Goal: Task Accomplishment & Management: Complete application form

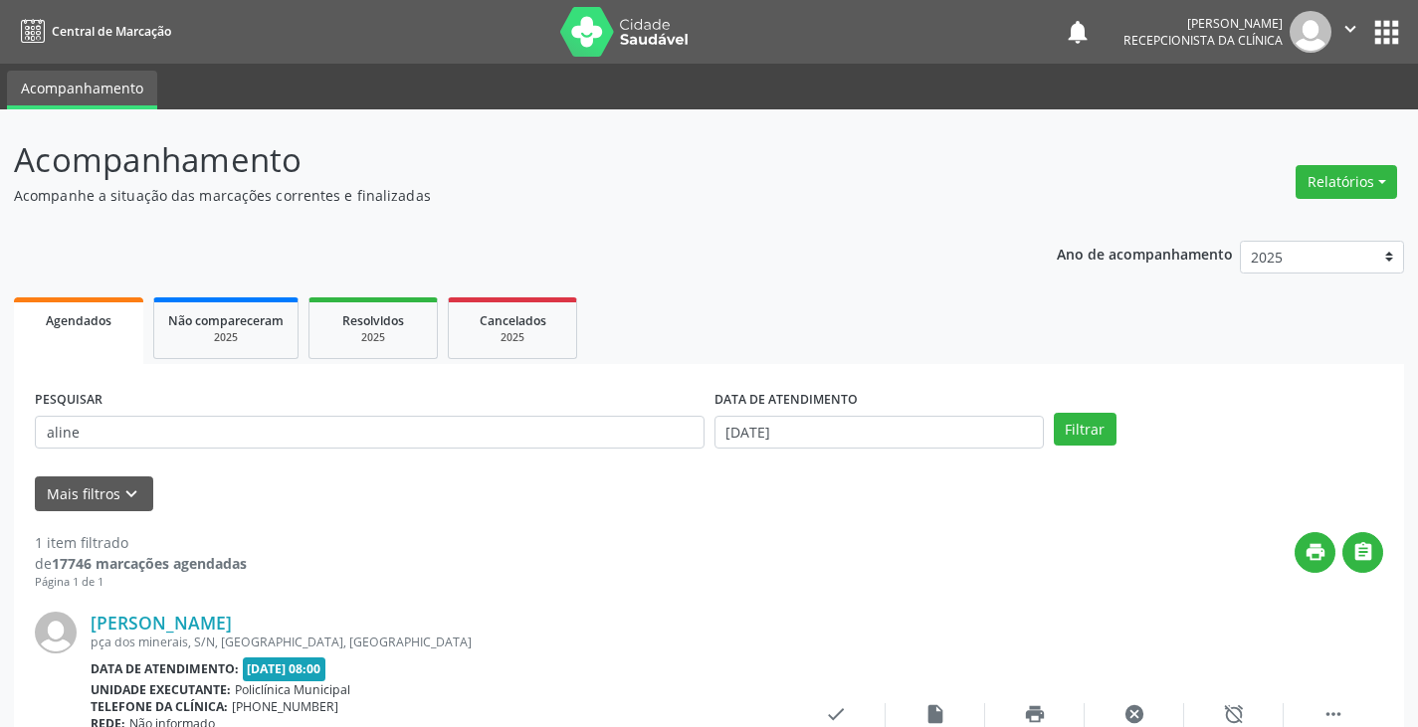
scroll to position [167, 0]
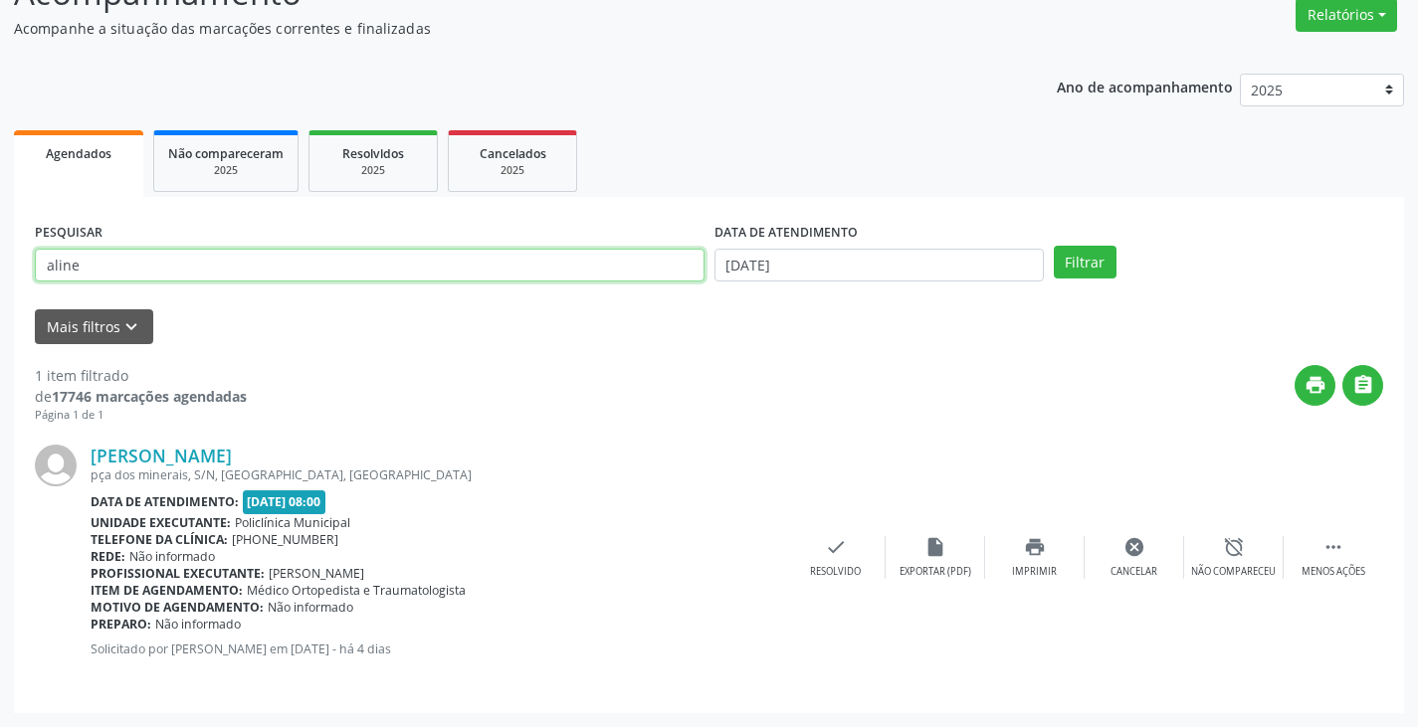
click at [435, 256] on input "aline" at bounding box center [370, 266] width 670 height 34
type input "a"
type input "[PERSON_NAME]"
click at [1054, 246] on button "Filtrar" at bounding box center [1085, 263] width 63 height 34
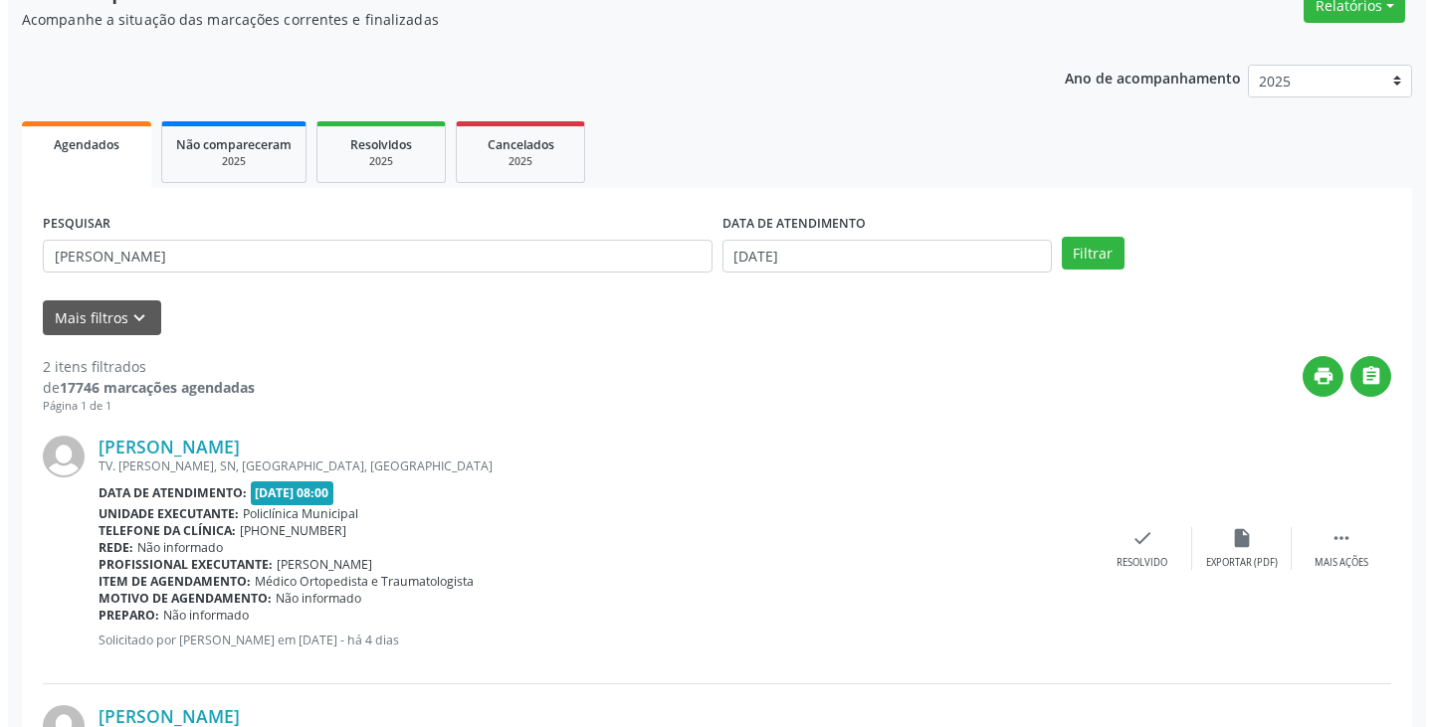
scroll to position [199, 0]
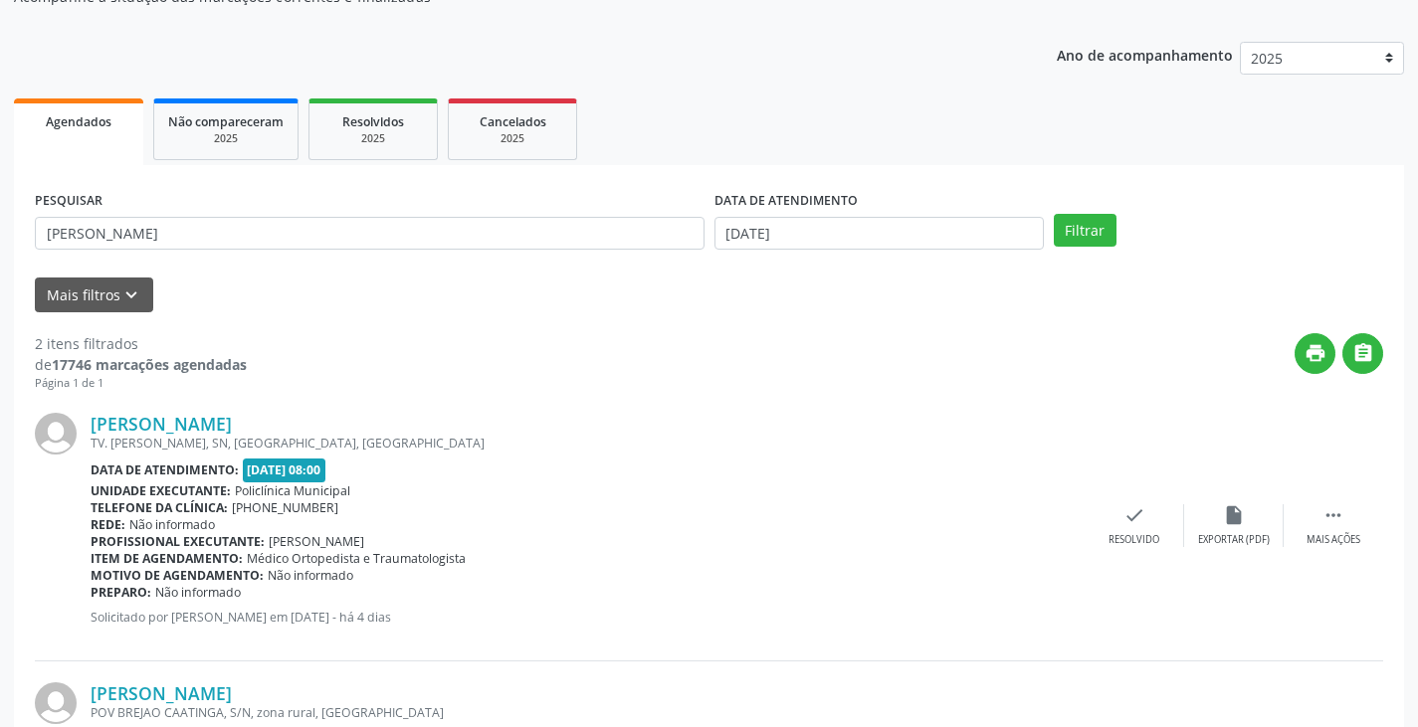
drag, startPoint x: 1129, startPoint y: 501, endPoint x: 1075, endPoint y: 500, distance: 53.7
click at [1127, 500] on div "[PERSON_NAME] TV. [PERSON_NAME], SN, [GEOGRAPHIC_DATA], [GEOGRAPHIC_DATA] Data …" at bounding box center [709, 527] width 1348 height 270
click at [1130, 519] on icon "check" at bounding box center [1134, 515] width 22 height 22
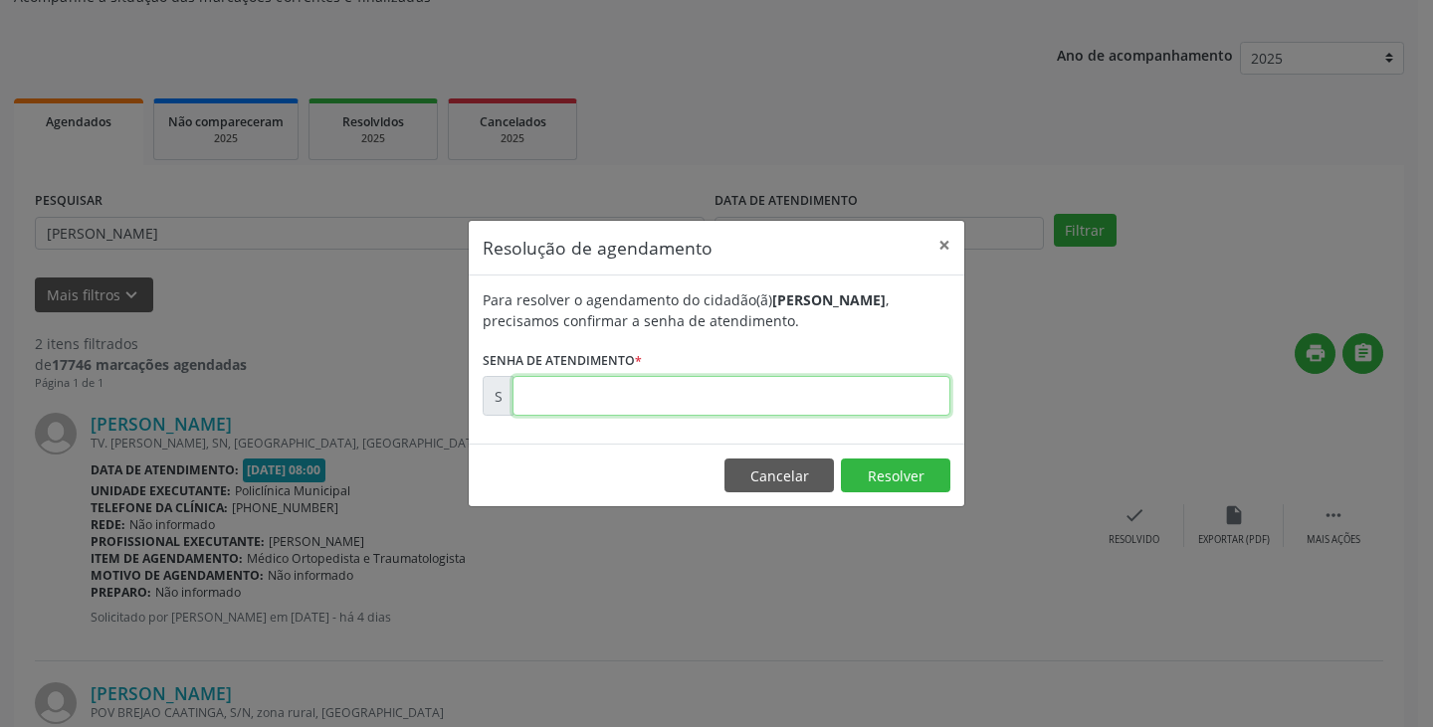
click at [910, 402] on input "text" at bounding box center [731, 396] width 438 height 40
type input "00174090"
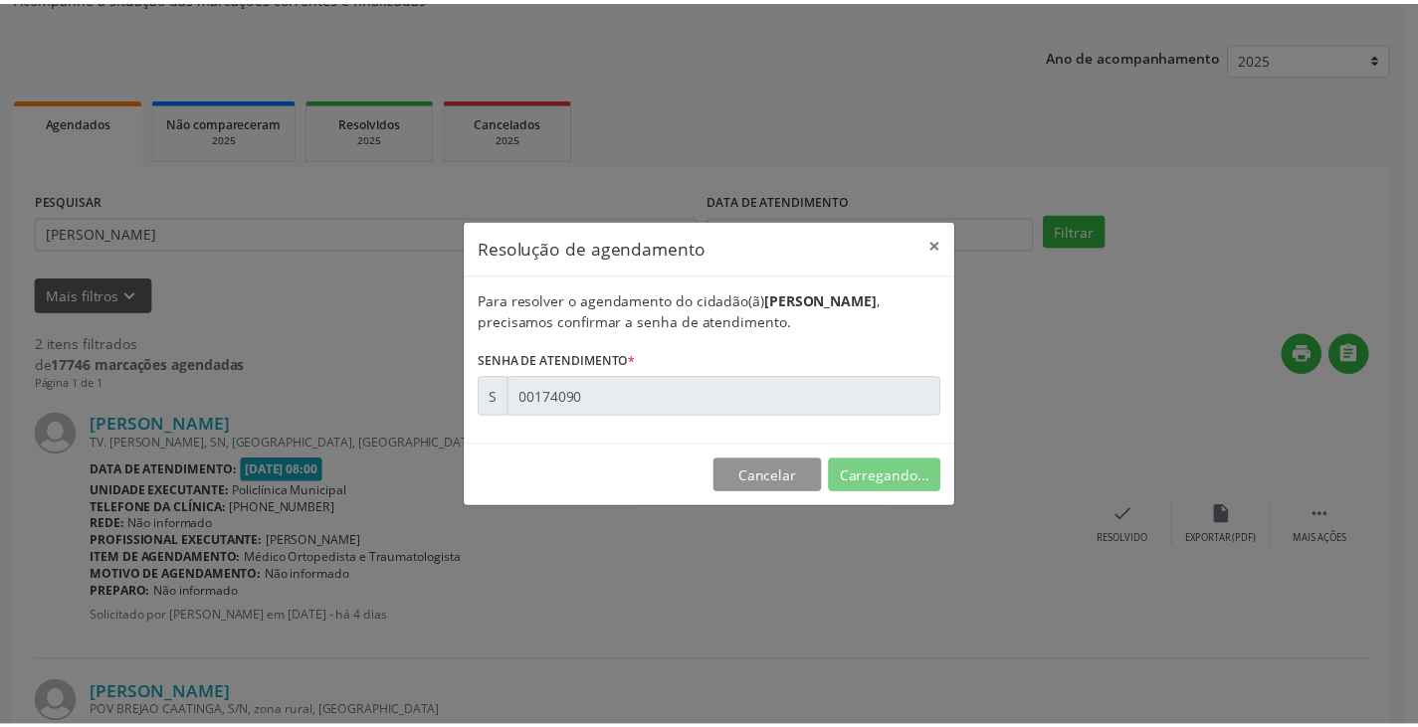
scroll to position [0, 0]
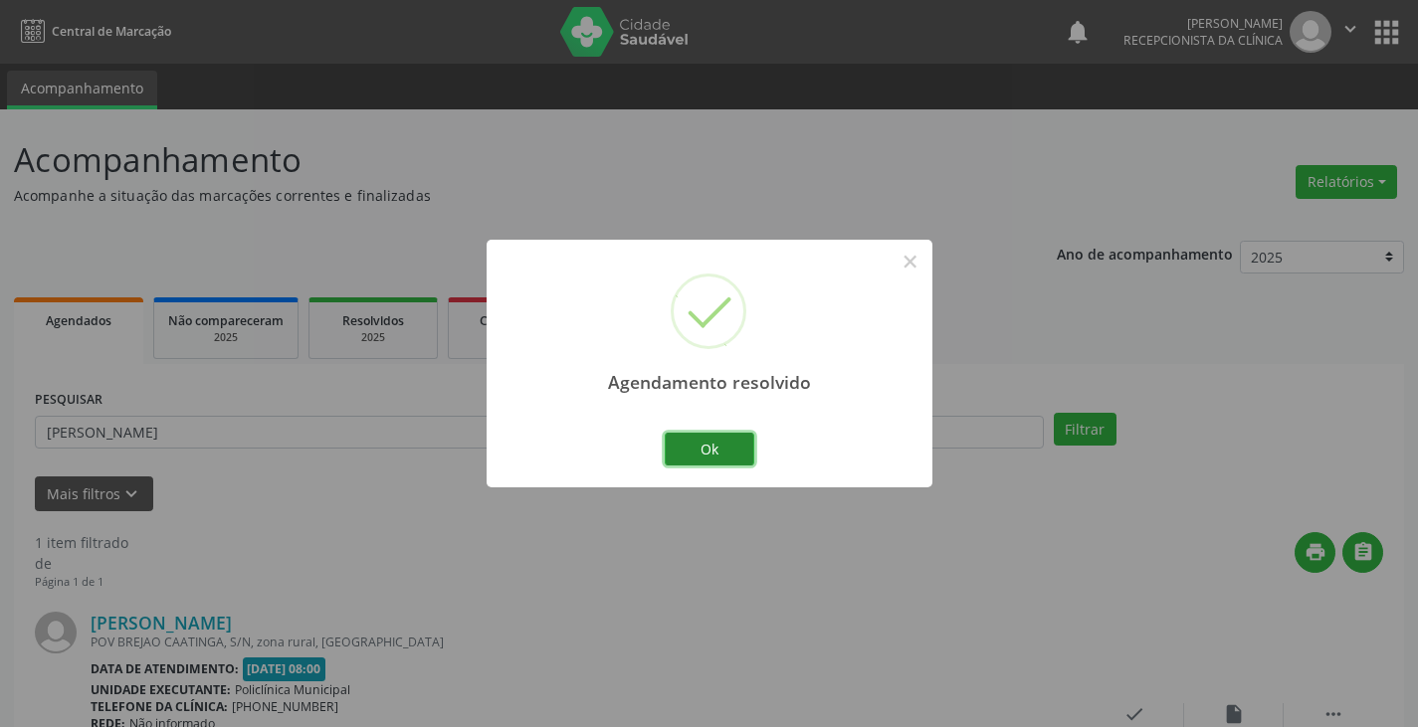
click at [695, 456] on button "Ok" at bounding box center [710, 450] width 90 height 34
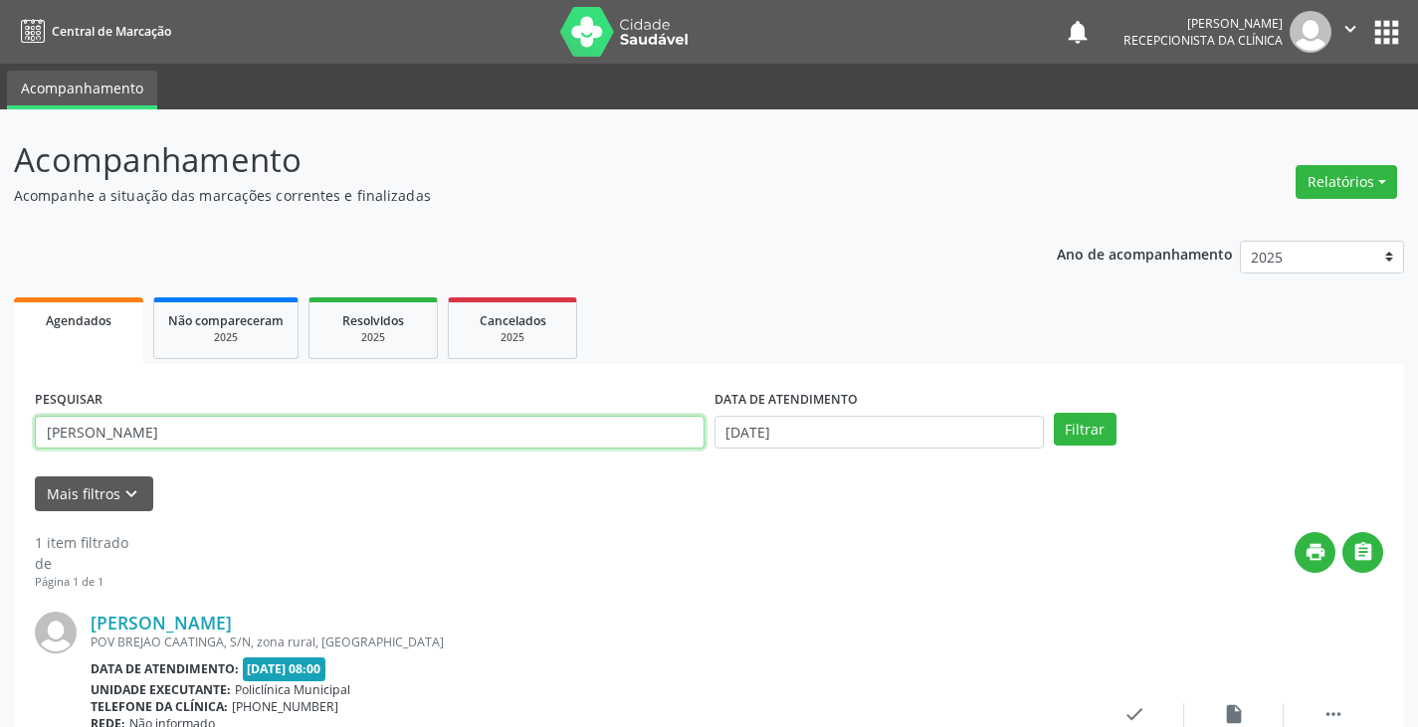
click at [687, 441] on input "[PERSON_NAME]" at bounding box center [370, 433] width 670 height 34
type input "m"
click at [1054, 413] on button "Filtrar" at bounding box center [1085, 430] width 63 height 34
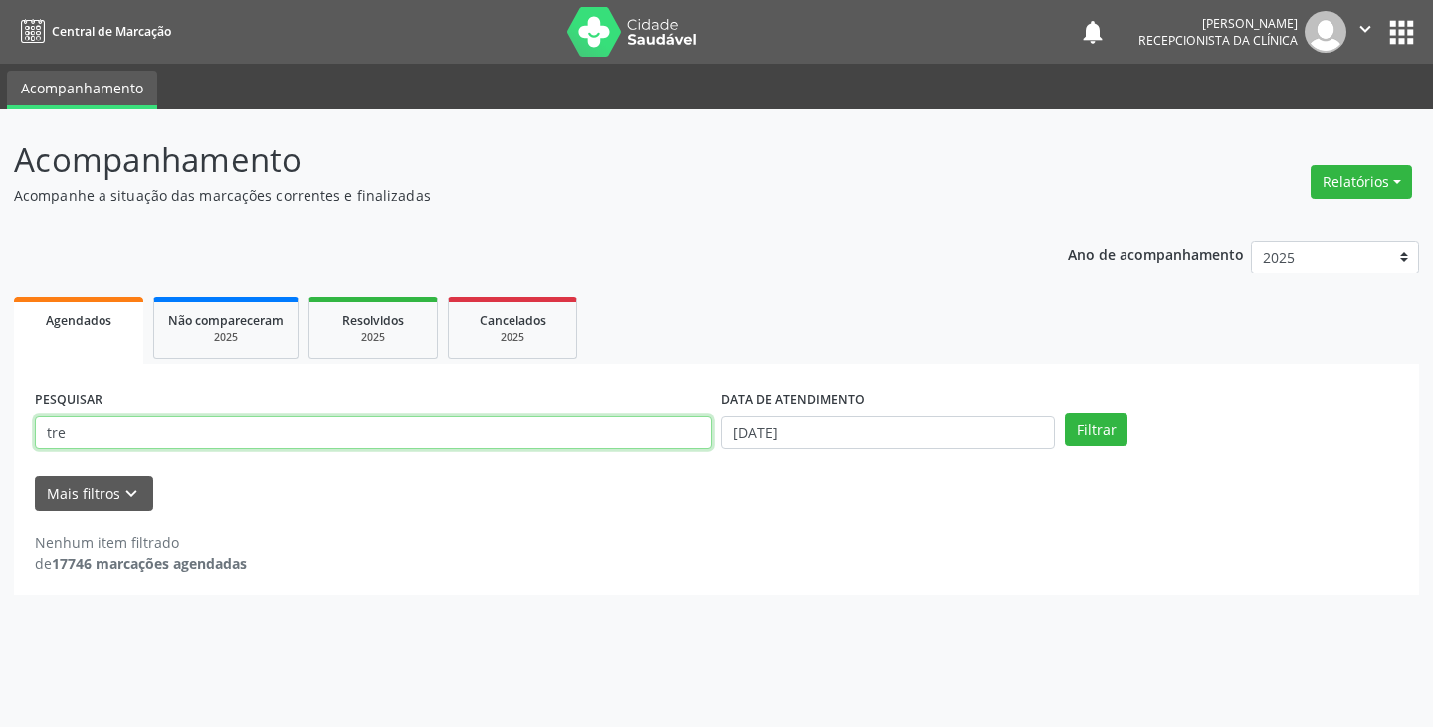
click at [687, 441] on input "tre" at bounding box center [373, 433] width 676 height 34
type input "tere"
click at [1064, 413] on button "Filtrar" at bounding box center [1095, 430] width 63 height 34
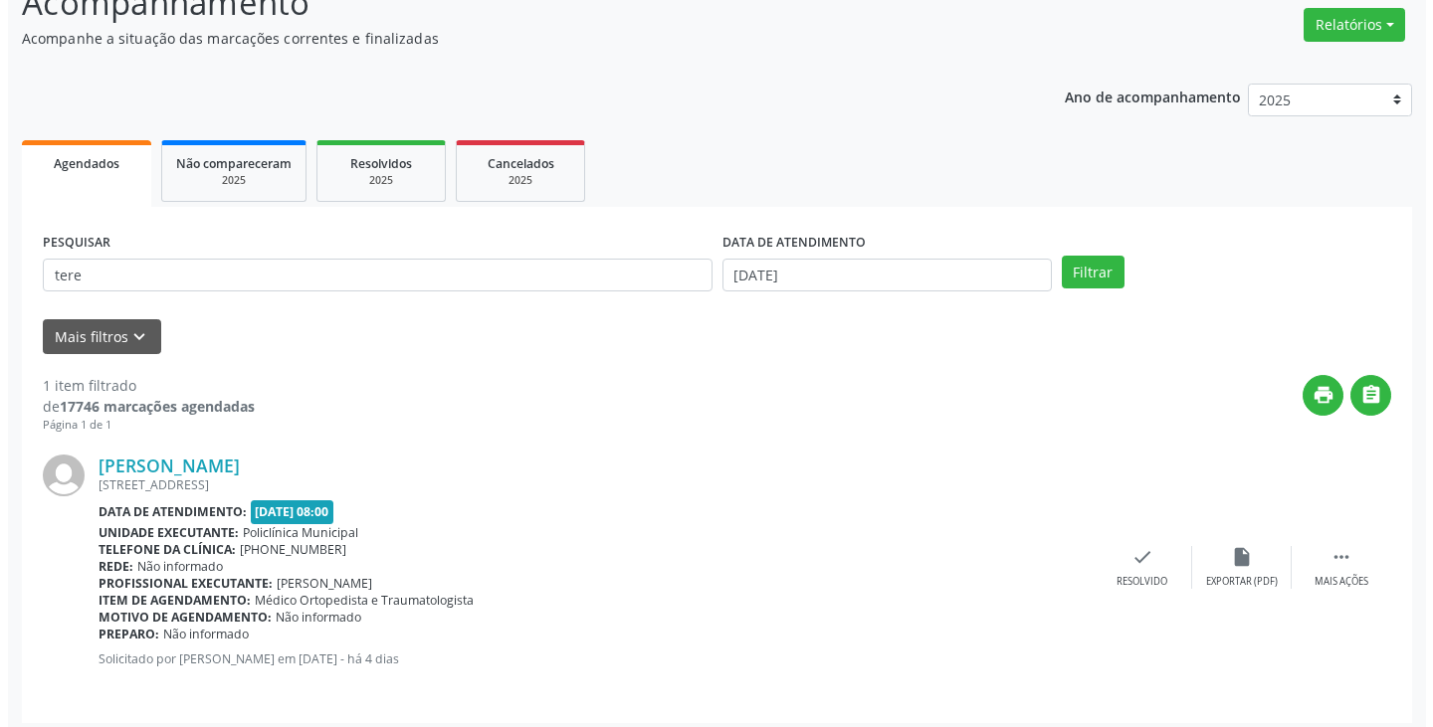
scroll to position [167, 0]
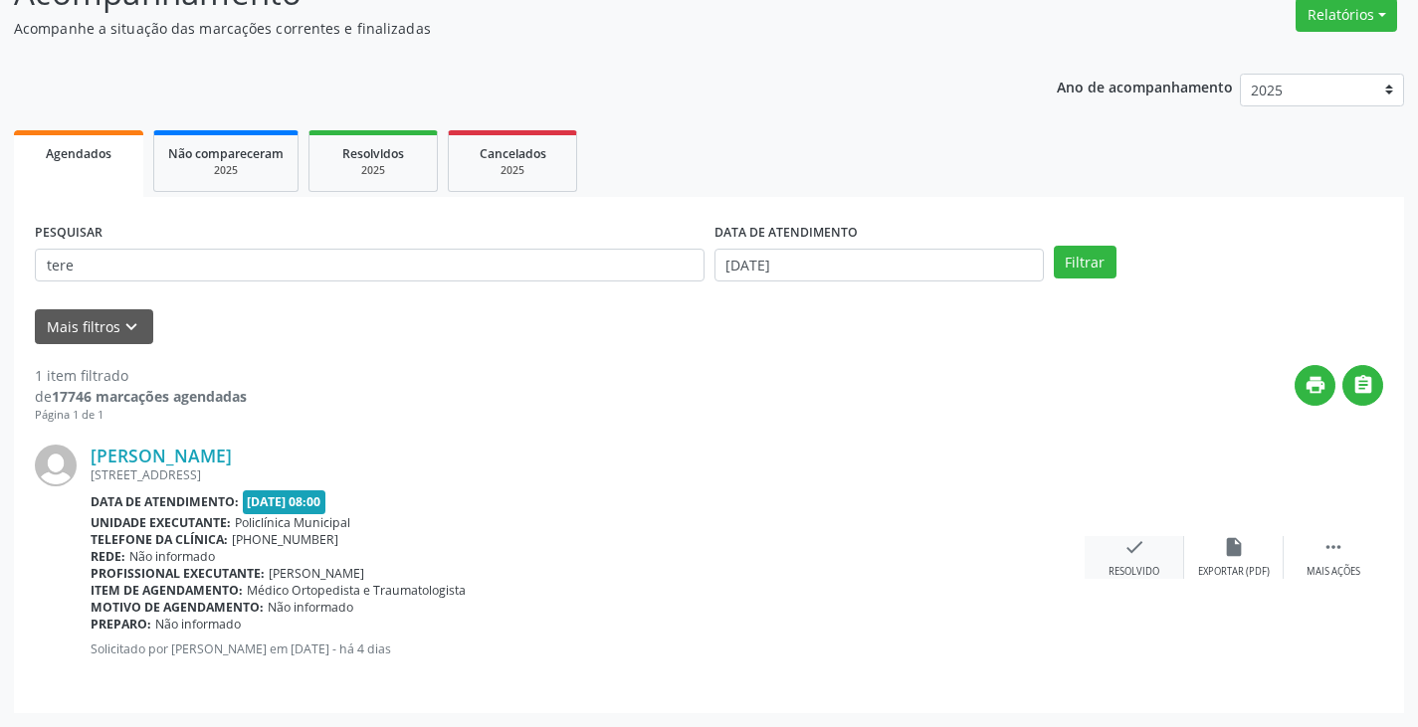
click at [1134, 550] on icon "check" at bounding box center [1134, 547] width 22 height 22
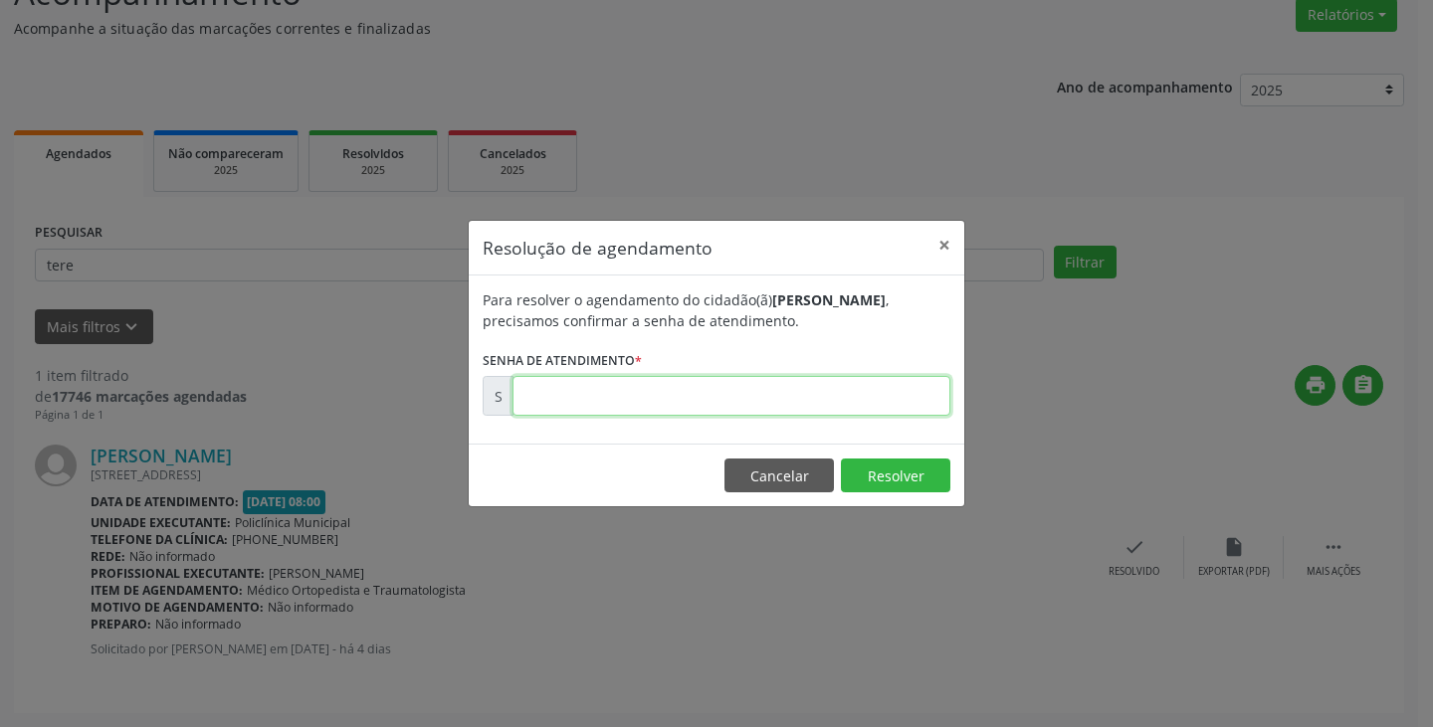
click at [778, 395] on input "text" at bounding box center [731, 396] width 438 height 40
type input "00174146"
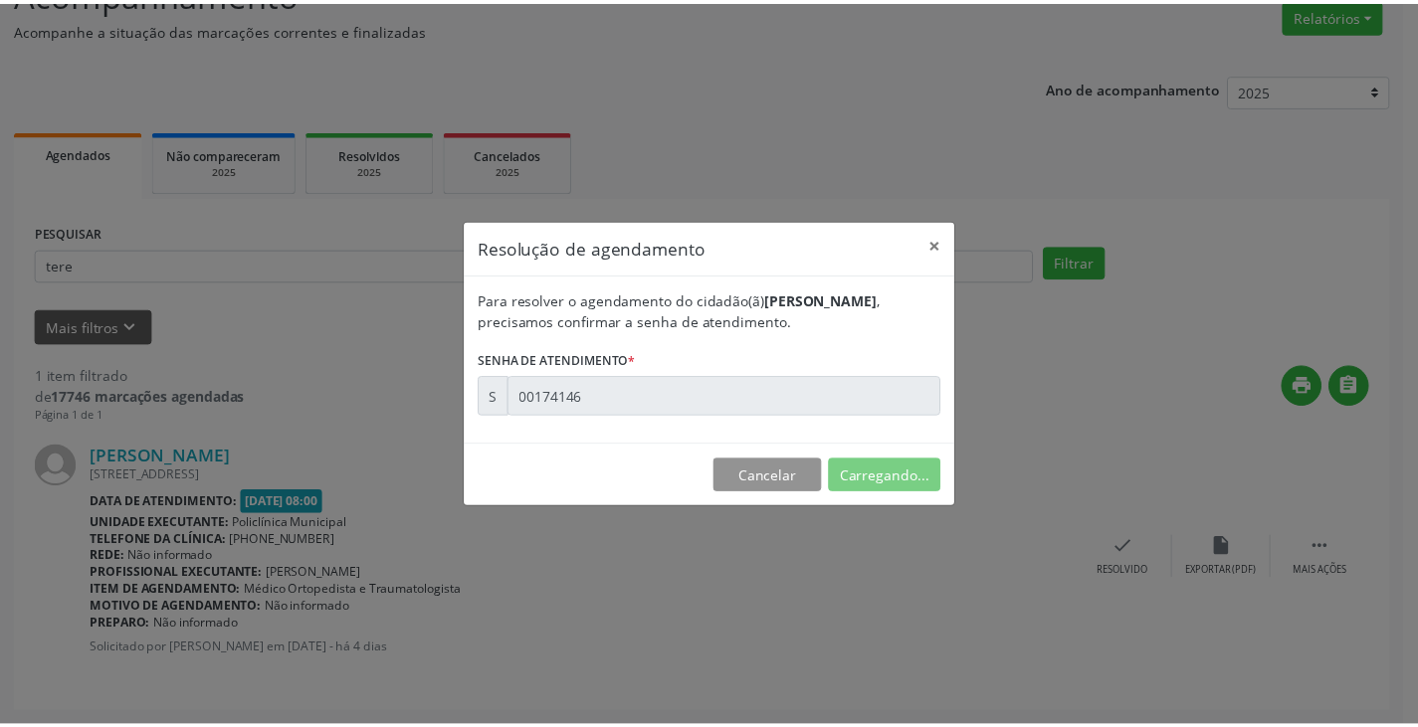
scroll to position [0, 0]
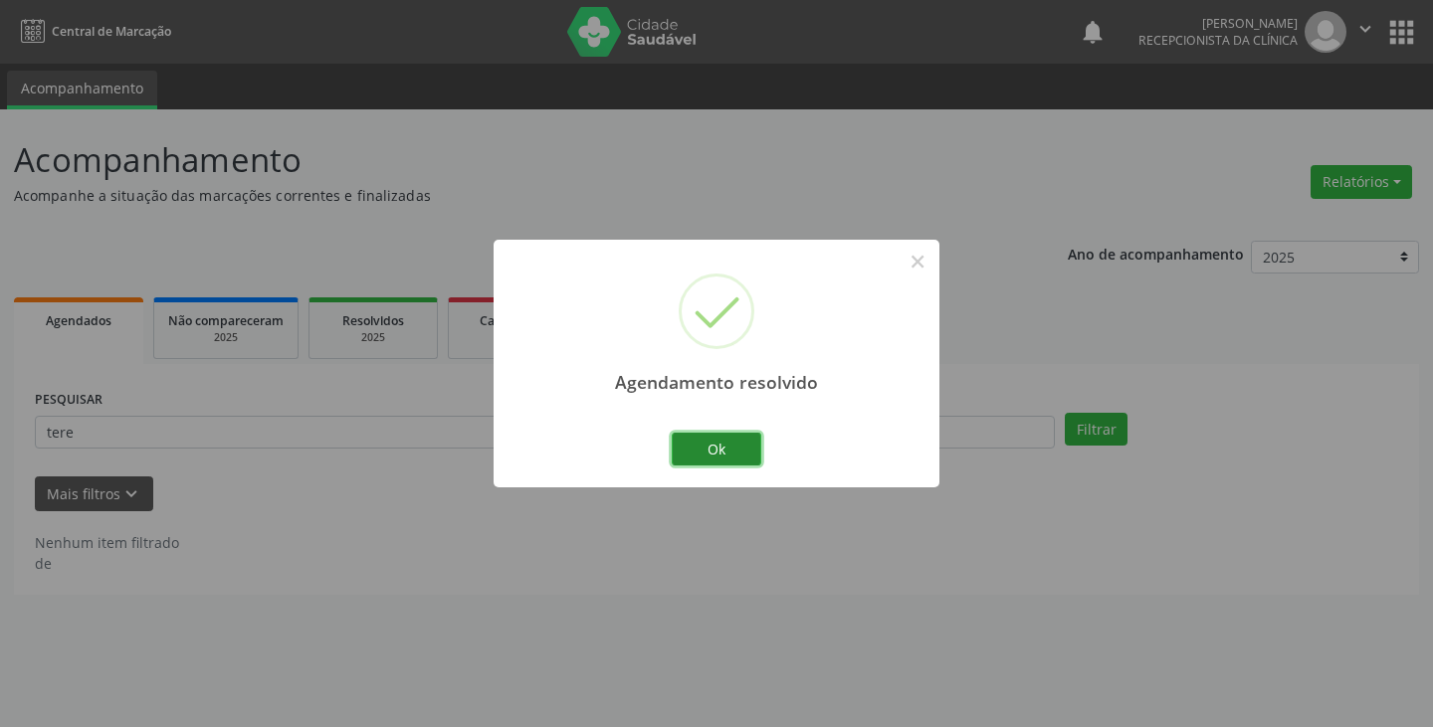
click at [710, 437] on button "Ok" at bounding box center [717, 450] width 90 height 34
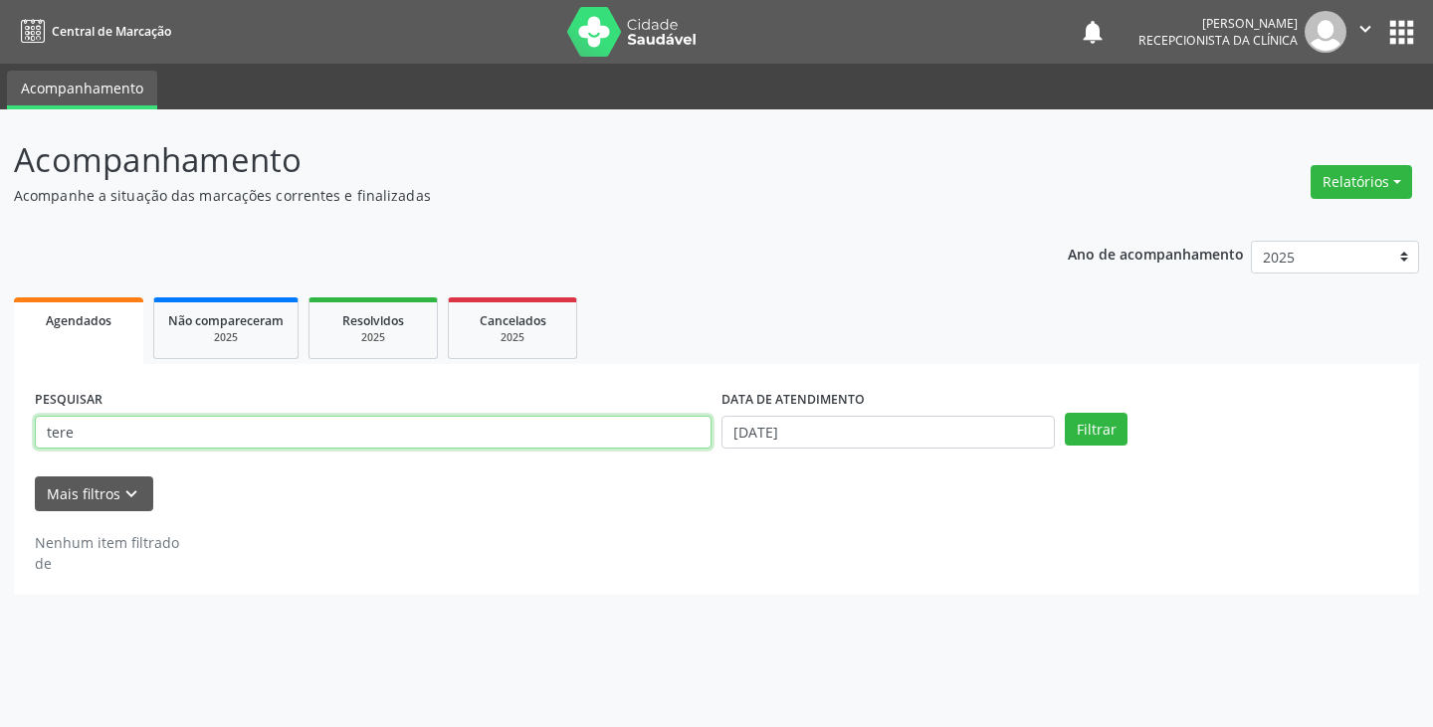
click at [700, 437] on input "tere" at bounding box center [373, 433] width 676 height 34
type input "t"
type input "neide"
click at [1064, 413] on button "Filtrar" at bounding box center [1095, 430] width 63 height 34
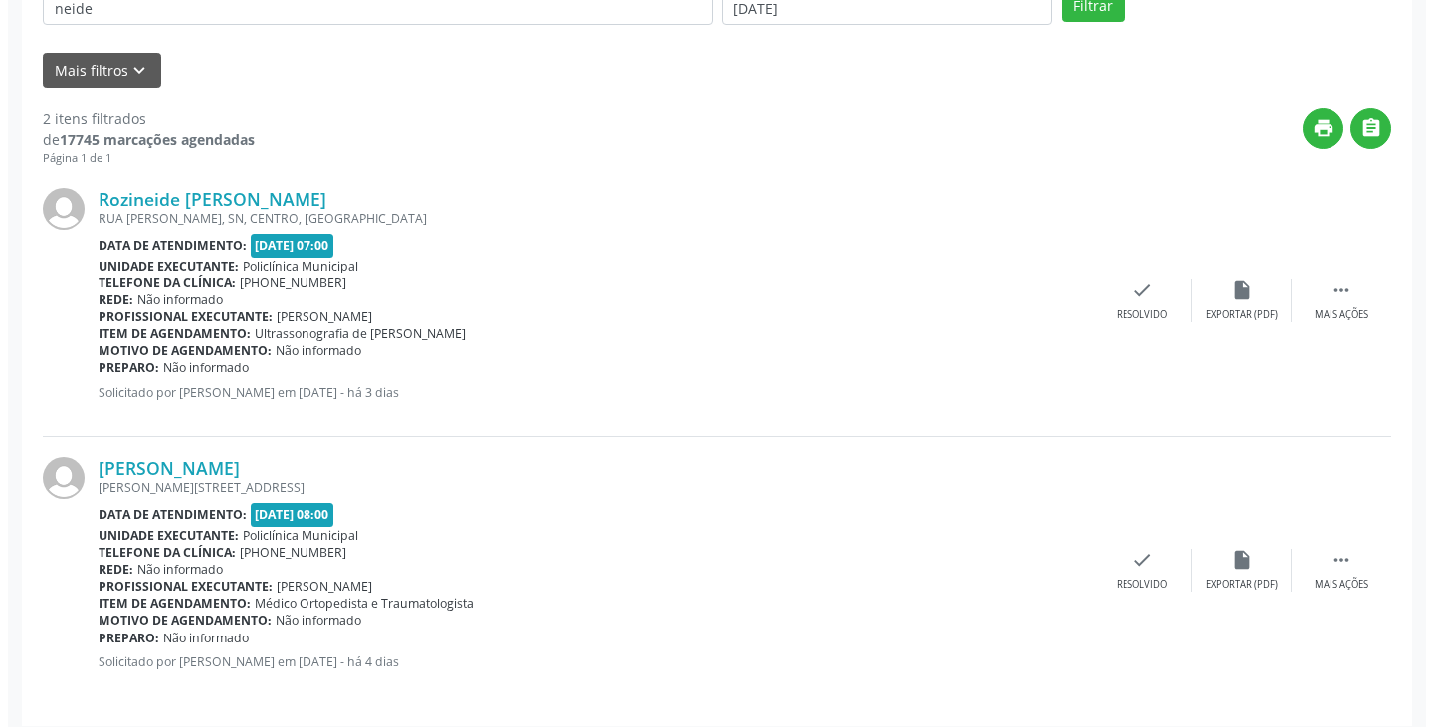
scroll to position [437, 0]
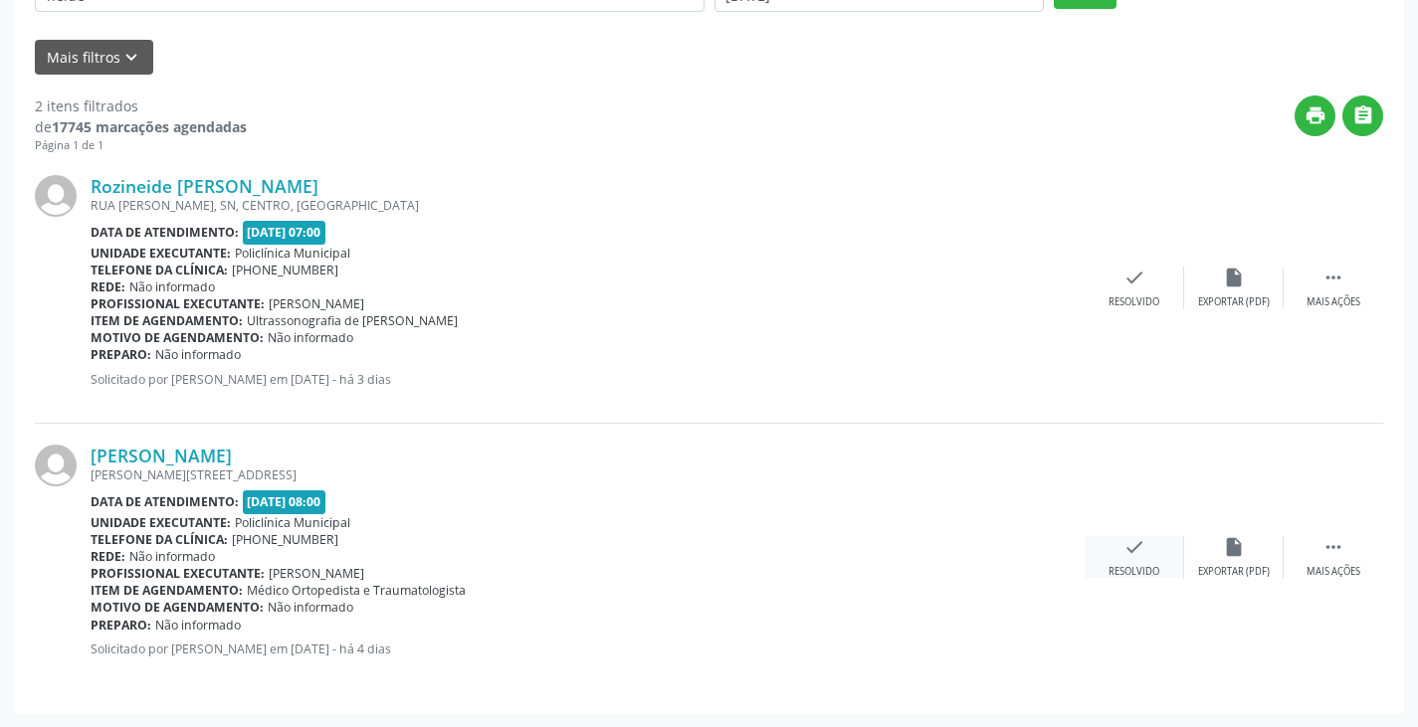
click at [1125, 541] on icon "check" at bounding box center [1134, 547] width 22 height 22
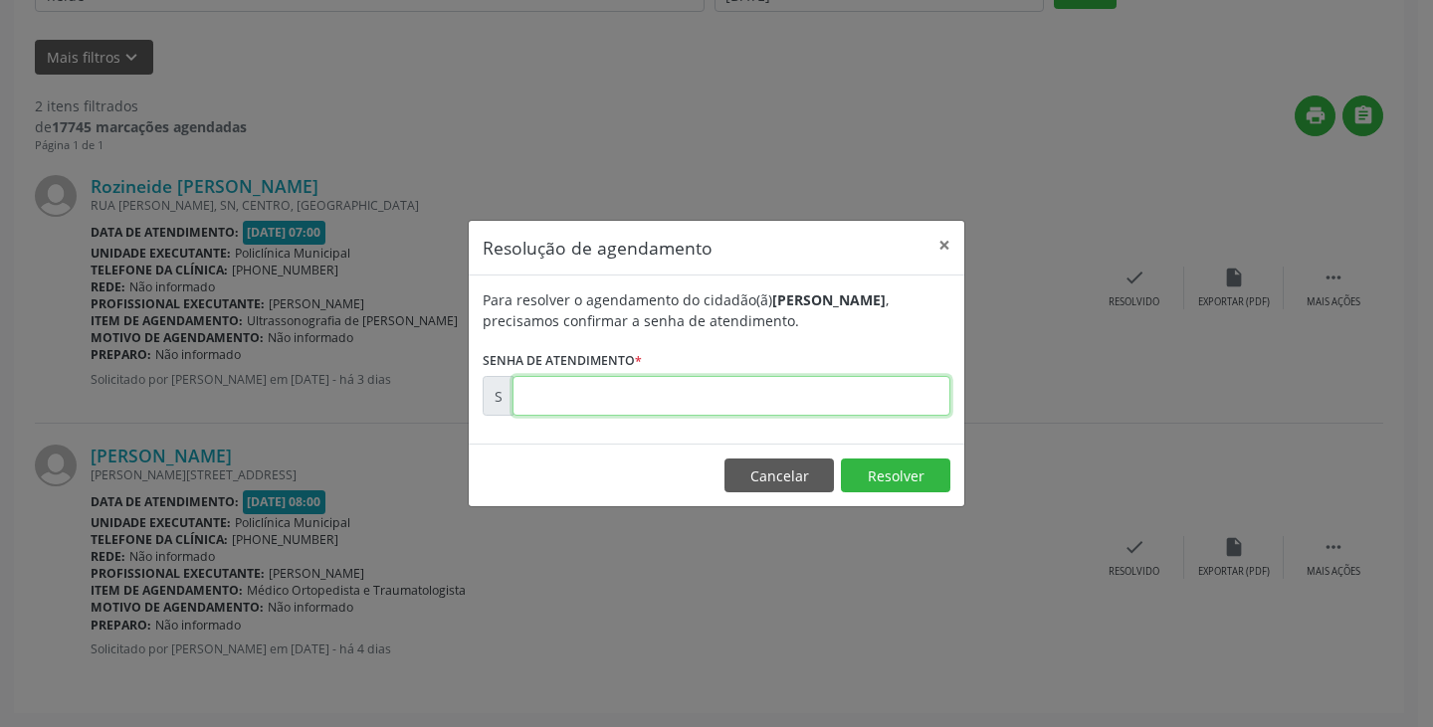
click at [810, 397] on input "text" at bounding box center [731, 396] width 438 height 40
type input "00174067"
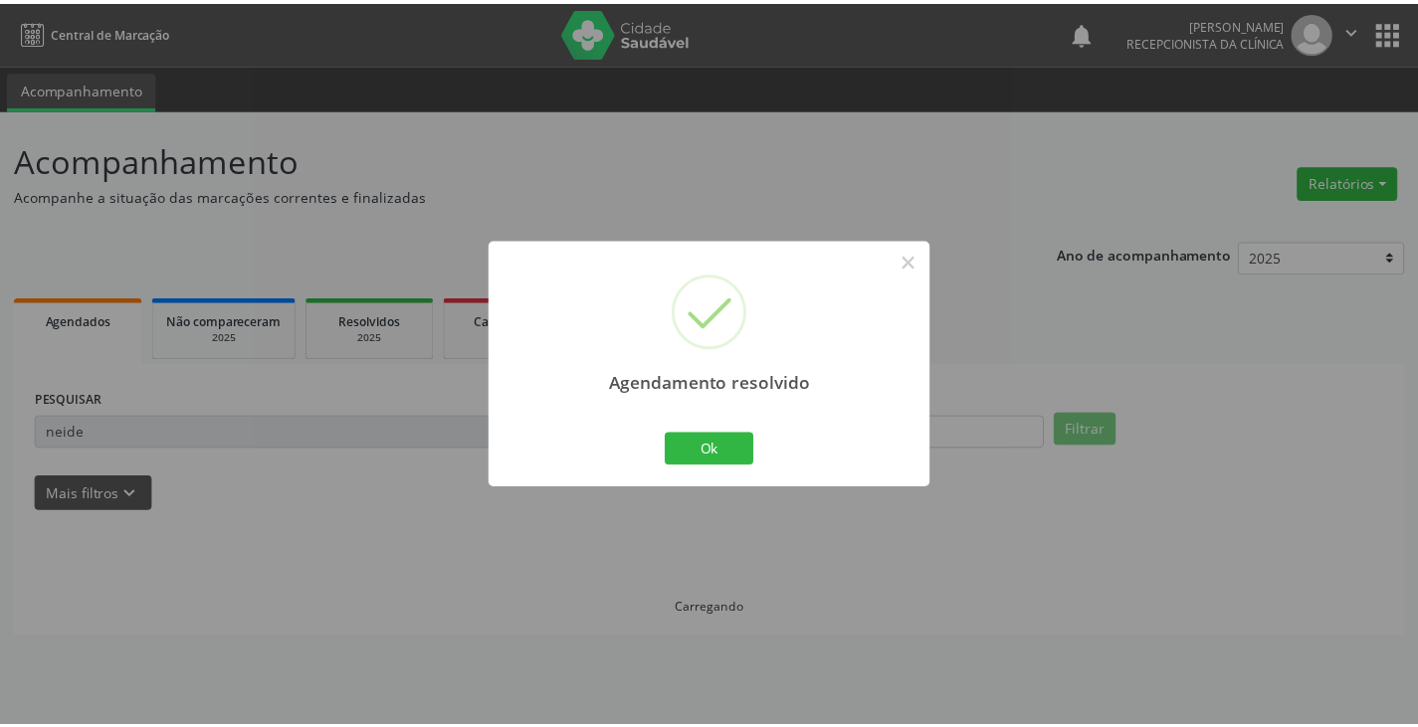
scroll to position [0, 0]
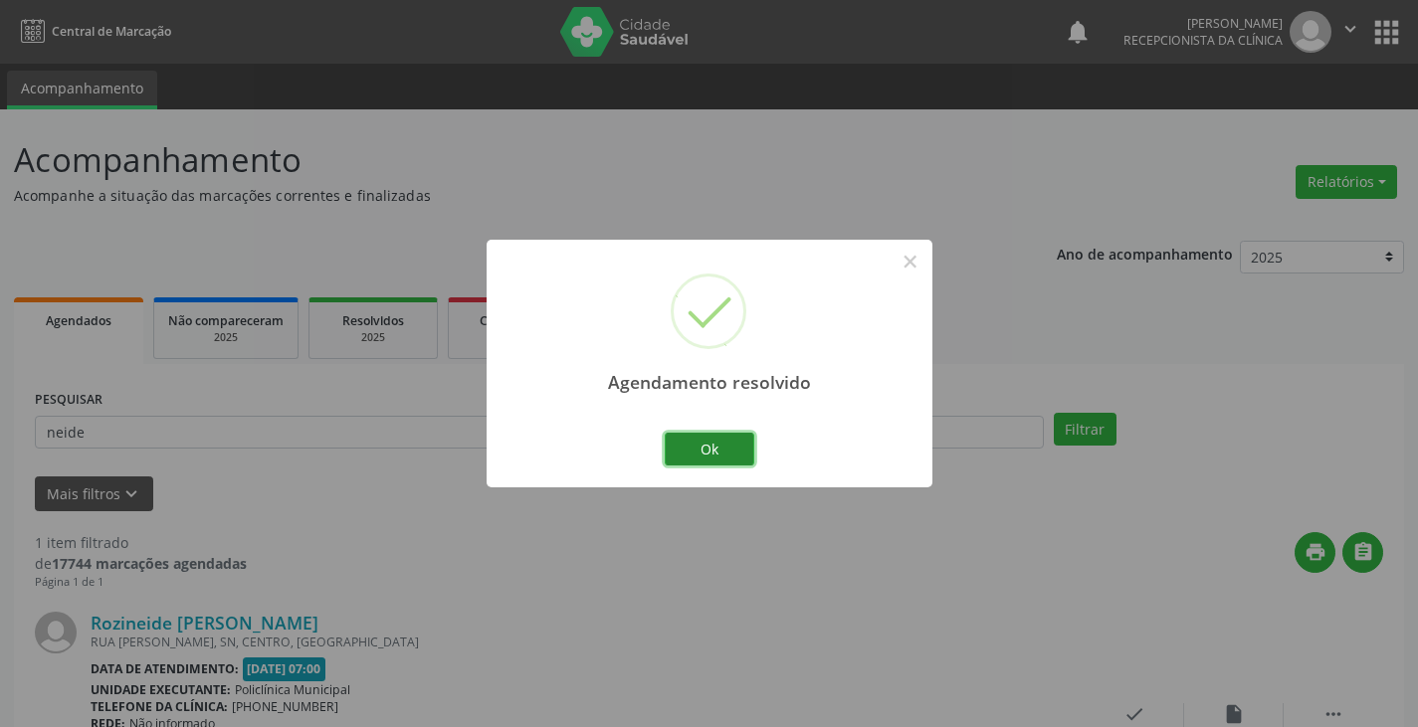
click at [707, 442] on button "Ok" at bounding box center [710, 450] width 90 height 34
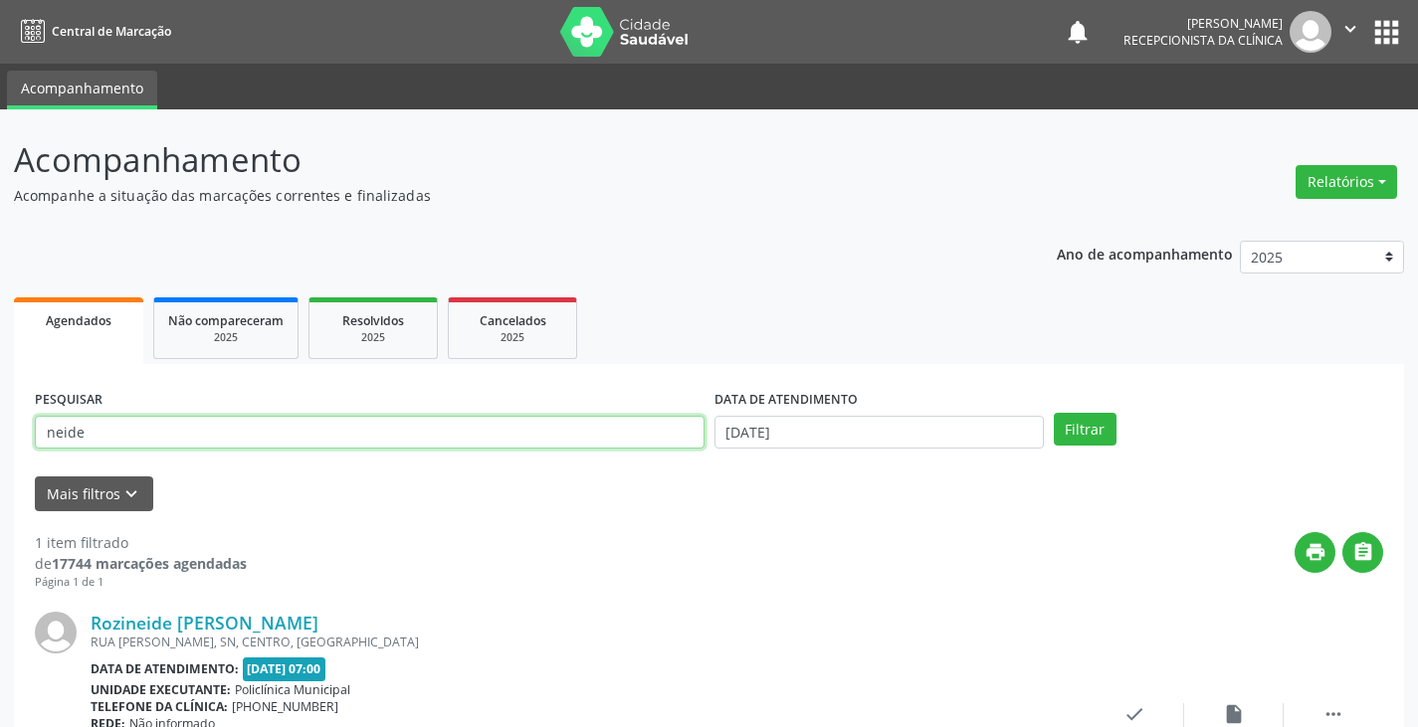
click at [637, 434] on input "neide" at bounding box center [370, 433] width 670 height 34
type input "n"
type input "[PERSON_NAME]"
click at [1054, 413] on button "Filtrar" at bounding box center [1085, 430] width 63 height 34
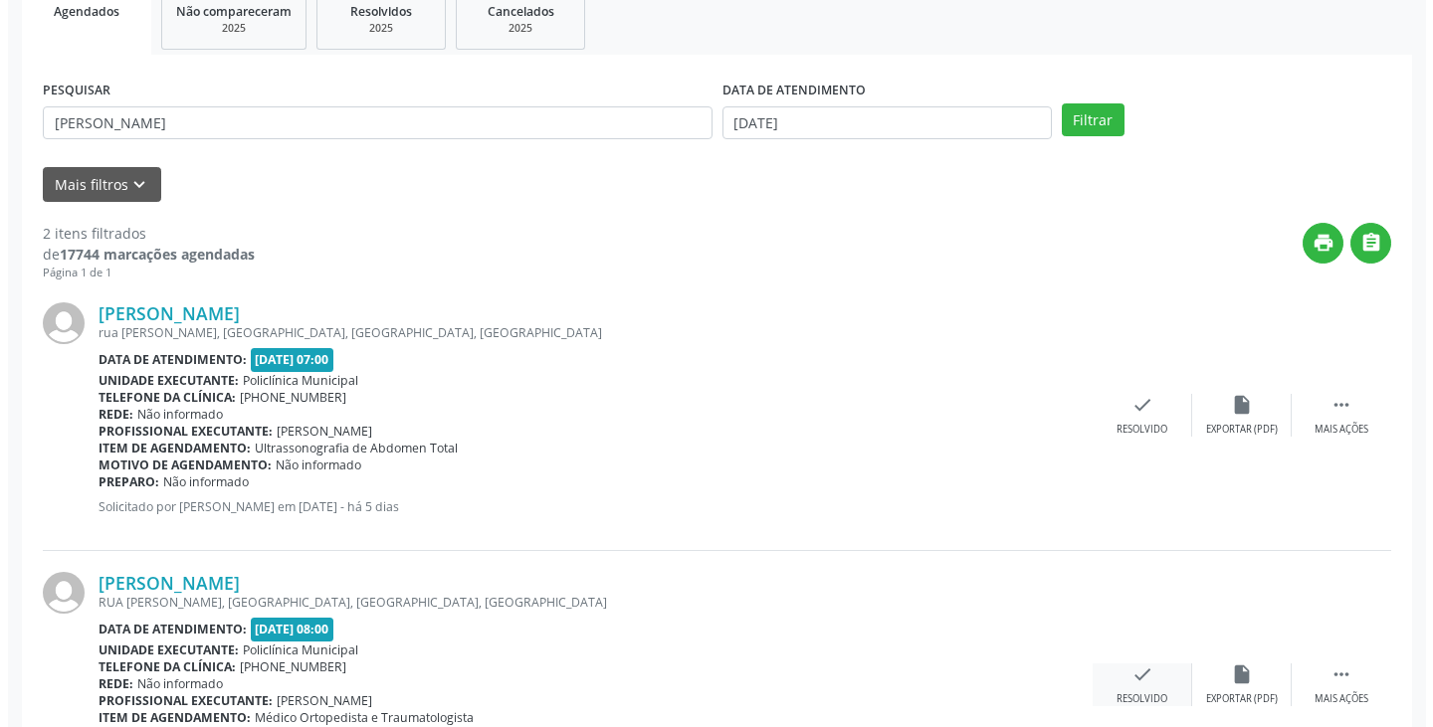
scroll to position [398, 0]
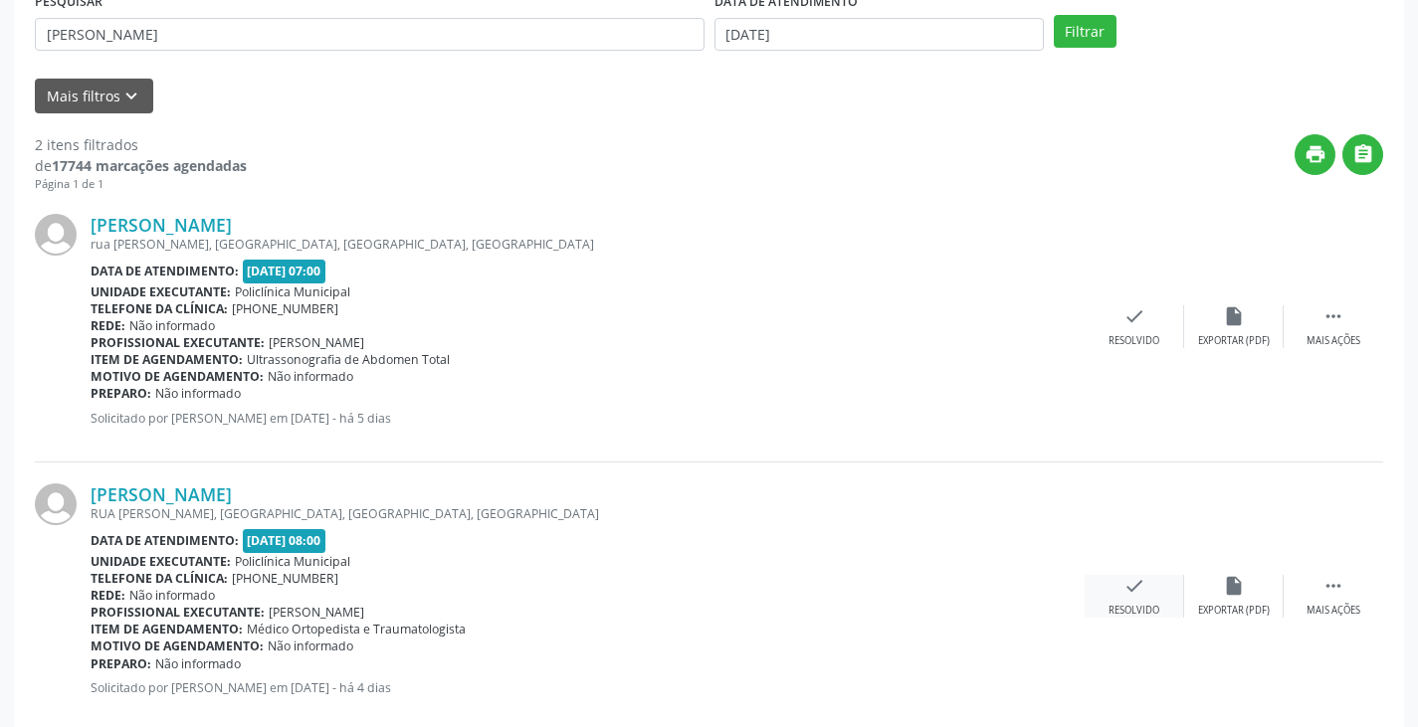
click at [1137, 593] on icon "check" at bounding box center [1134, 586] width 22 height 22
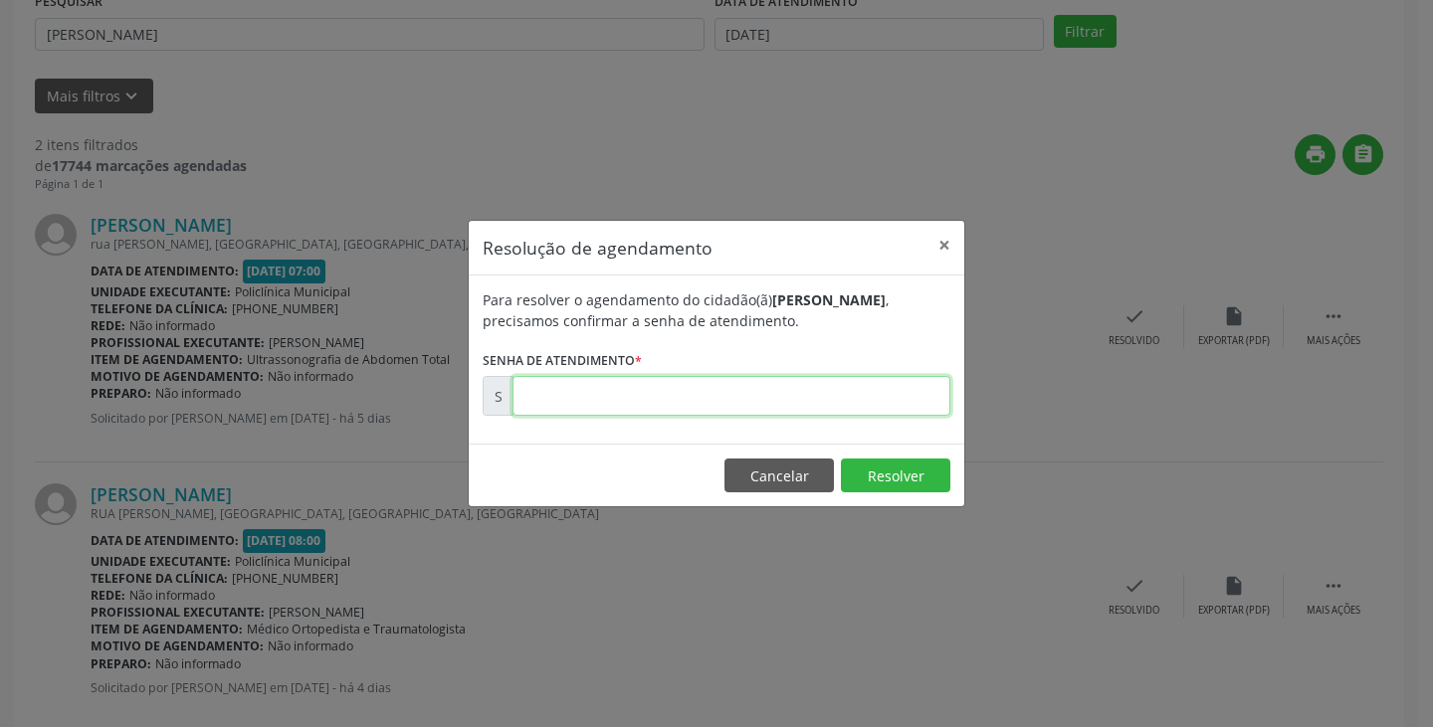
click at [859, 402] on input "text" at bounding box center [731, 396] width 438 height 40
type input "00174070"
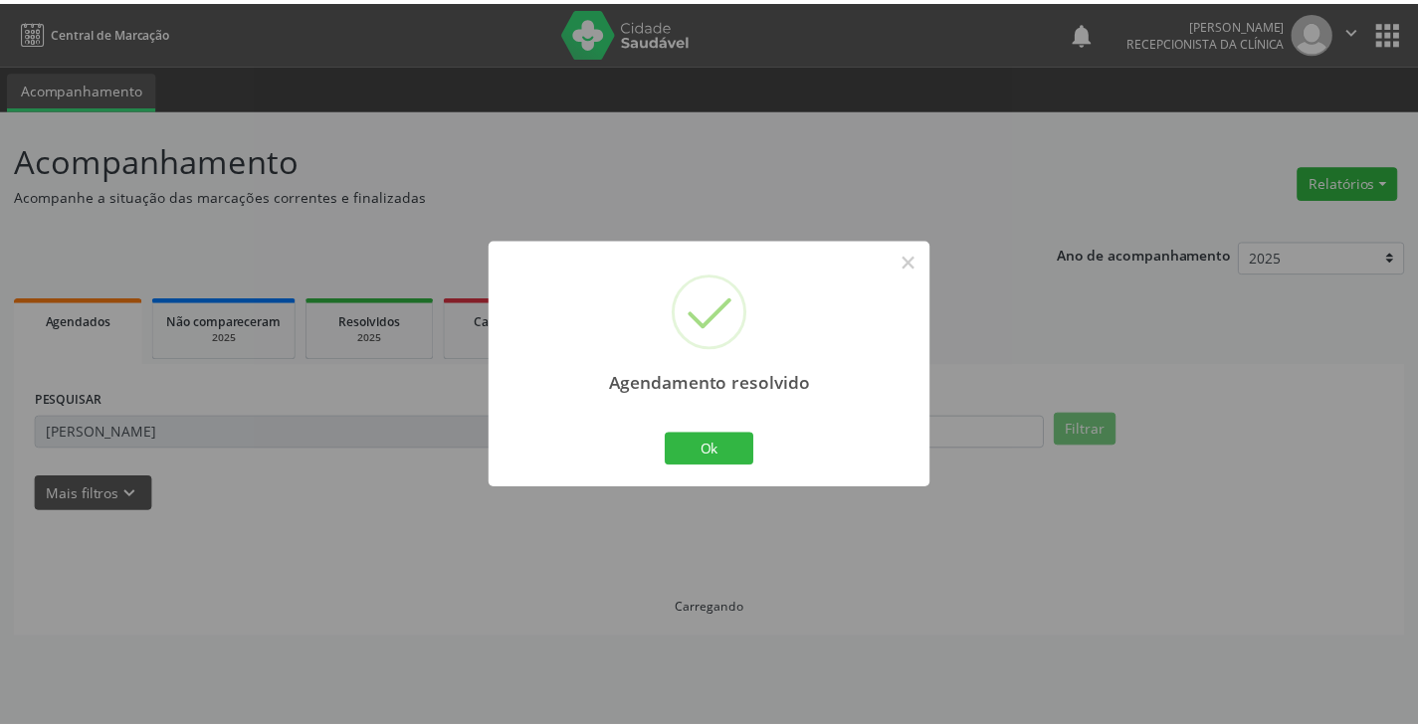
scroll to position [0, 0]
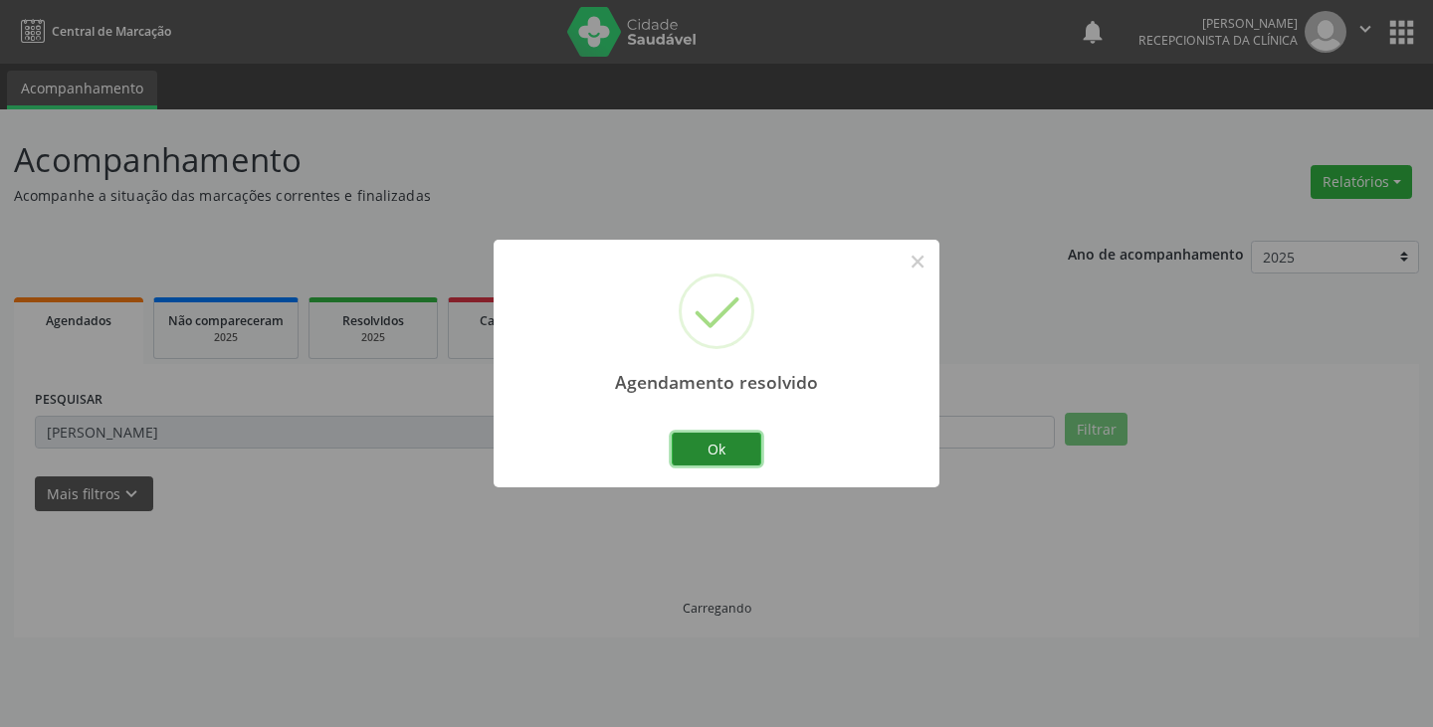
click at [738, 450] on button "Ok" at bounding box center [717, 450] width 90 height 34
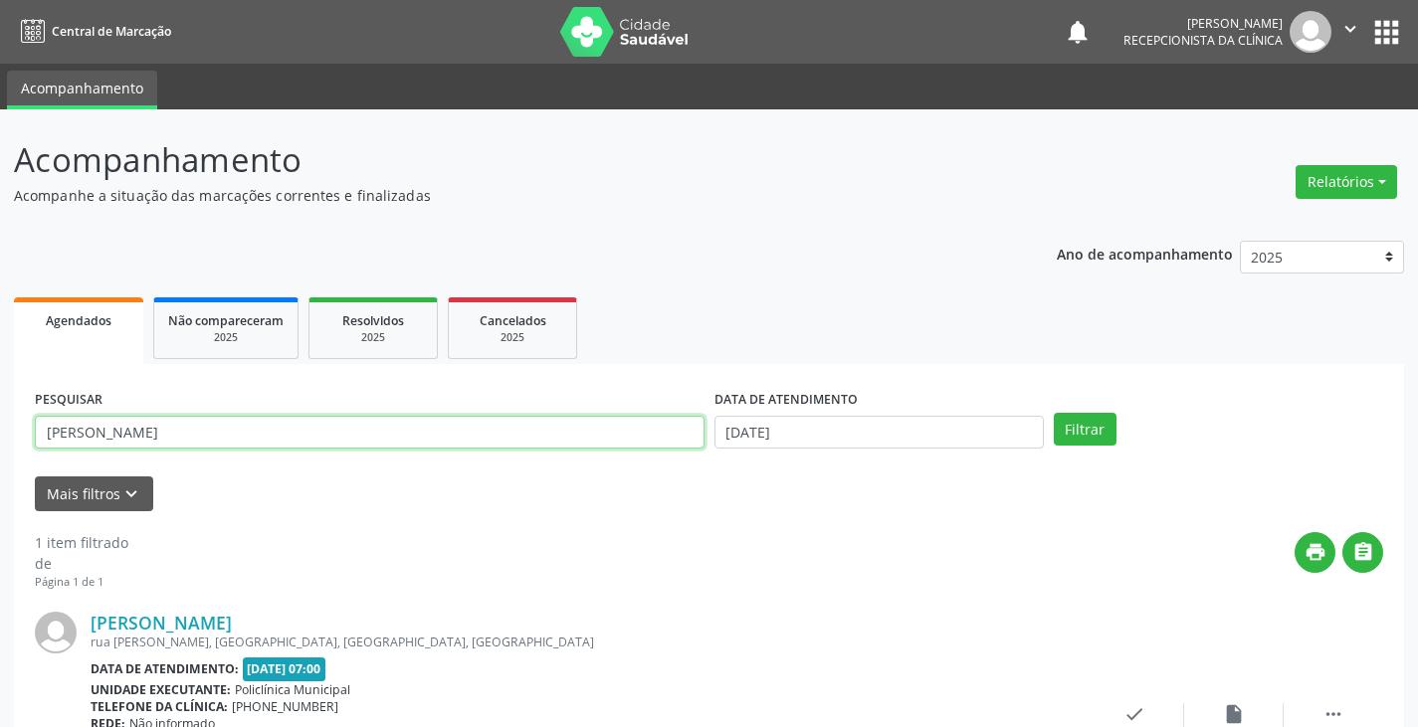
click at [689, 441] on input "[PERSON_NAME]" at bounding box center [370, 433] width 670 height 34
type input "e"
type input "clau"
click at [1054, 413] on button "Filtrar" at bounding box center [1085, 430] width 63 height 34
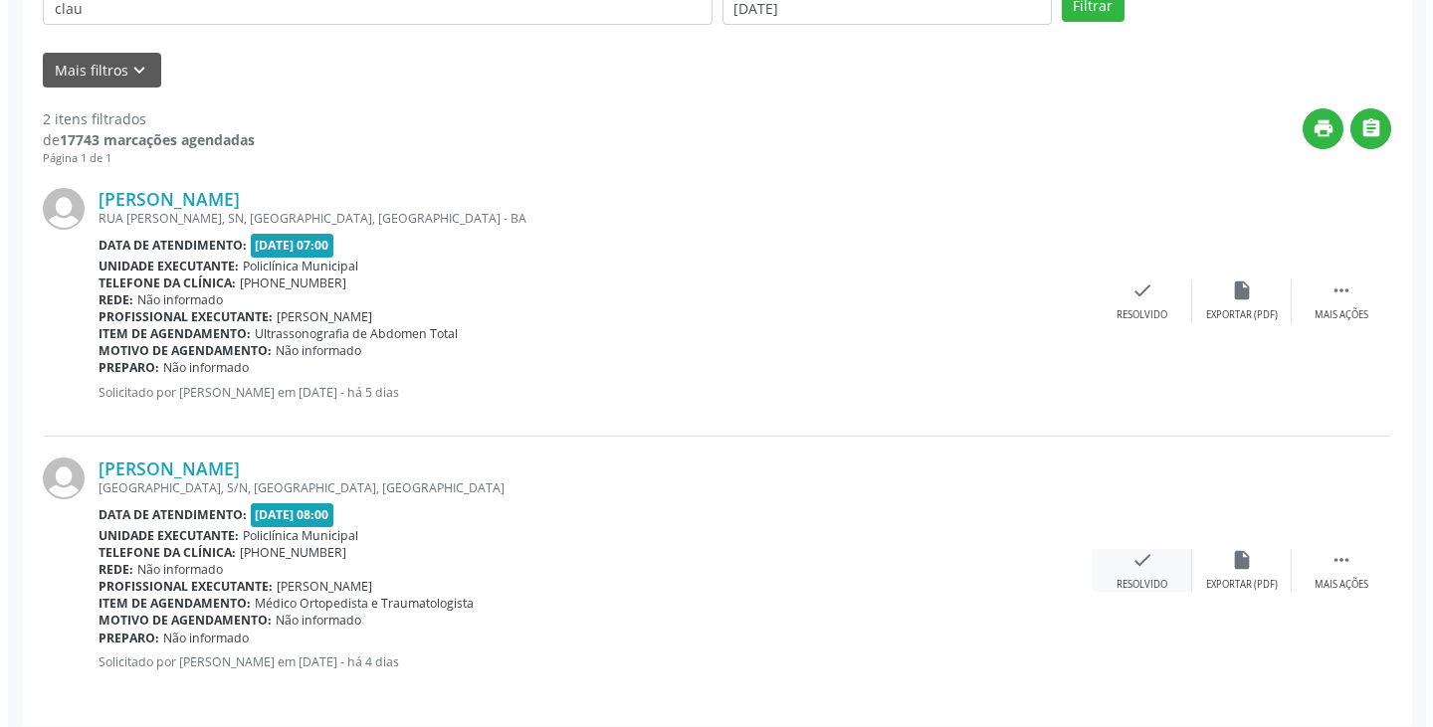
scroll to position [437, 0]
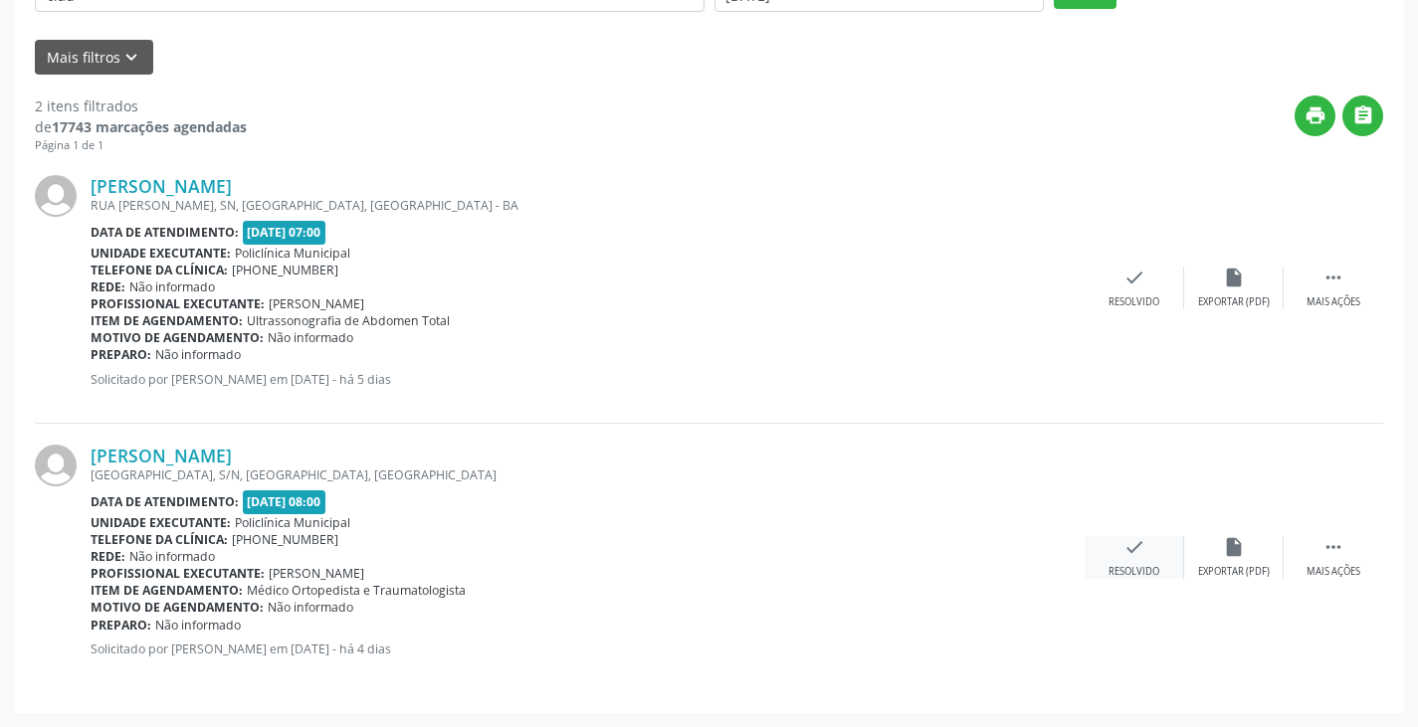
click at [1137, 569] on div "Resolvido" at bounding box center [1133, 572] width 51 height 14
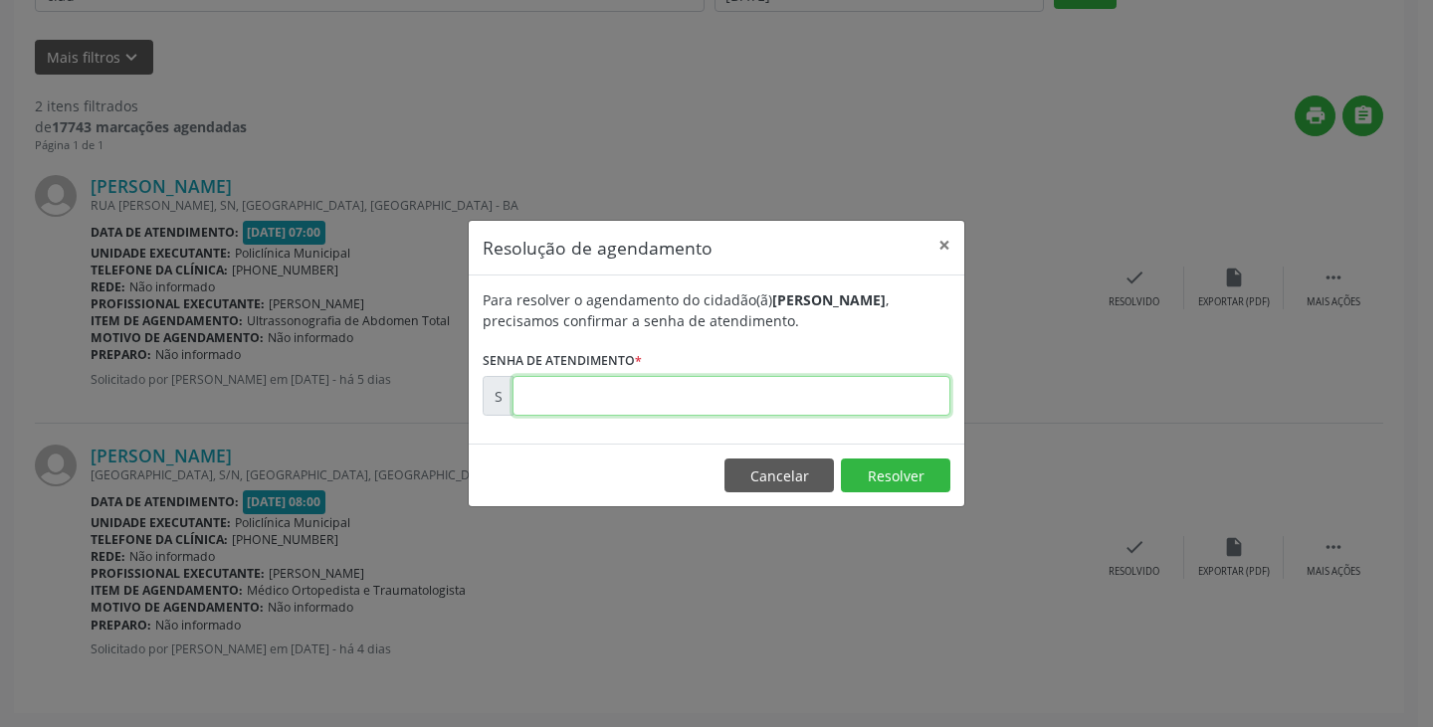
click at [889, 403] on input "text" at bounding box center [731, 396] width 438 height 40
type input "00174037"
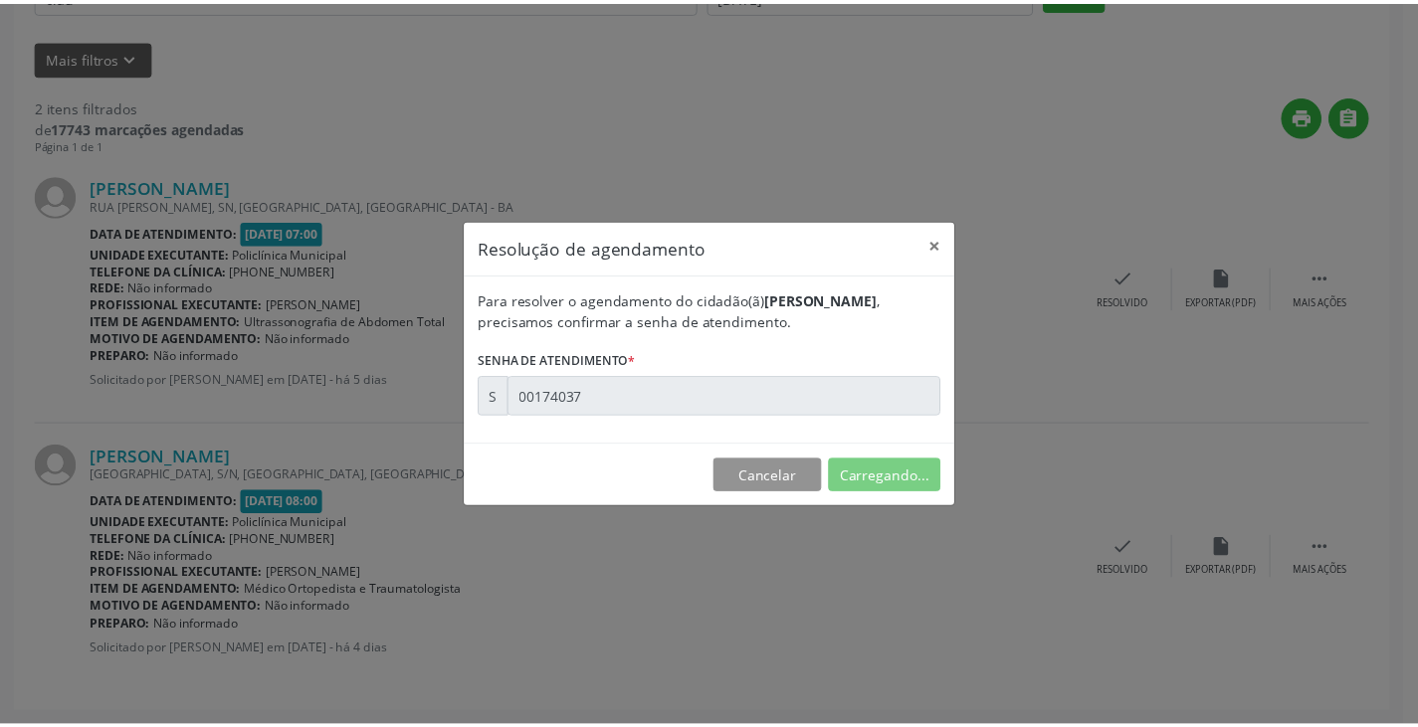
scroll to position [0, 0]
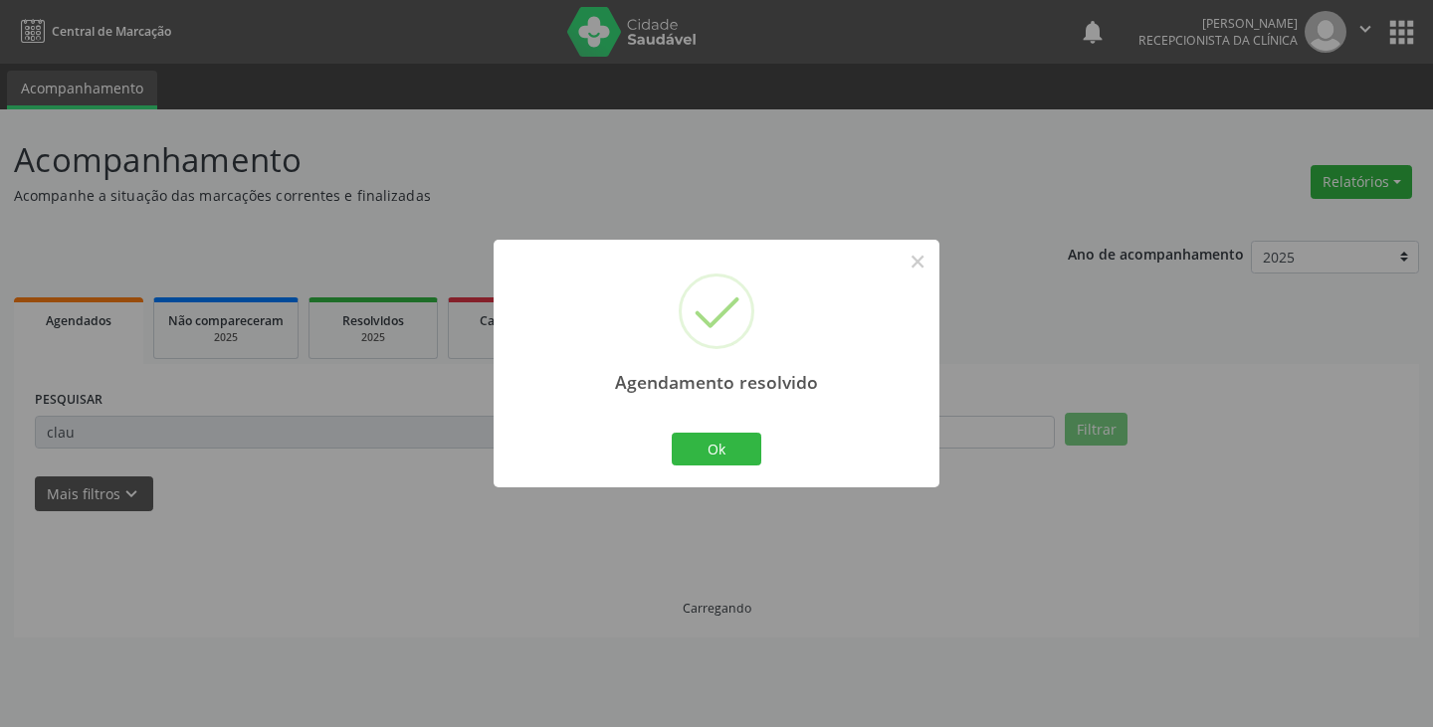
click at [715, 427] on div "Agendamento resolvido × Ok Cancel" at bounding box center [716, 364] width 446 height 248
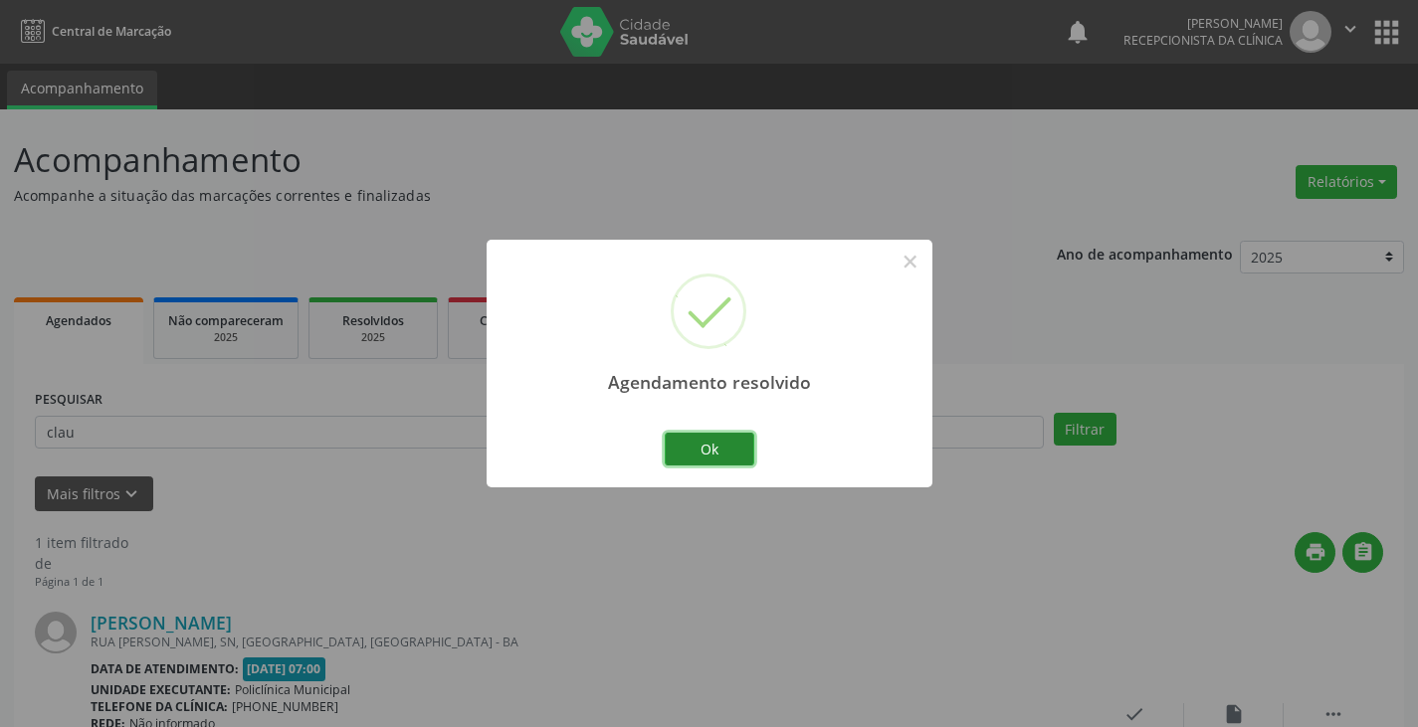
drag, startPoint x: 710, startPoint y: 446, endPoint x: 685, endPoint y: 445, distance: 24.9
click at [706, 446] on button "Ok" at bounding box center [710, 450] width 90 height 34
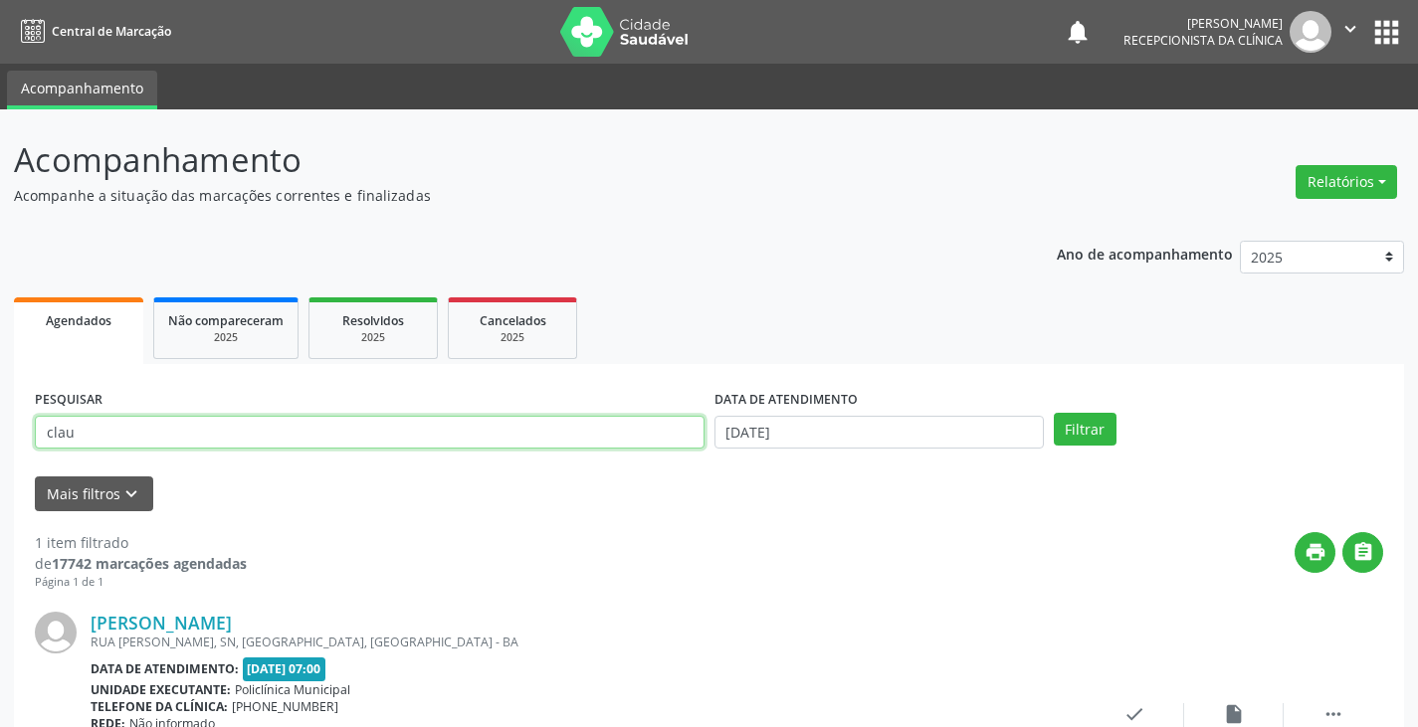
click at [667, 442] on input "clau" at bounding box center [370, 433] width 670 height 34
type input "c"
type input "gard"
click at [1054, 413] on button "Filtrar" at bounding box center [1085, 430] width 63 height 34
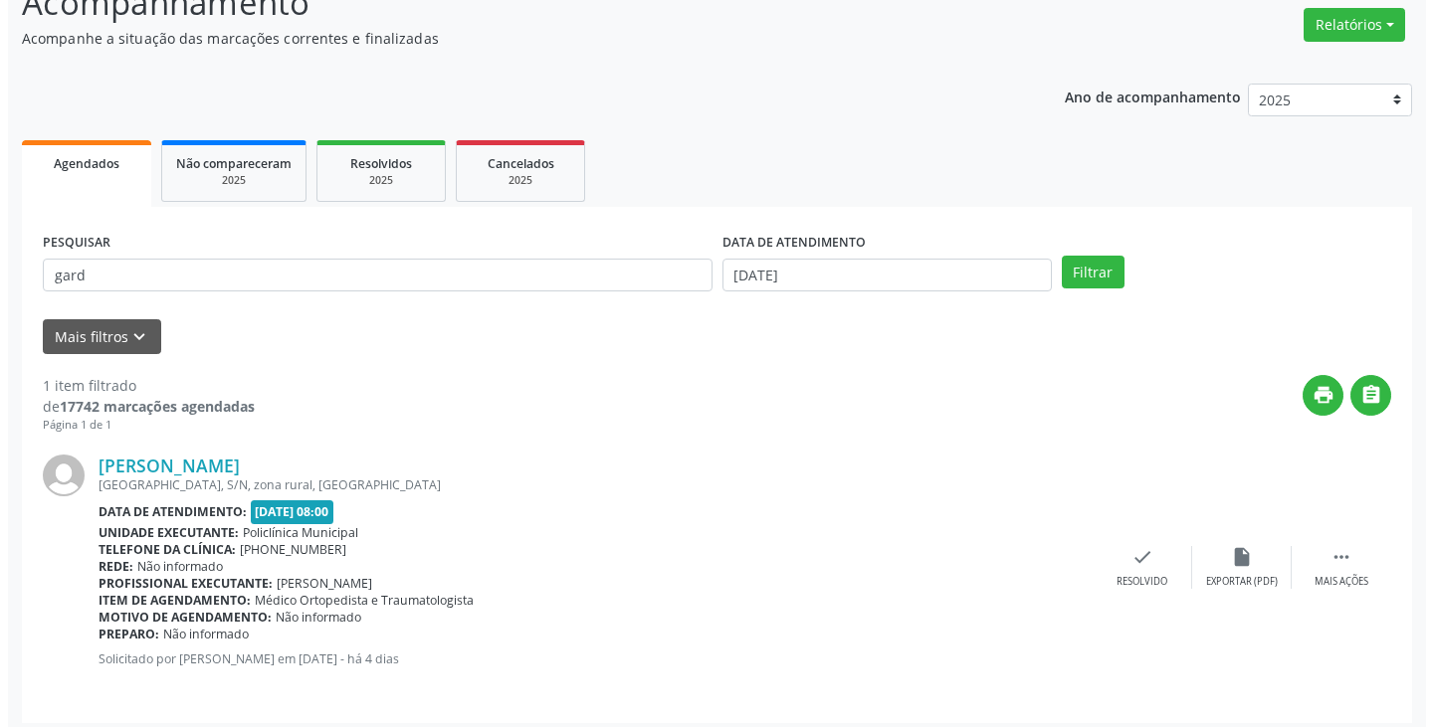
scroll to position [167, 0]
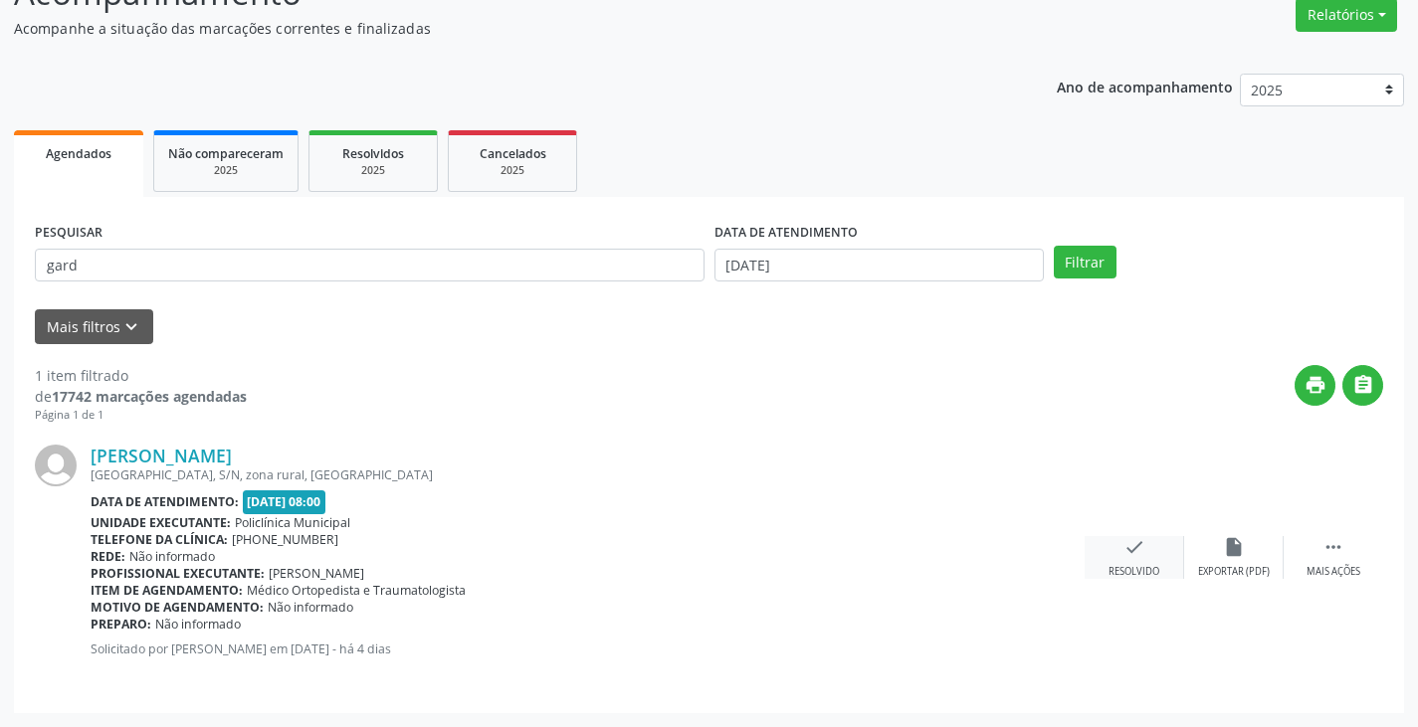
click at [1125, 550] on icon "check" at bounding box center [1134, 547] width 22 height 22
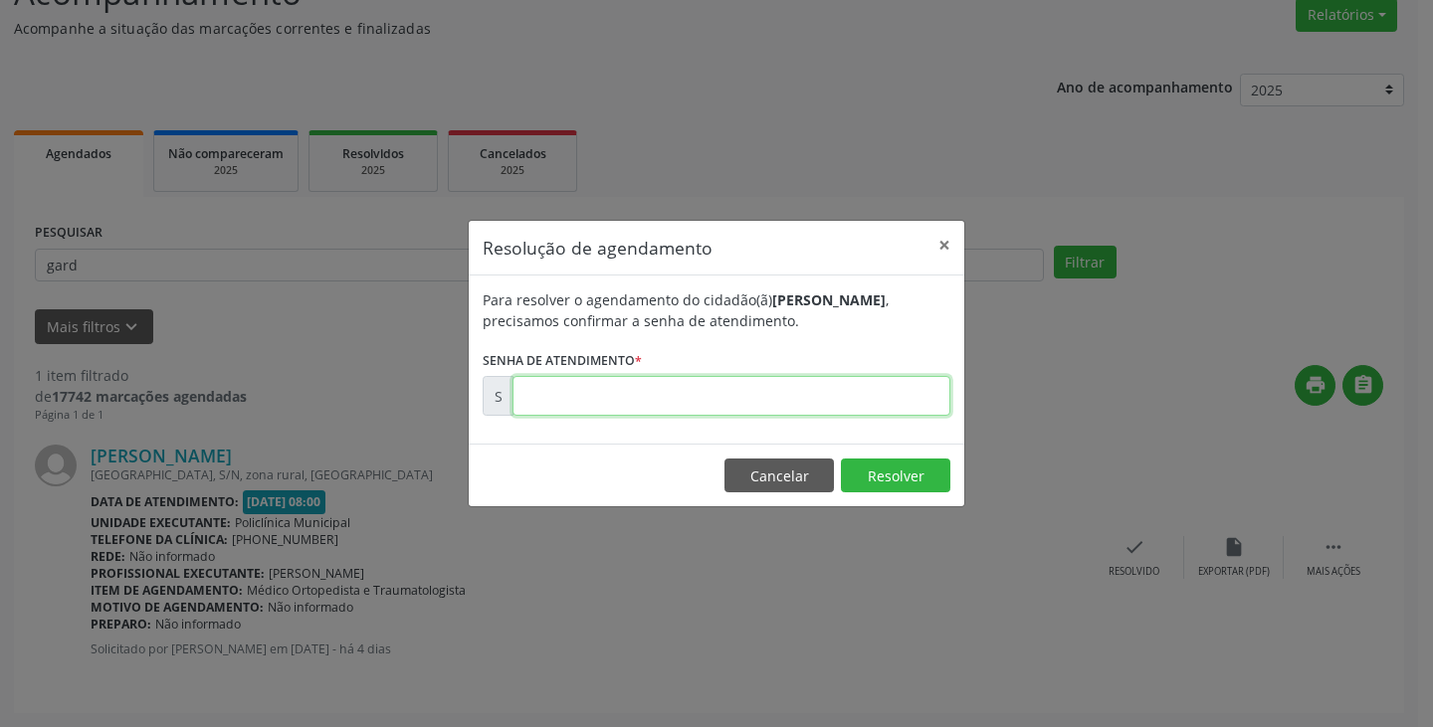
click at [889, 398] on input "text" at bounding box center [731, 396] width 438 height 40
type input "00174044"
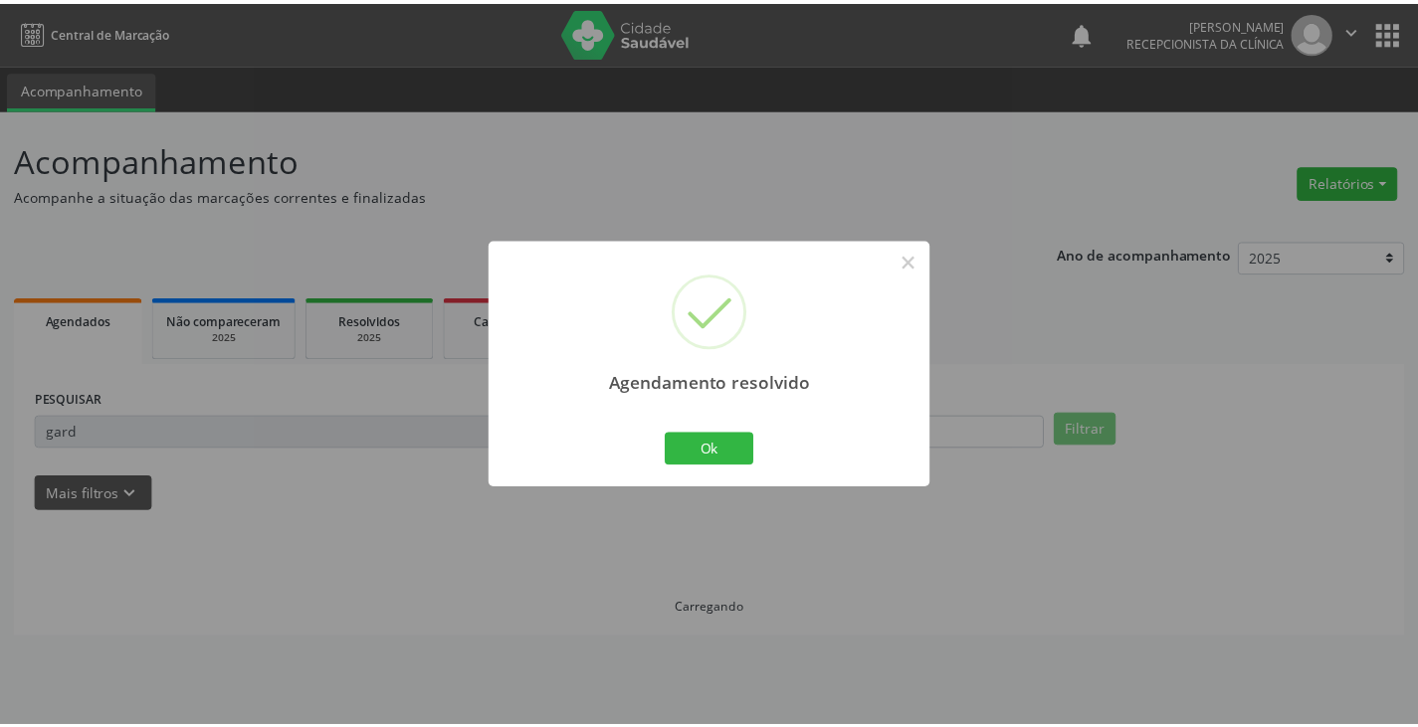
scroll to position [0, 0]
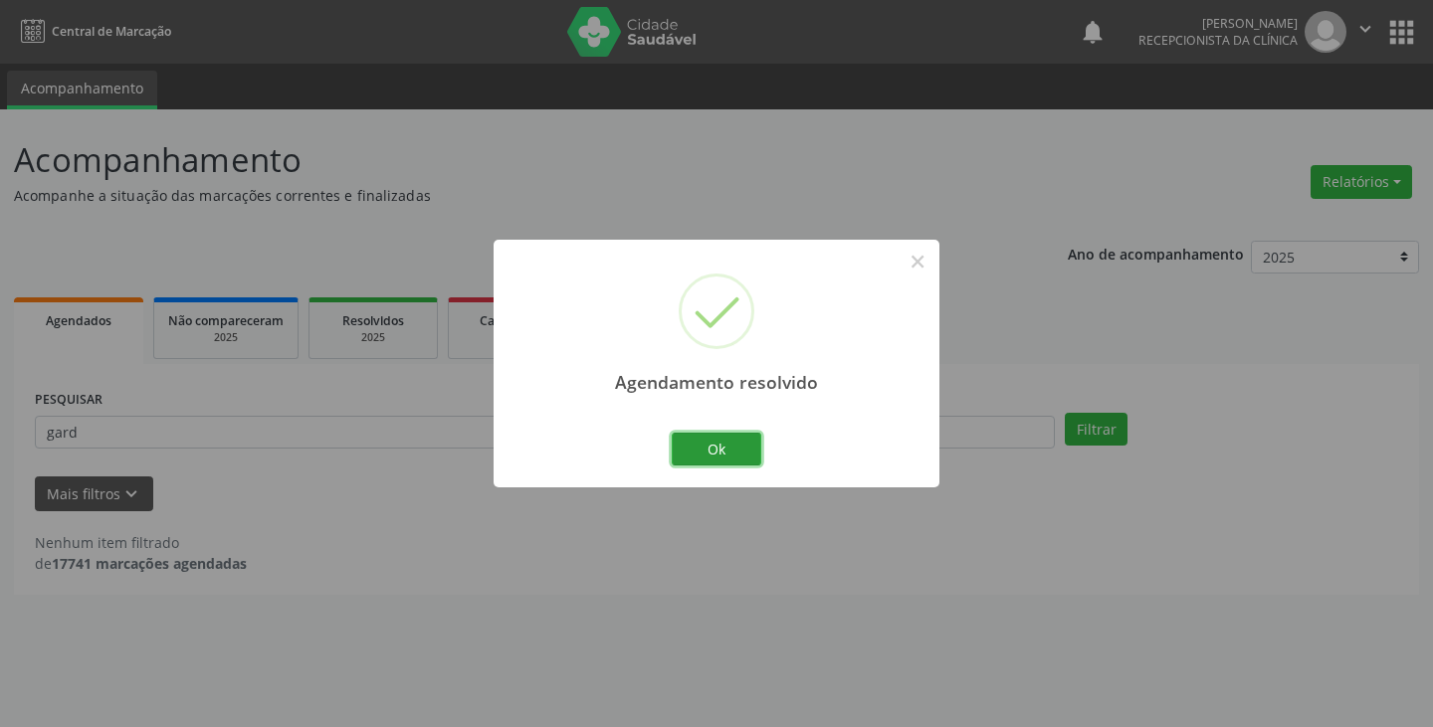
drag, startPoint x: 751, startPoint y: 440, endPoint x: 647, endPoint y: 450, distance: 104.9
click at [724, 446] on button "Ok" at bounding box center [717, 450] width 90 height 34
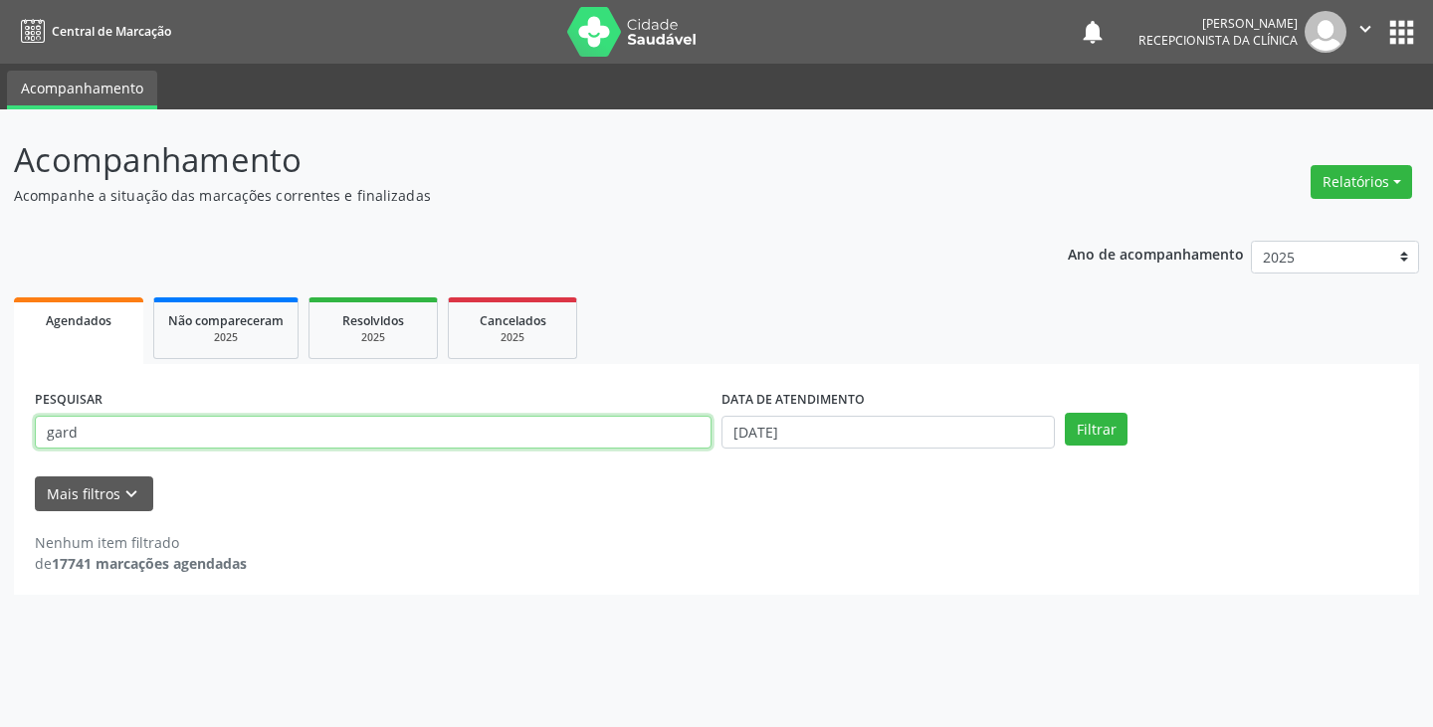
click at [613, 448] on input "gard" at bounding box center [373, 433] width 676 height 34
type input "g"
type input "[PERSON_NAME]"
click at [1064, 413] on button "Filtrar" at bounding box center [1095, 430] width 63 height 34
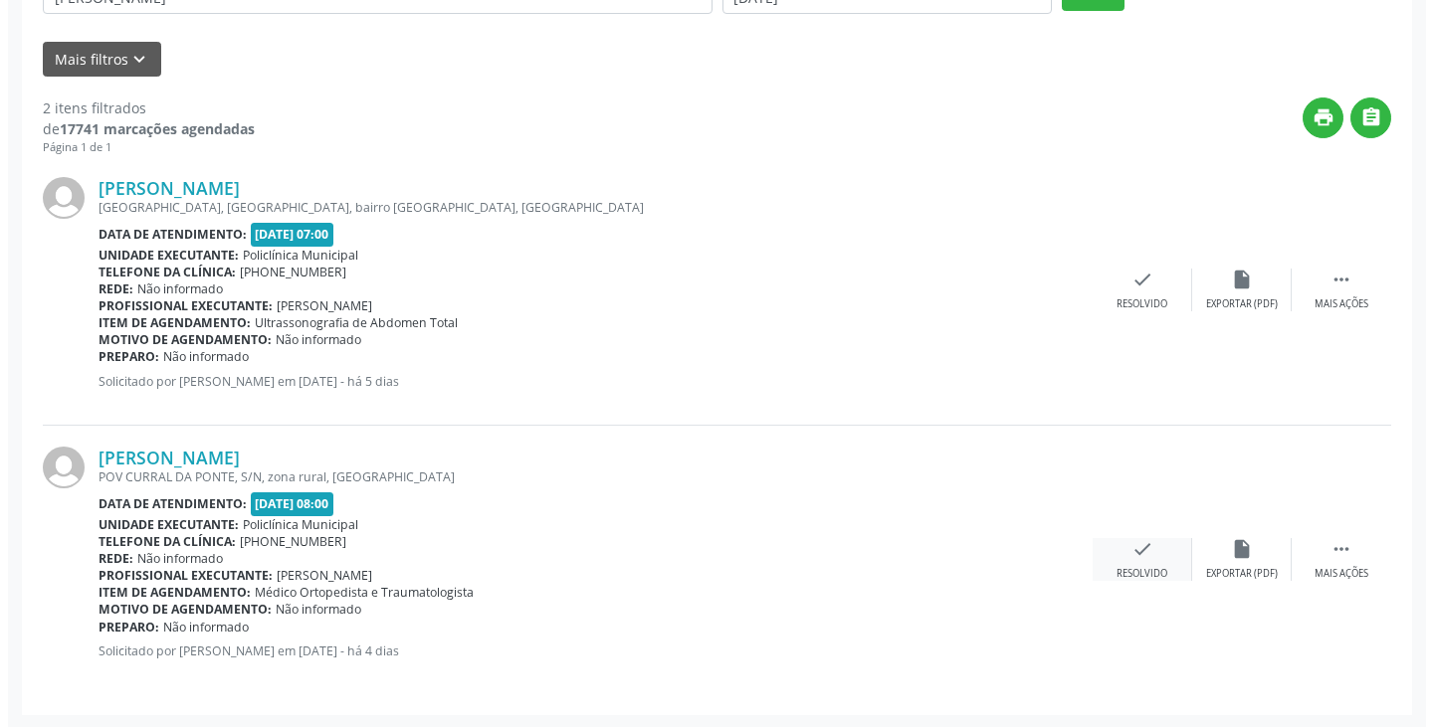
scroll to position [437, 0]
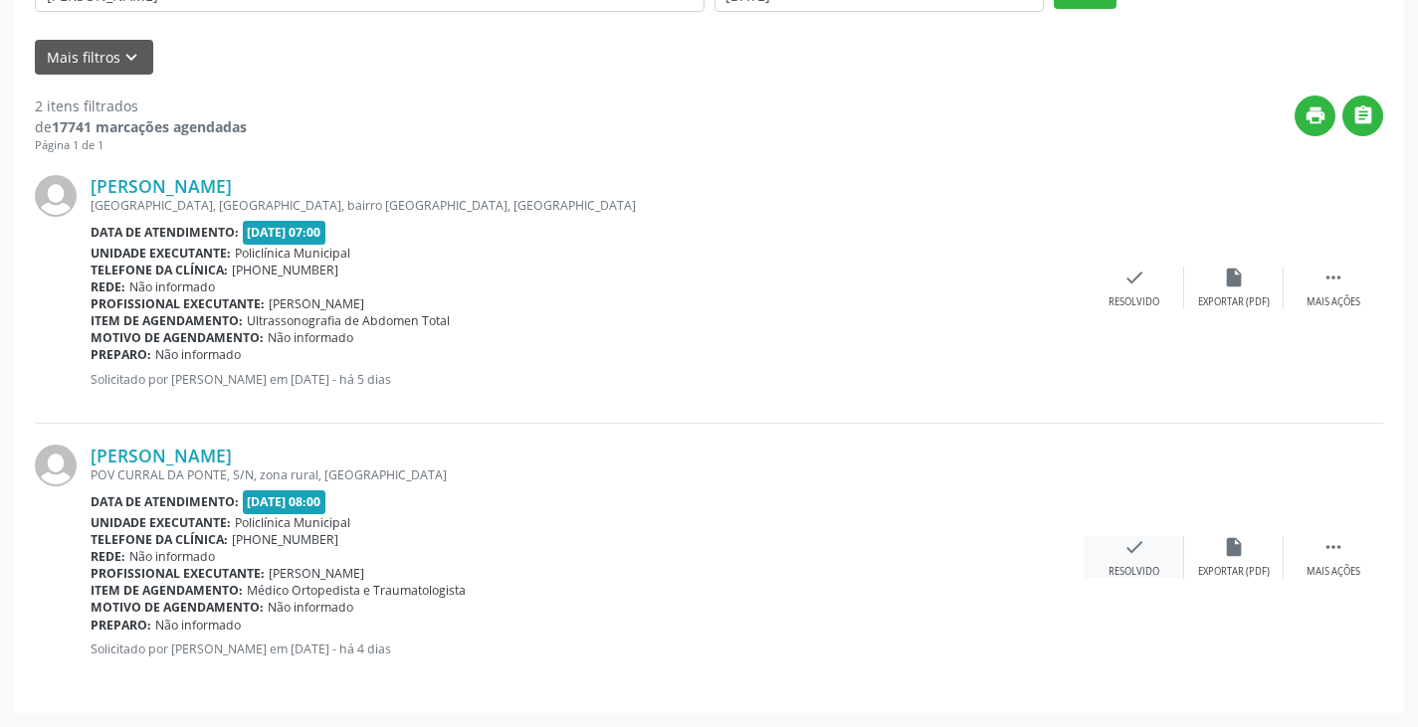
click at [1119, 552] on div "check Resolvido" at bounding box center [1133, 557] width 99 height 43
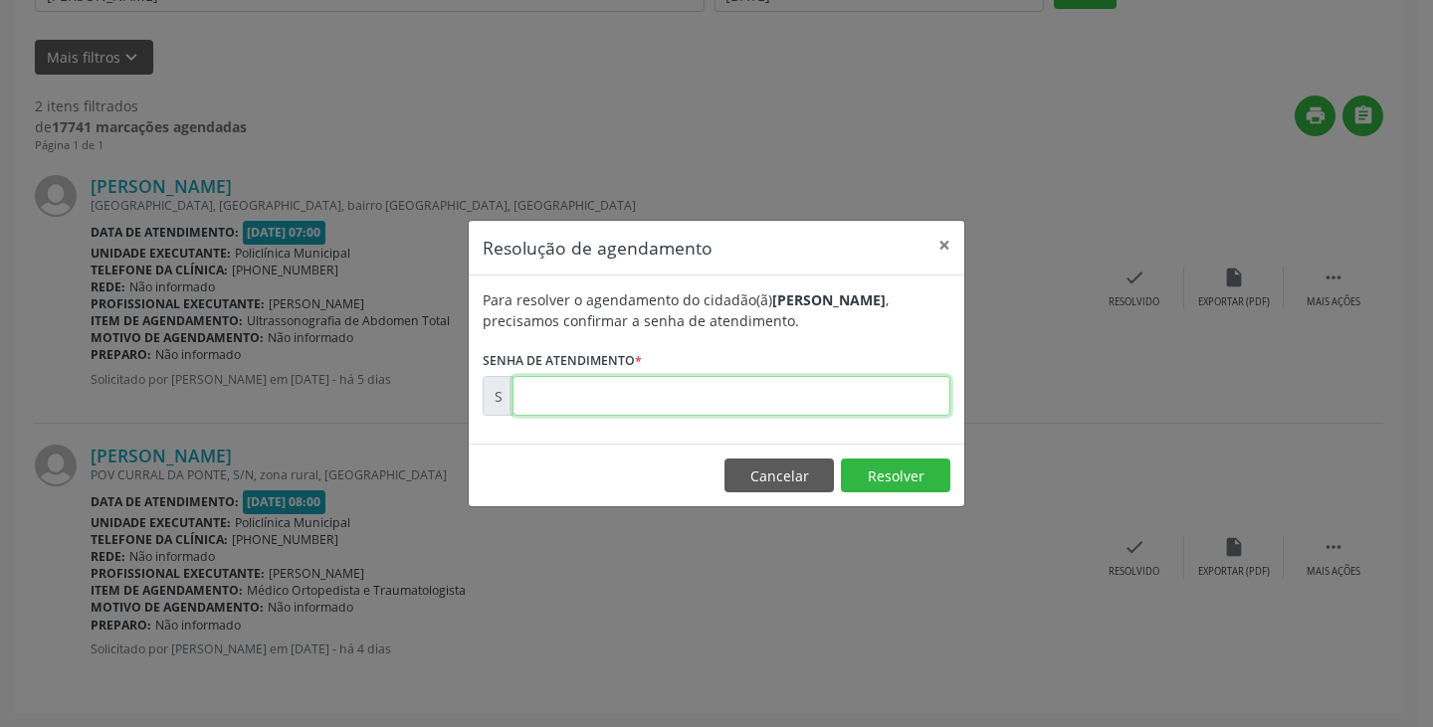
click at [912, 407] on input "text" at bounding box center [731, 396] width 438 height 40
type input "00174087"
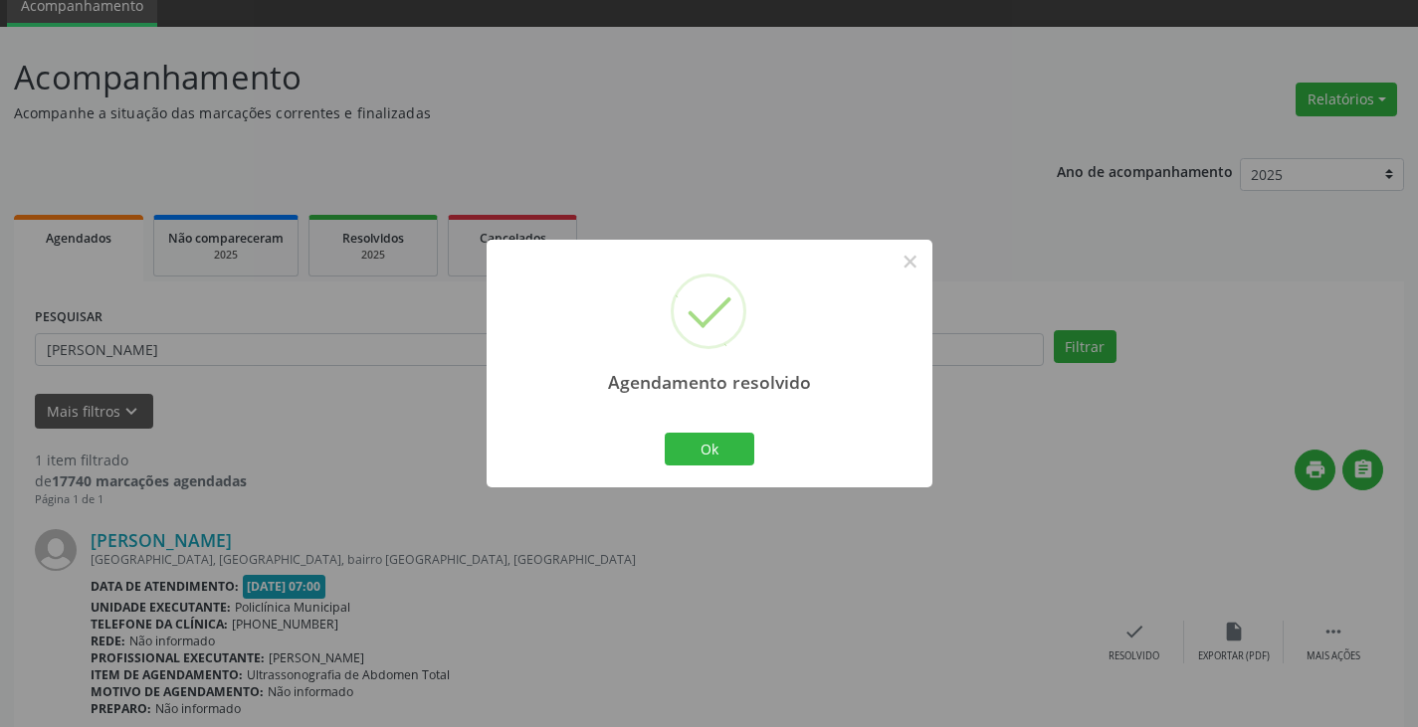
scroll to position [167, 0]
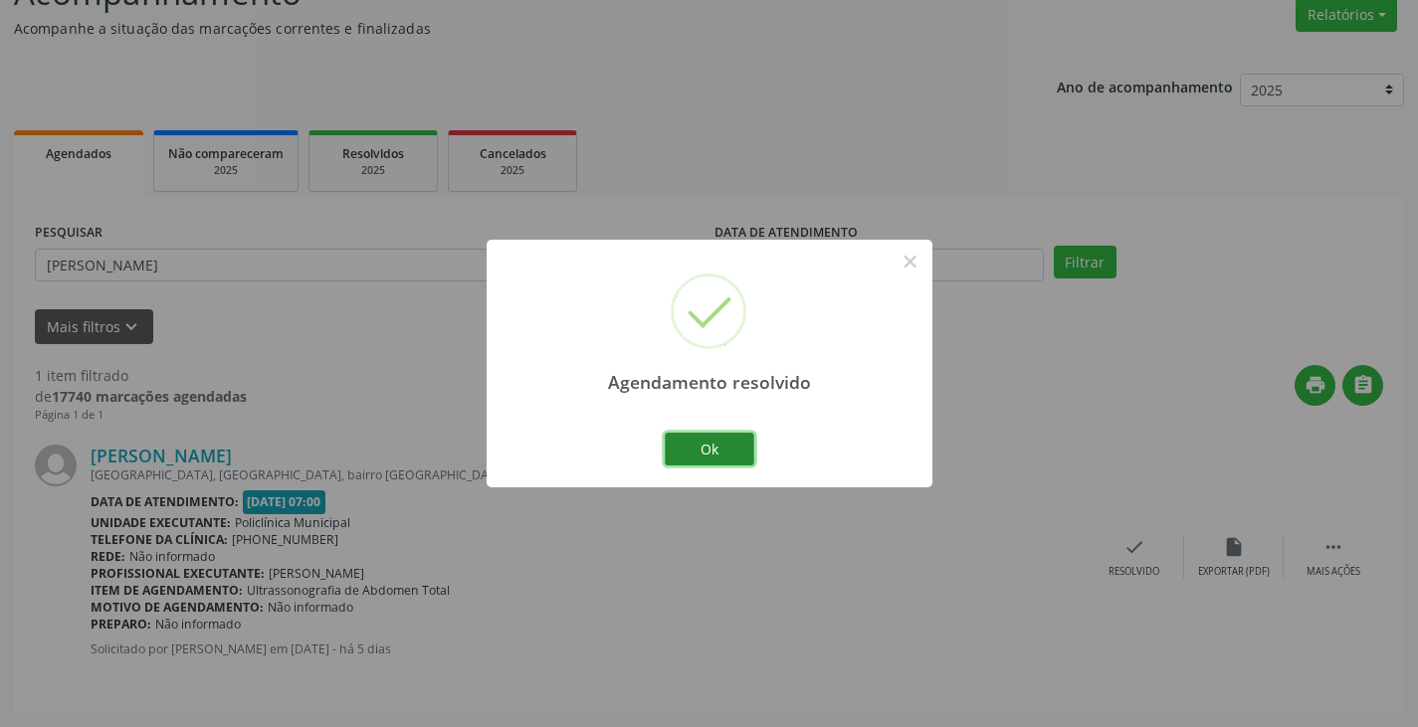
click at [716, 445] on button "Ok" at bounding box center [710, 450] width 90 height 34
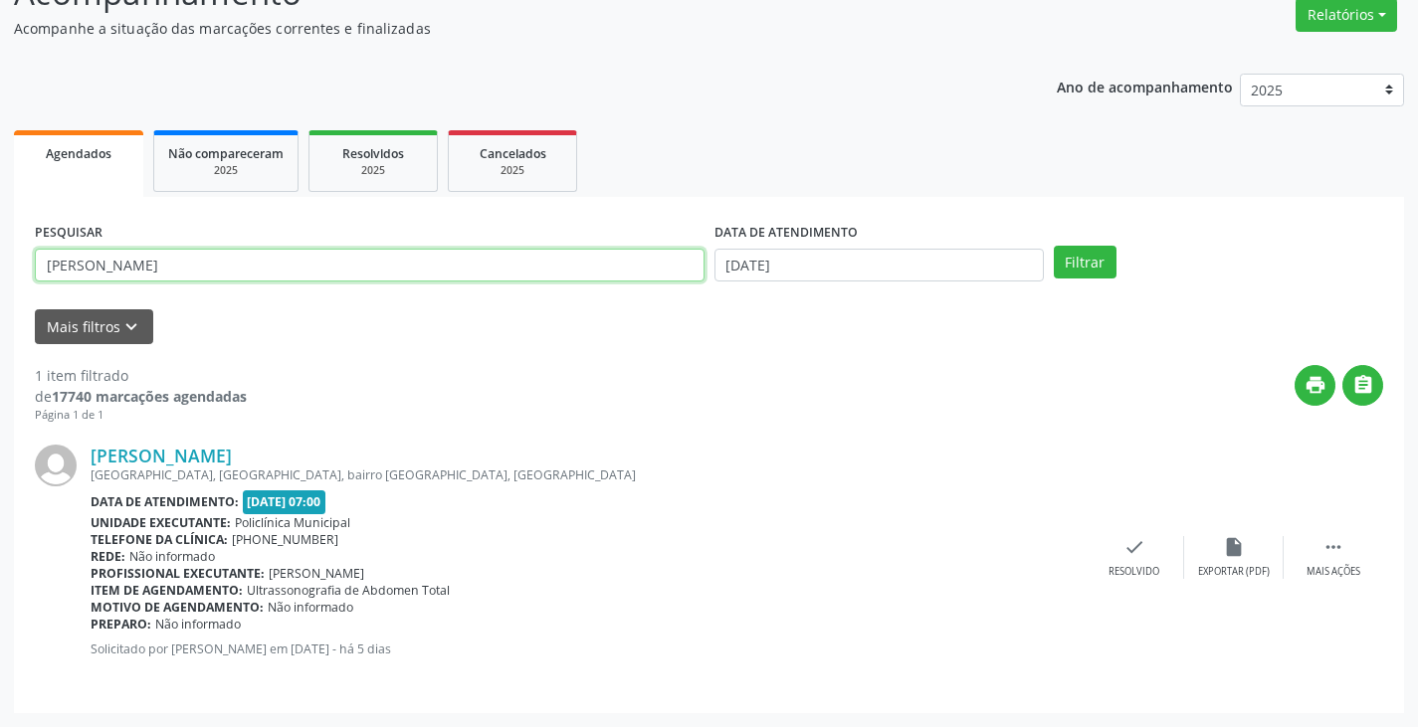
click at [675, 273] on input "[PERSON_NAME]" at bounding box center [370, 266] width 670 height 34
type input "j"
type input "fid"
click at [1054, 246] on button "Filtrar" at bounding box center [1085, 263] width 63 height 34
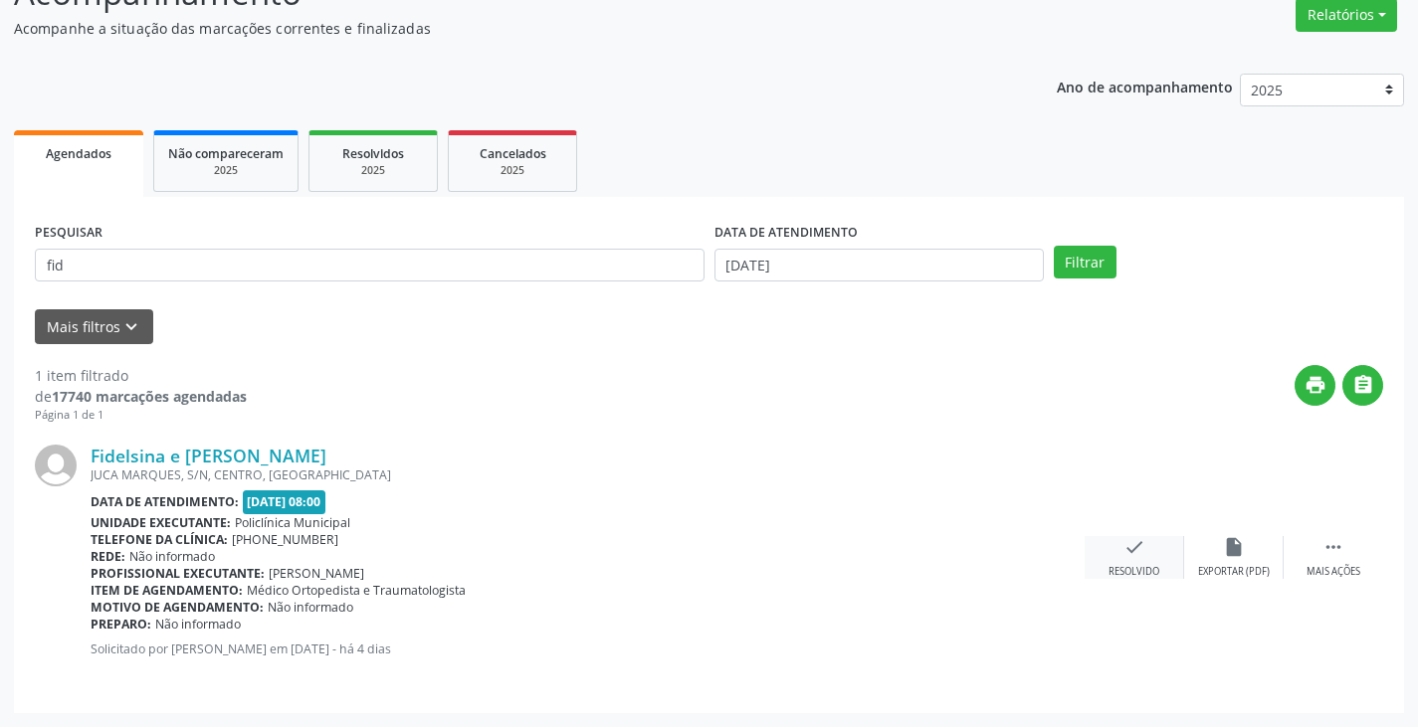
click at [1131, 549] on icon "check" at bounding box center [1134, 547] width 22 height 22
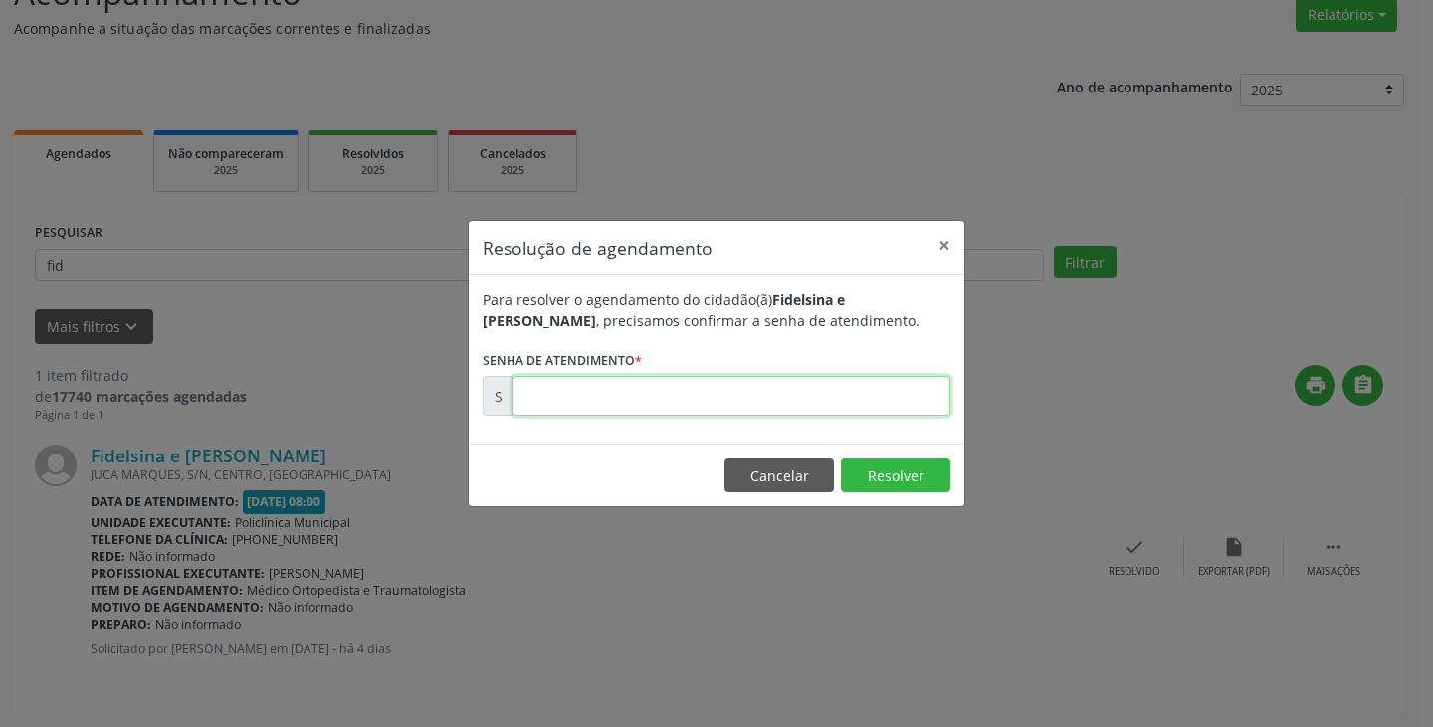
click at [759, 406] on input "text" at bounding box center [731, 396] width 438 height 40
type input "00174113"
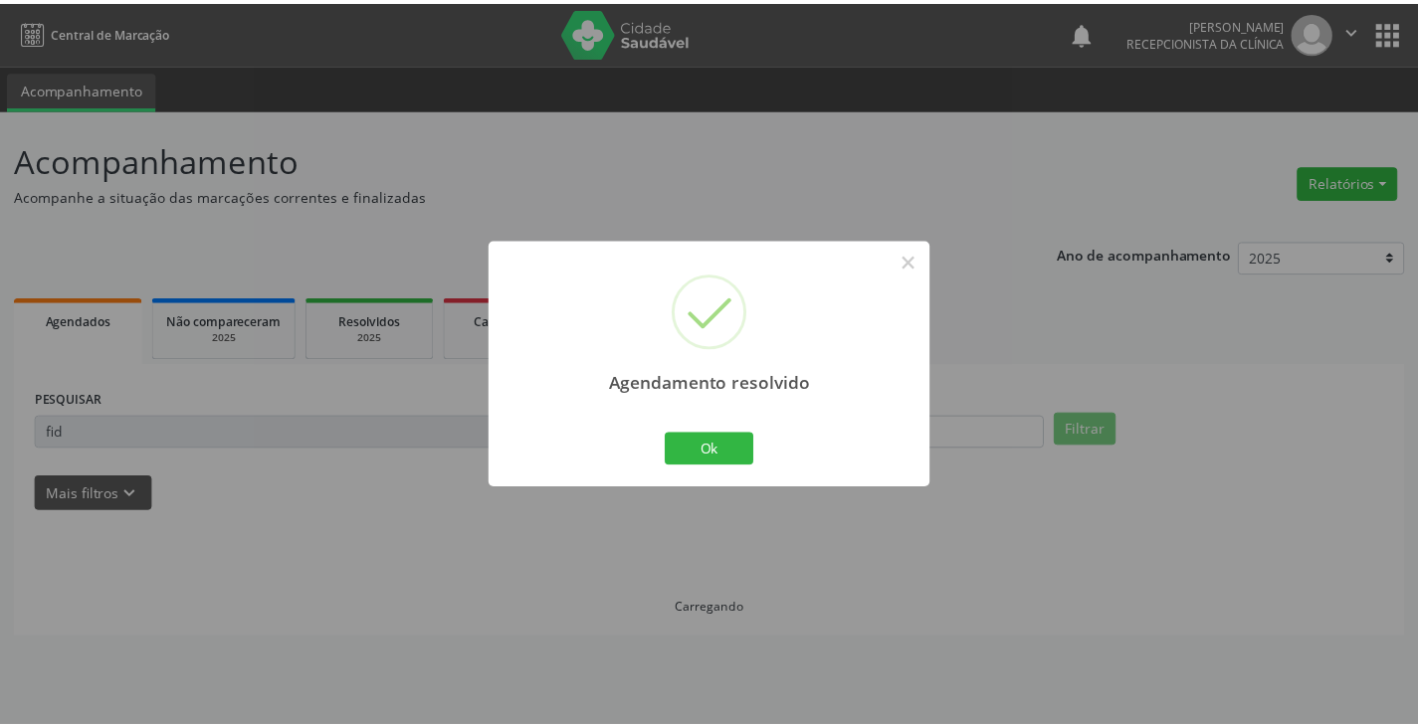
scroll to position [0, 0]
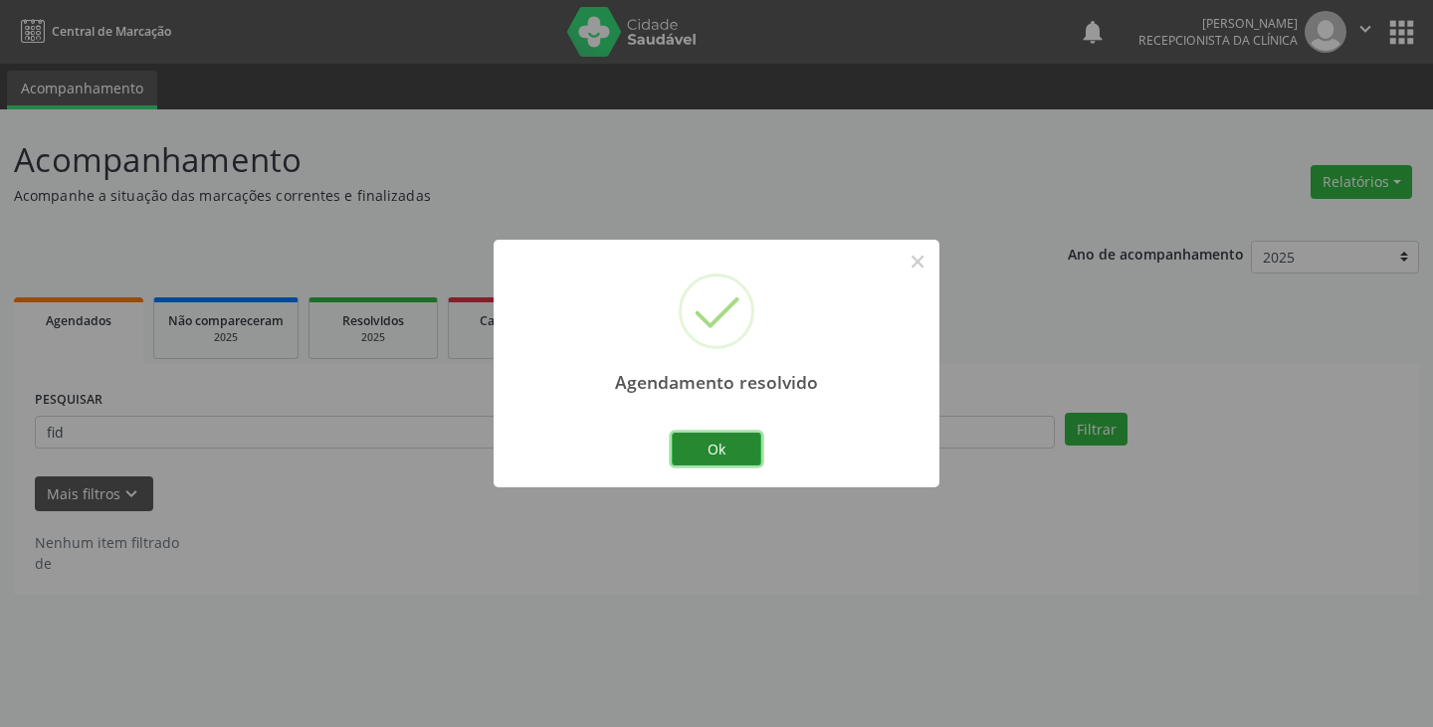
click at [735, 435] on button "Ok" at bounding box center [717, 450] width 90 height 34
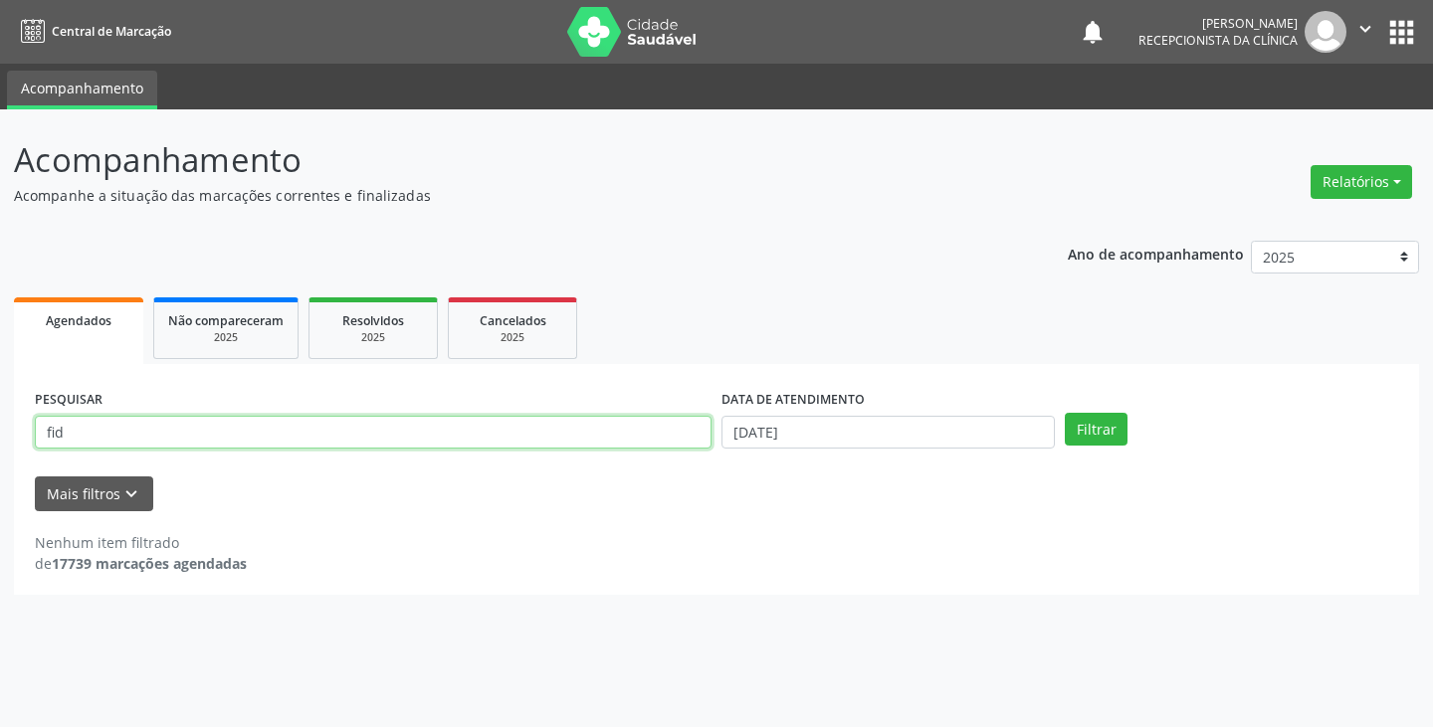
click at [669, 441] on input "fid" at bounding box center [373, 433] width 676 height 34
type input "f"
type input "rub"
click at [1064, 413] on button "Filtrar" at bounding box center [1095, 430] width 63 height 34
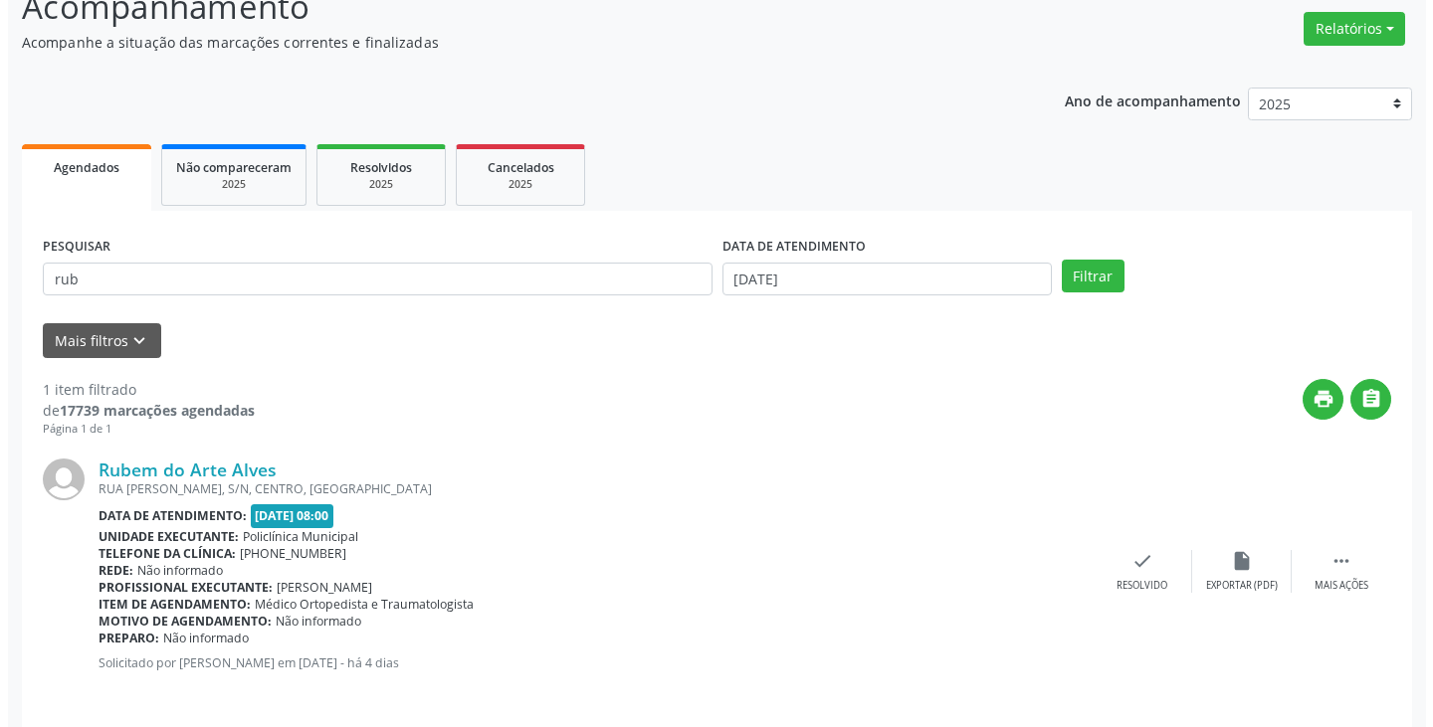
scroll to position [167, 0]
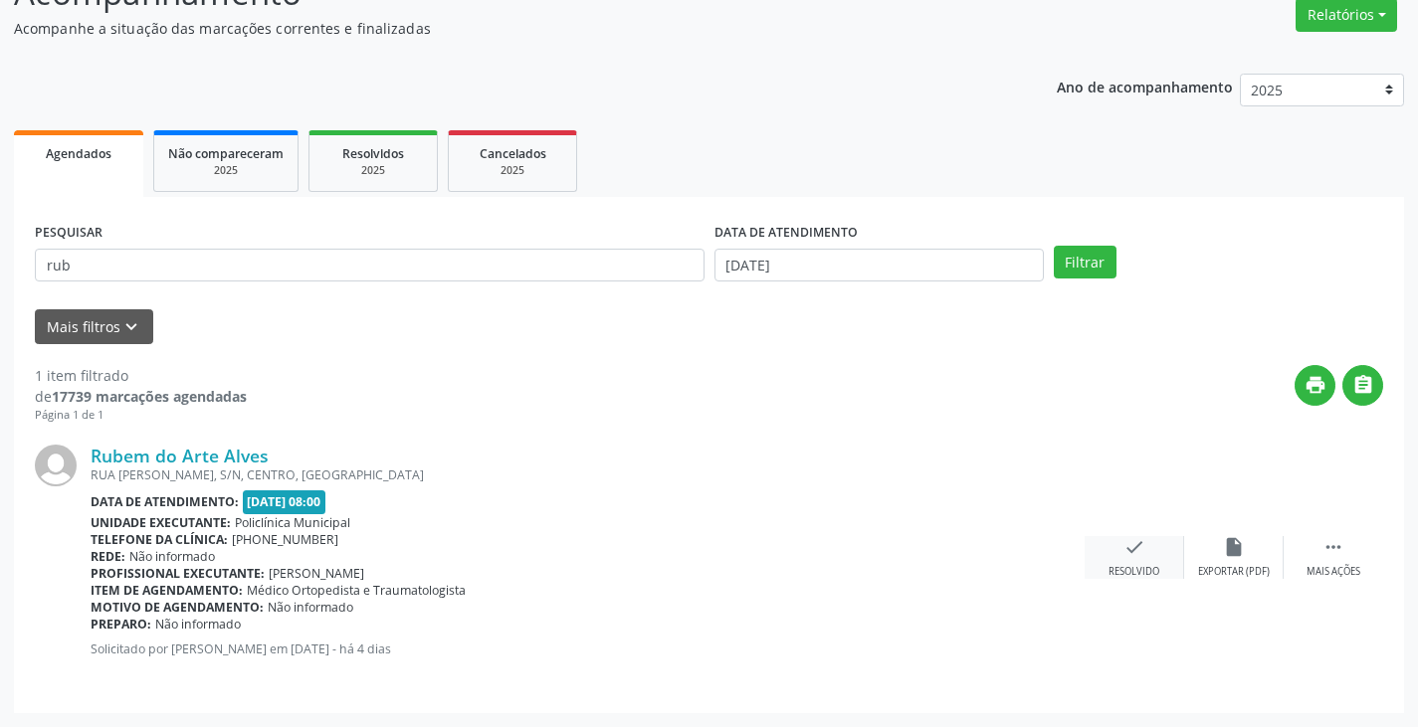
click at [1146, 561] on div "check Resolvido" at bounding box center [1133, 557] width 99 height 43
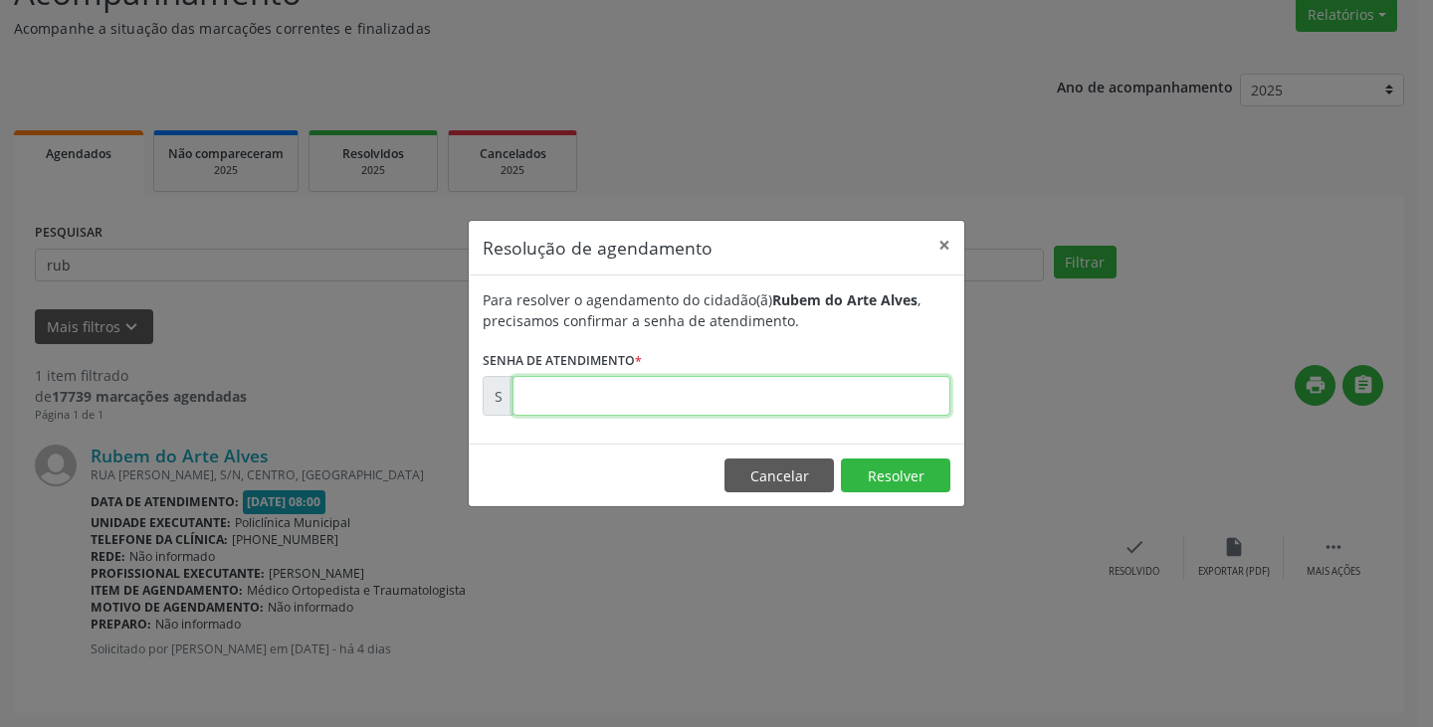
click at [915, 400] on input "text" at bounding box center [731, 396] width 438 height 40
type input "00174039"
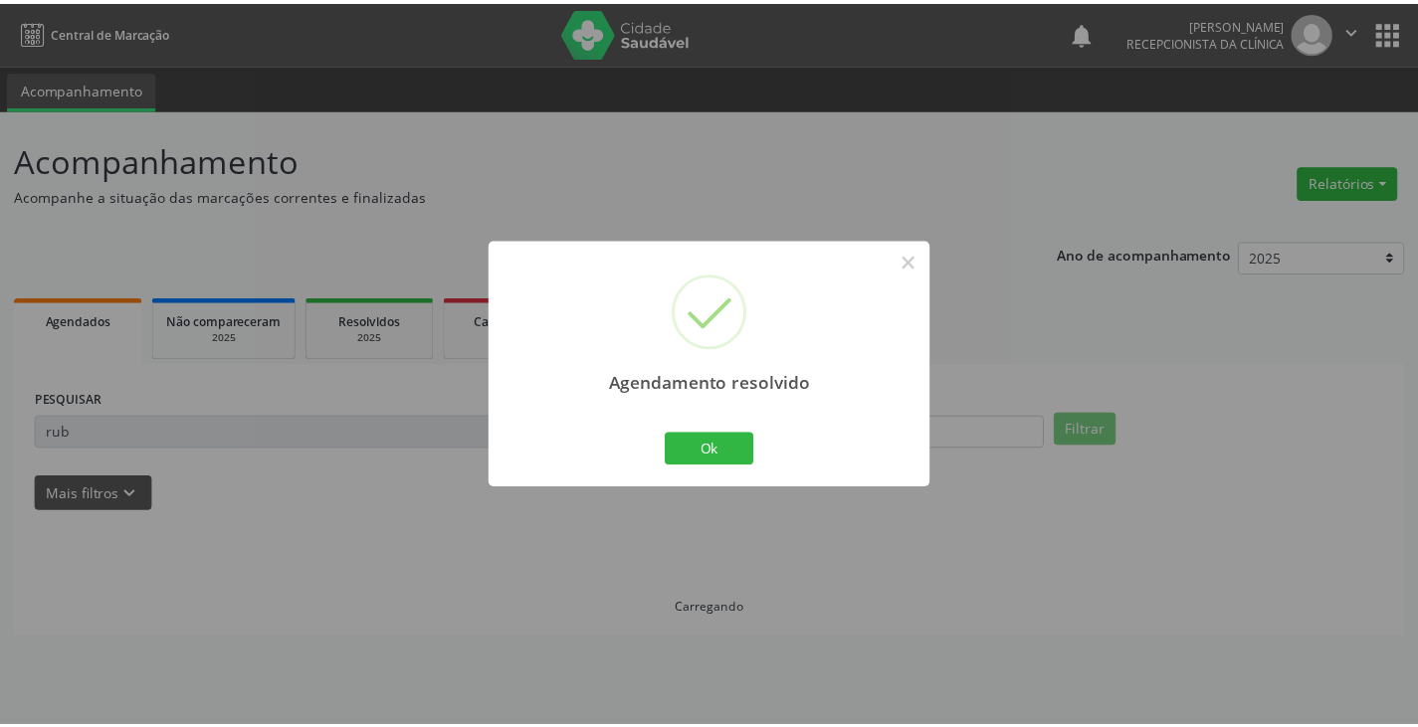
scroll to position [0, 0]
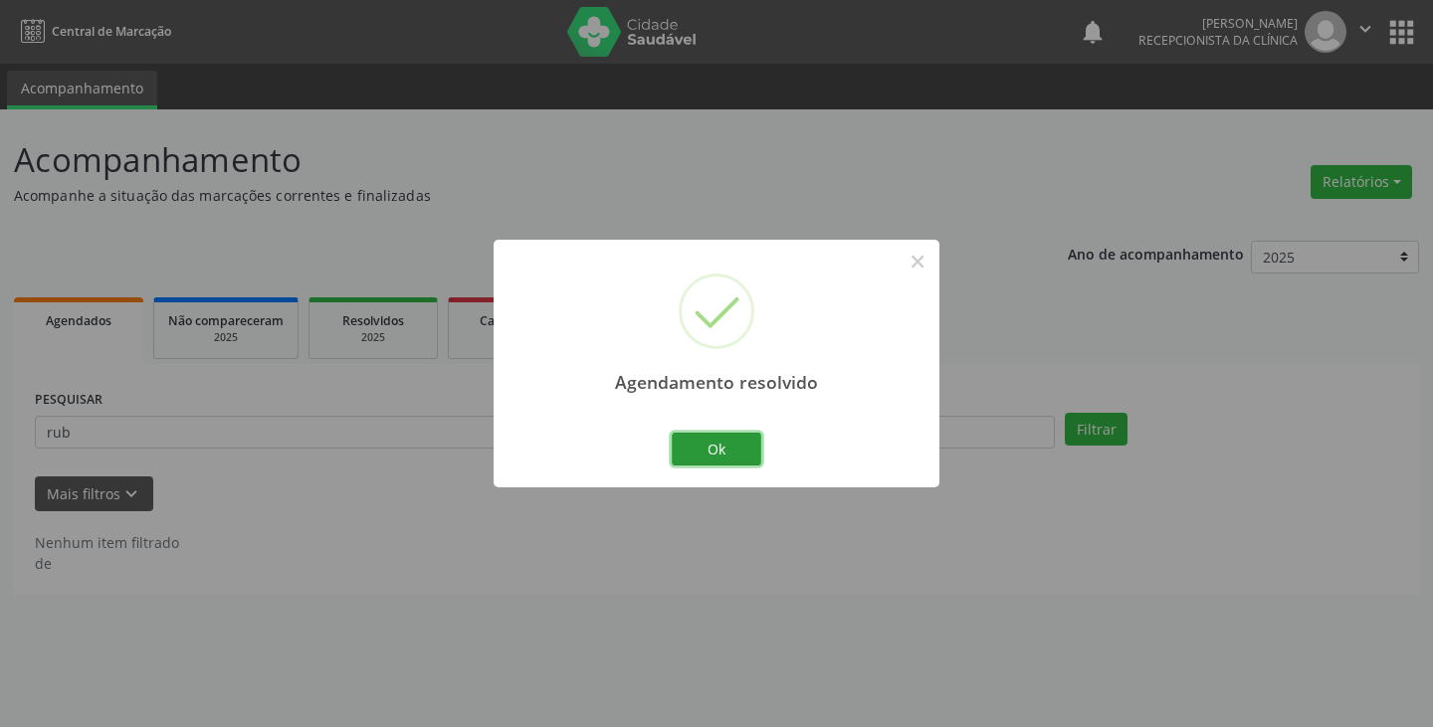
drag, startPoint x: 715, startPoint y: 442, endPoint x: 647, endPoint y: 442, distance: 68.6
click at [714, 442] on button "Ok" at bounding box center [717, 450] width 90 height 34
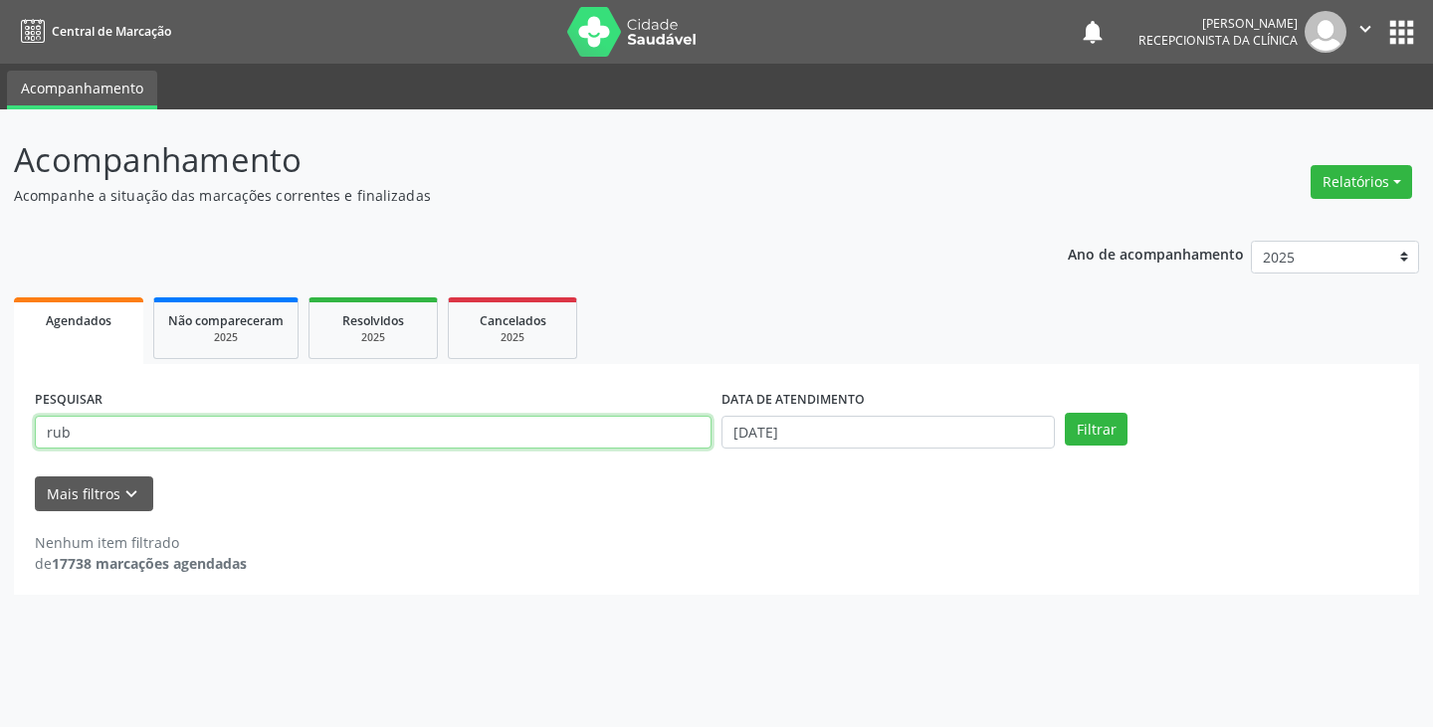
click at [640, 441] on input "rub" at bounding box center [373, 433] width 676 height 34
type input "r"
type input "[PERSON_NAME]"
click at [1064, 413] on button "Filtrar" at bounding box center [1095, 430] width 63 height 34
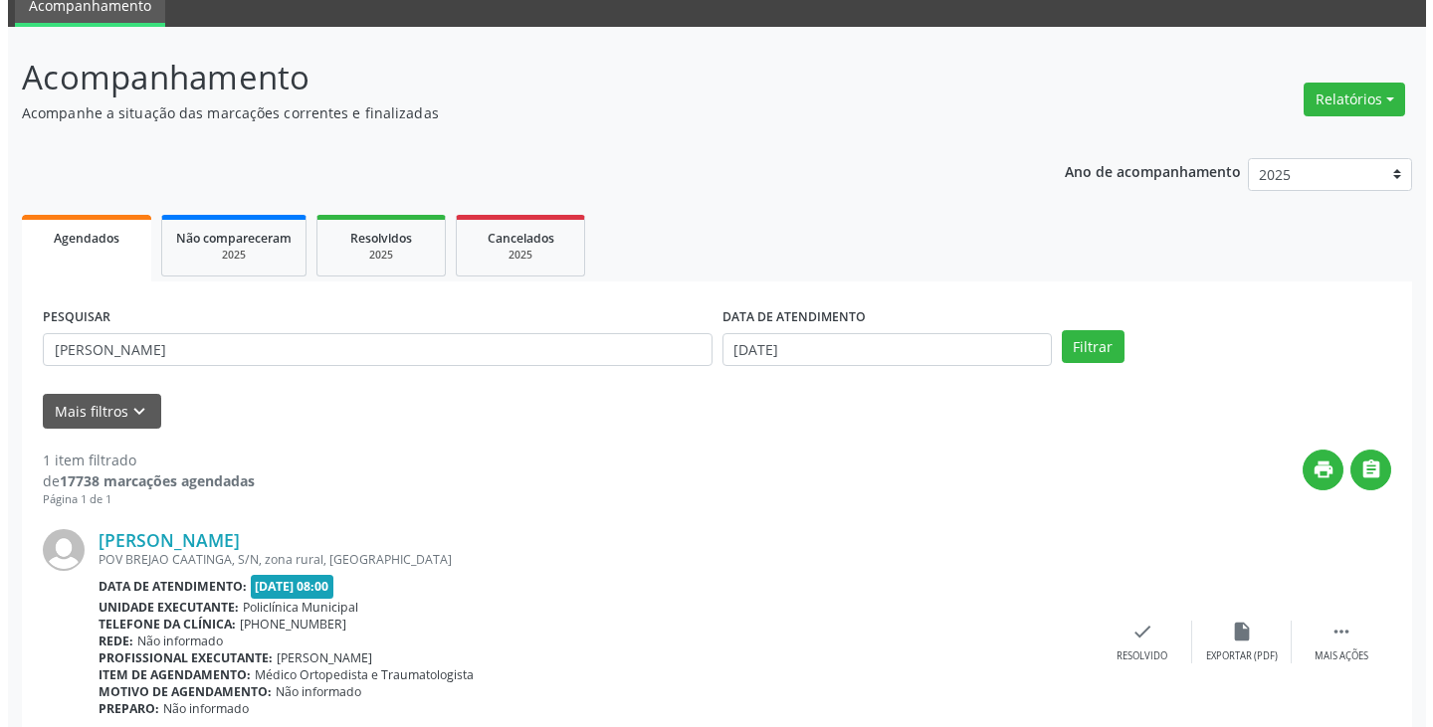
scroll to position [167, 0]
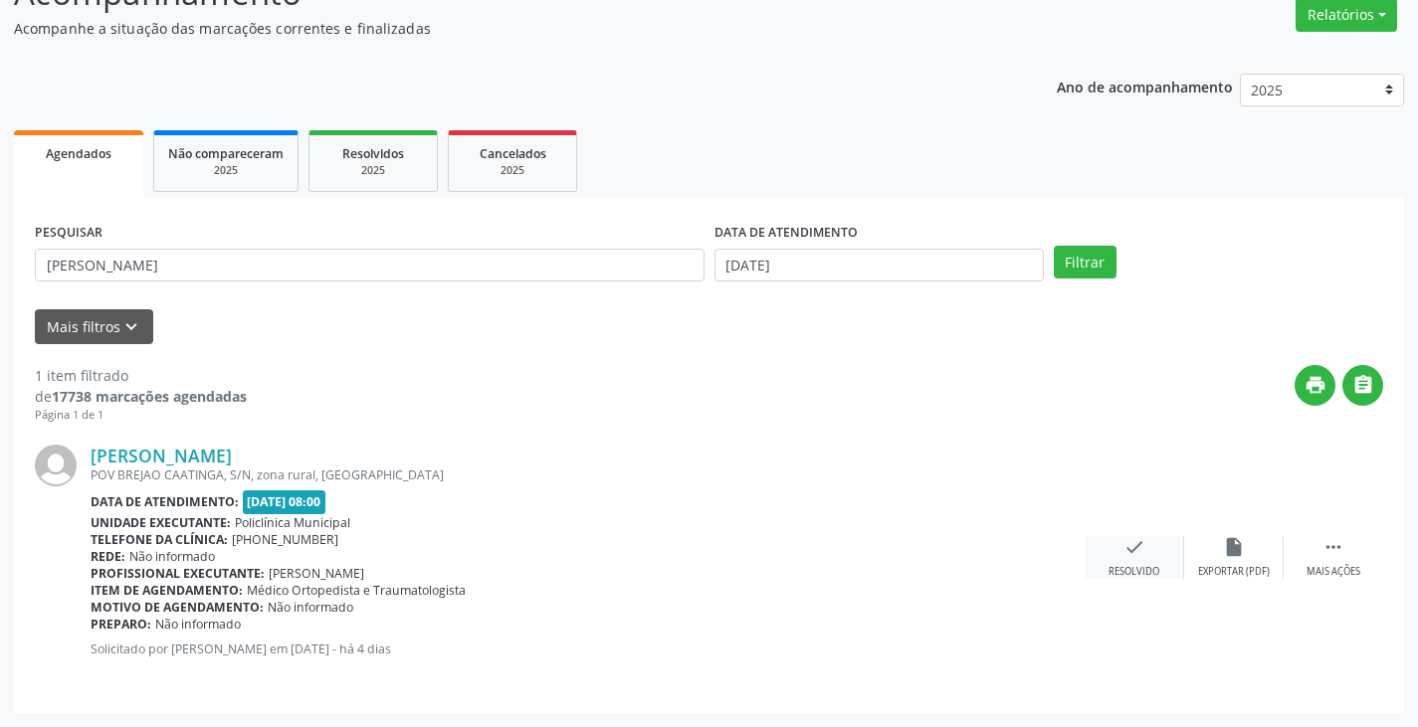
click at [1121, 546] on div "check Resolvido" at bounding box center [1133, 557] width 99 height 43
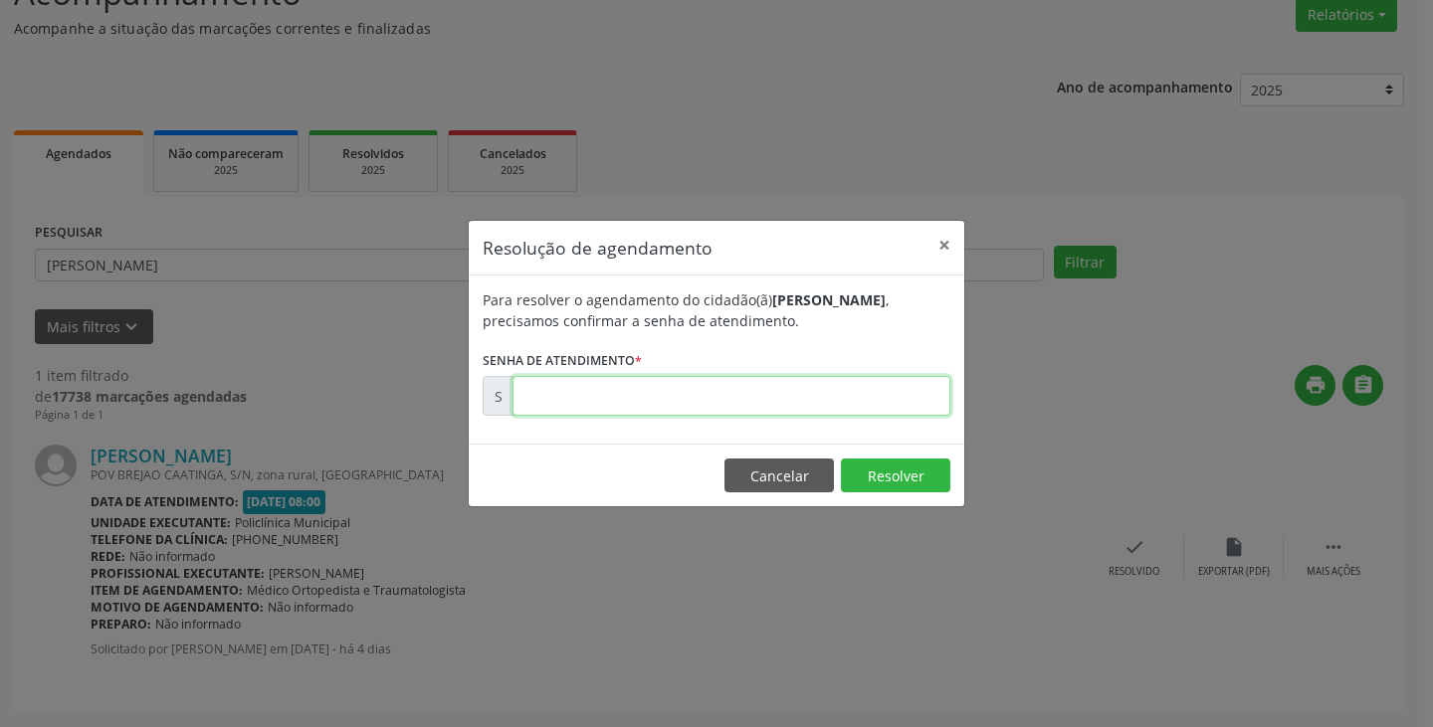
click at [833, 389] on input "text" at bounding box center [731, 396] width 438 height 40
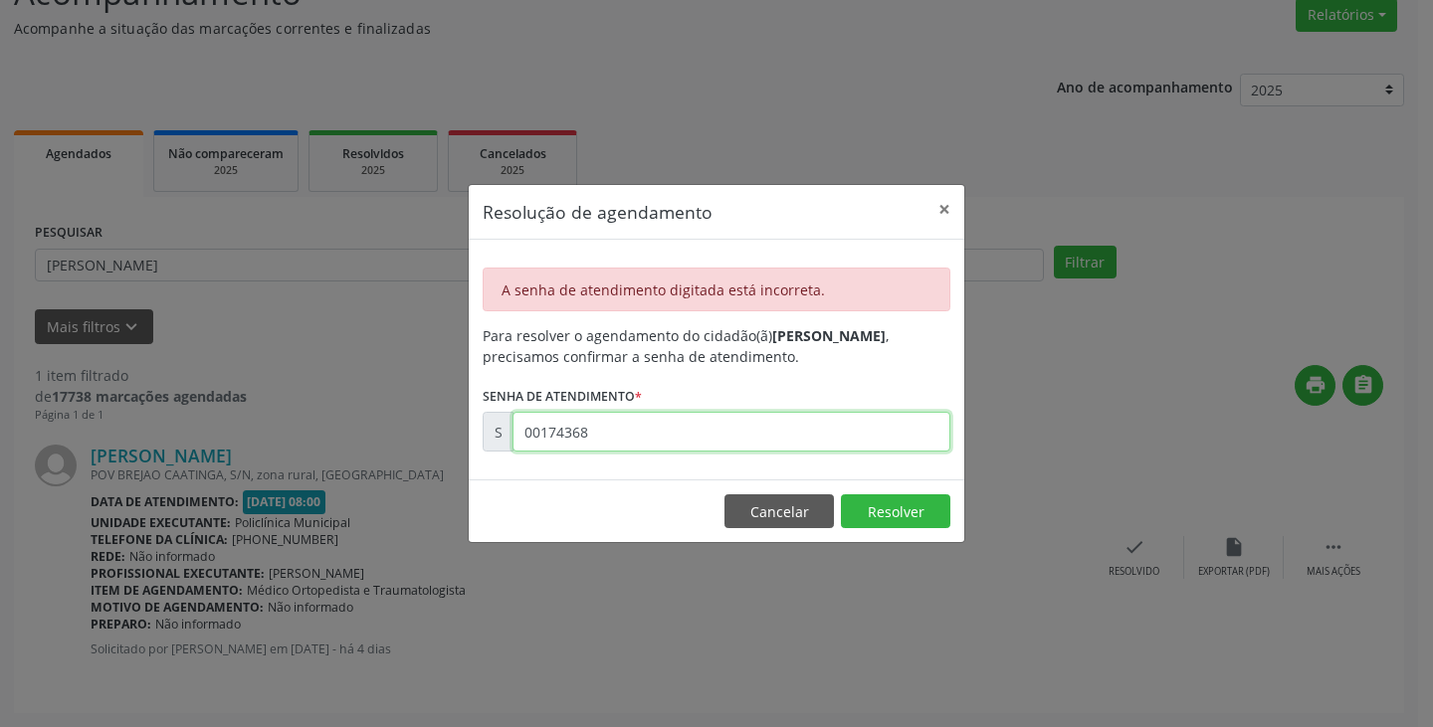
click at [734, 427] on input "00174368" at bounding box center [731, 432] width 438 height 40
type input "00174360"
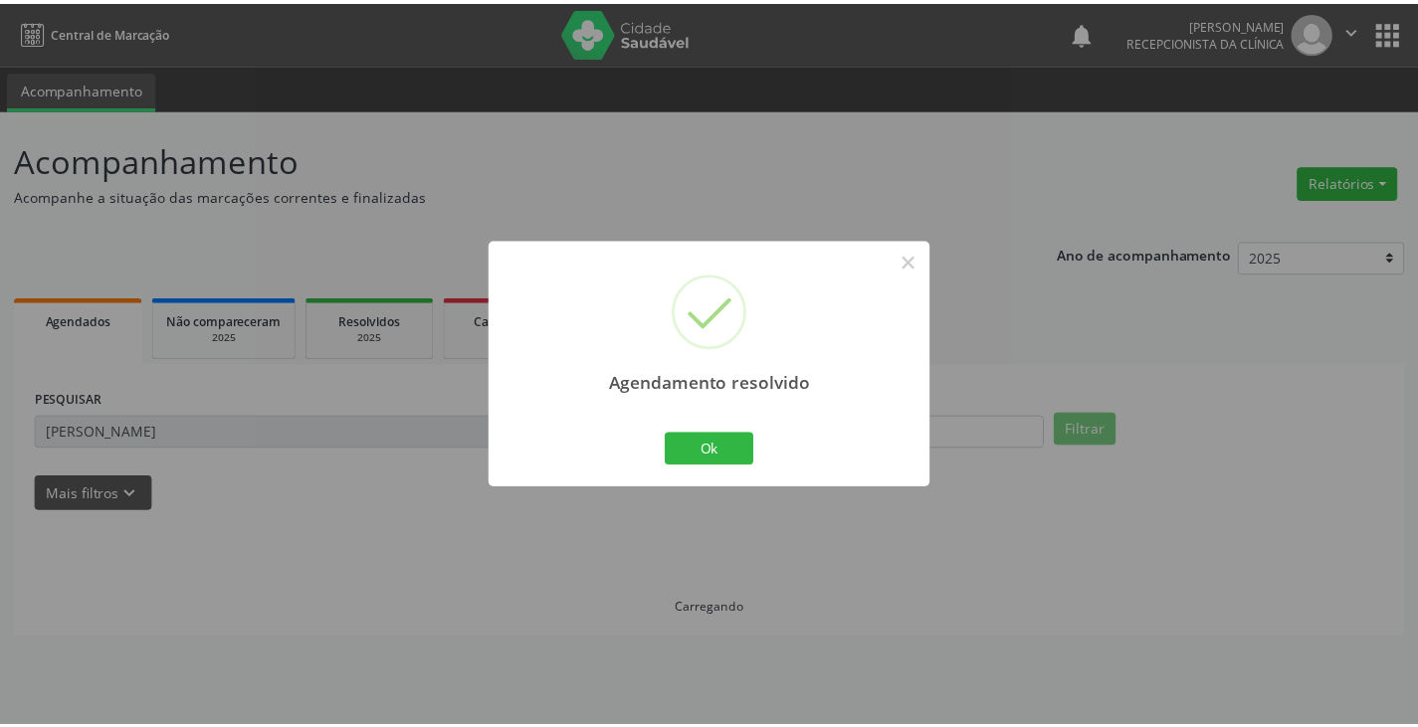
scroll to position [0, 0]
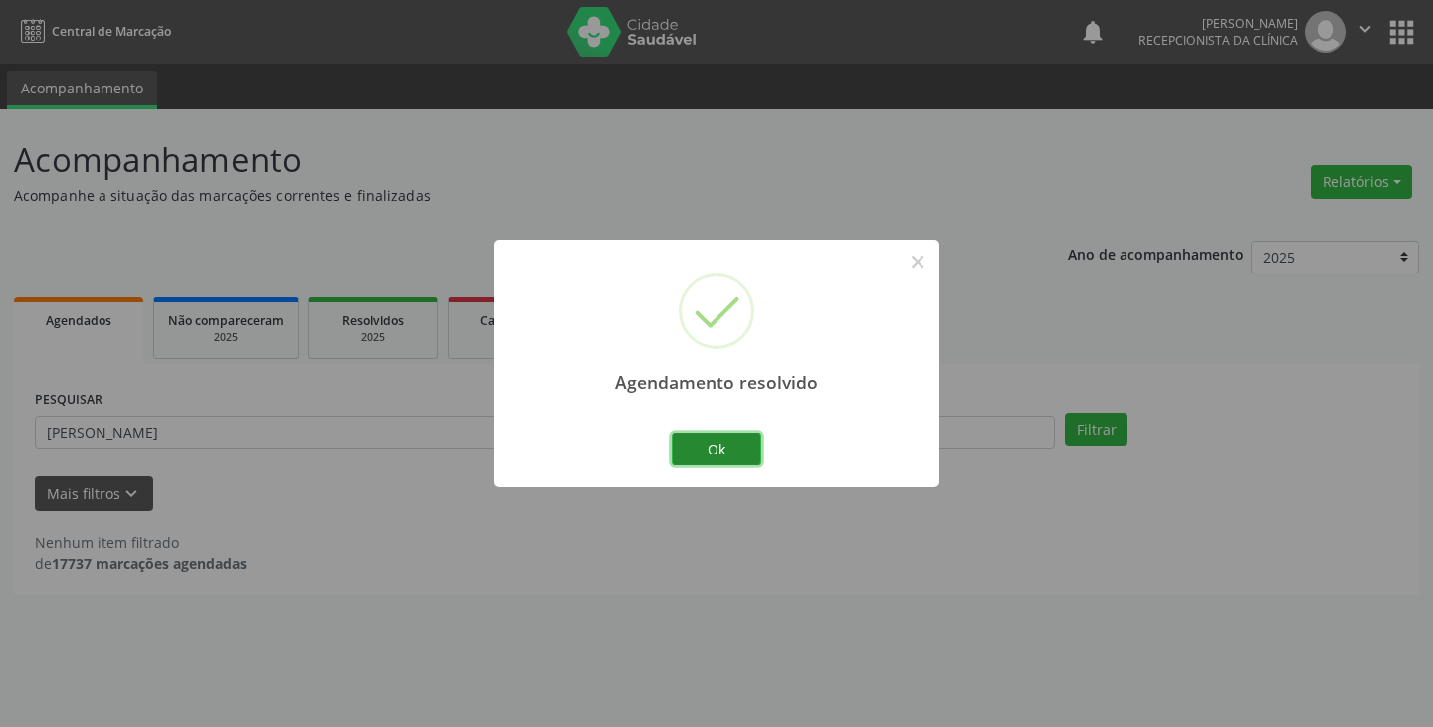
click at [709, 461] on button "Ok" at bounding box center [717, 450] width 90 height 34
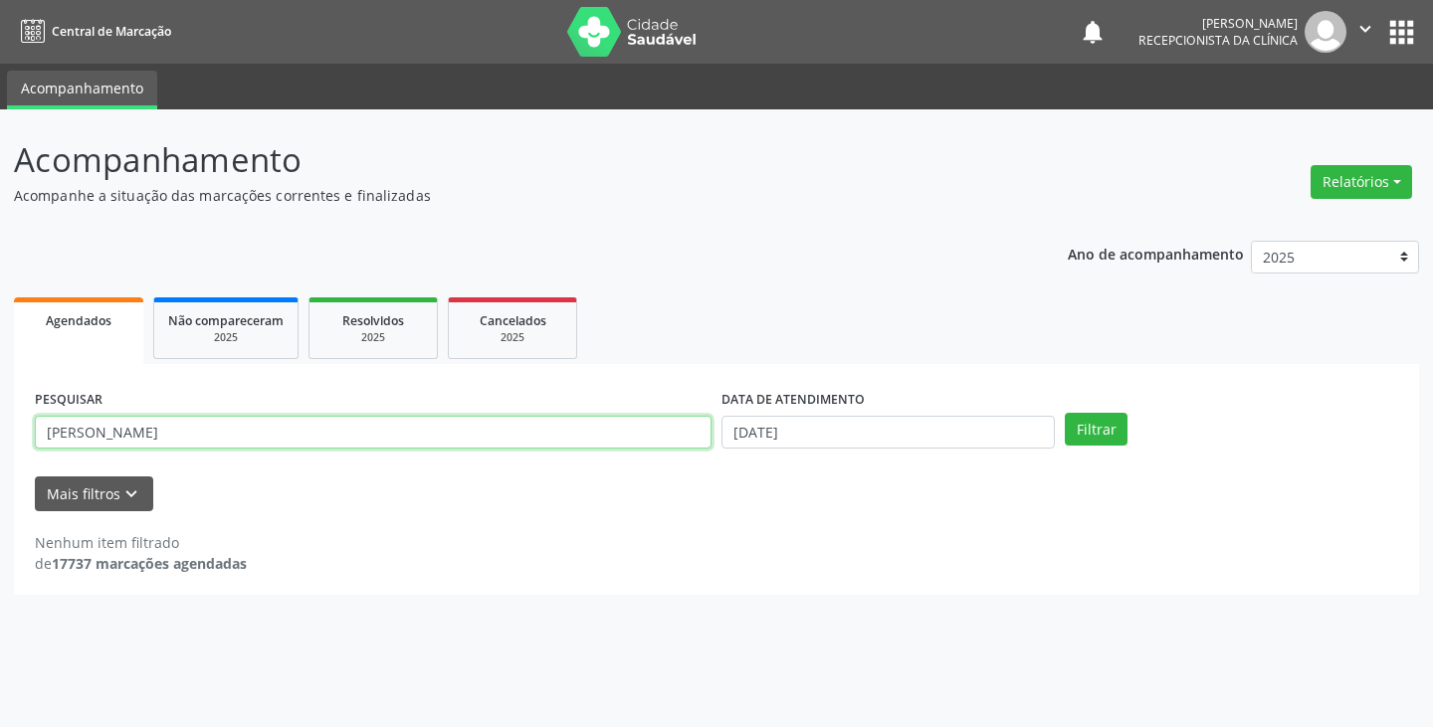
click at [674, 435] on input "[PERSON_NAME]" at bounding box center [373, 433] width 676 height 34
type input "marile"
click at [1064, 413] on button "Filtrar" at bounding box center [1095, 430] width 63 height 34
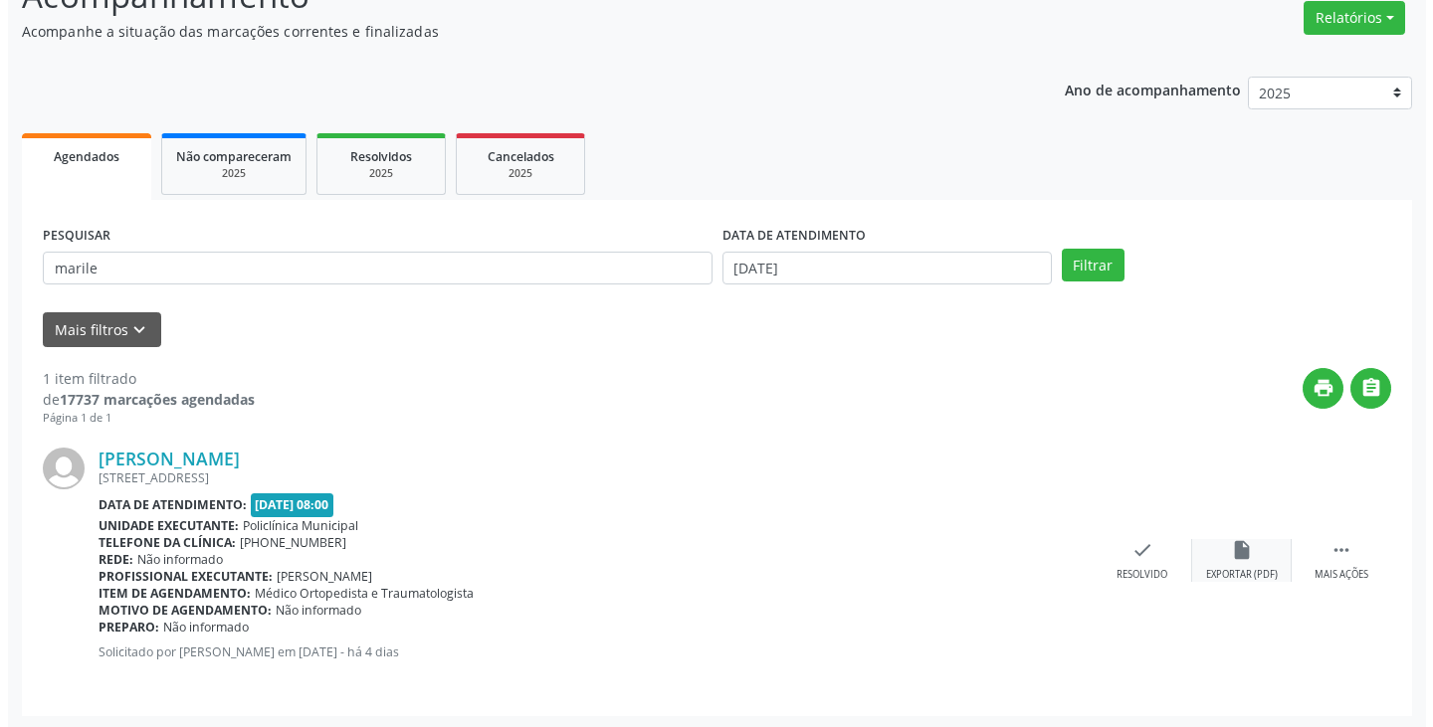
scroll to position [167, 0]
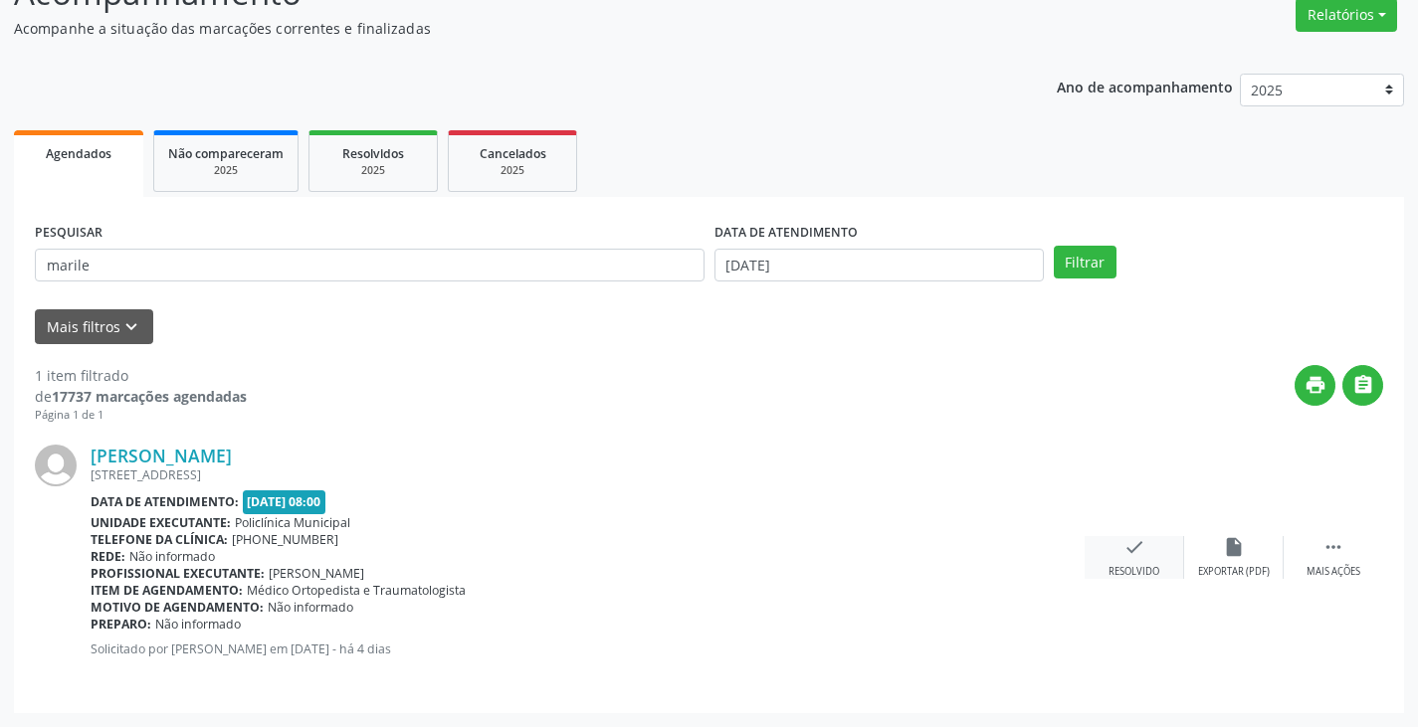
click at [1128, 553] on icon "check" at bounding box center [1134, 547] width 22 height 22
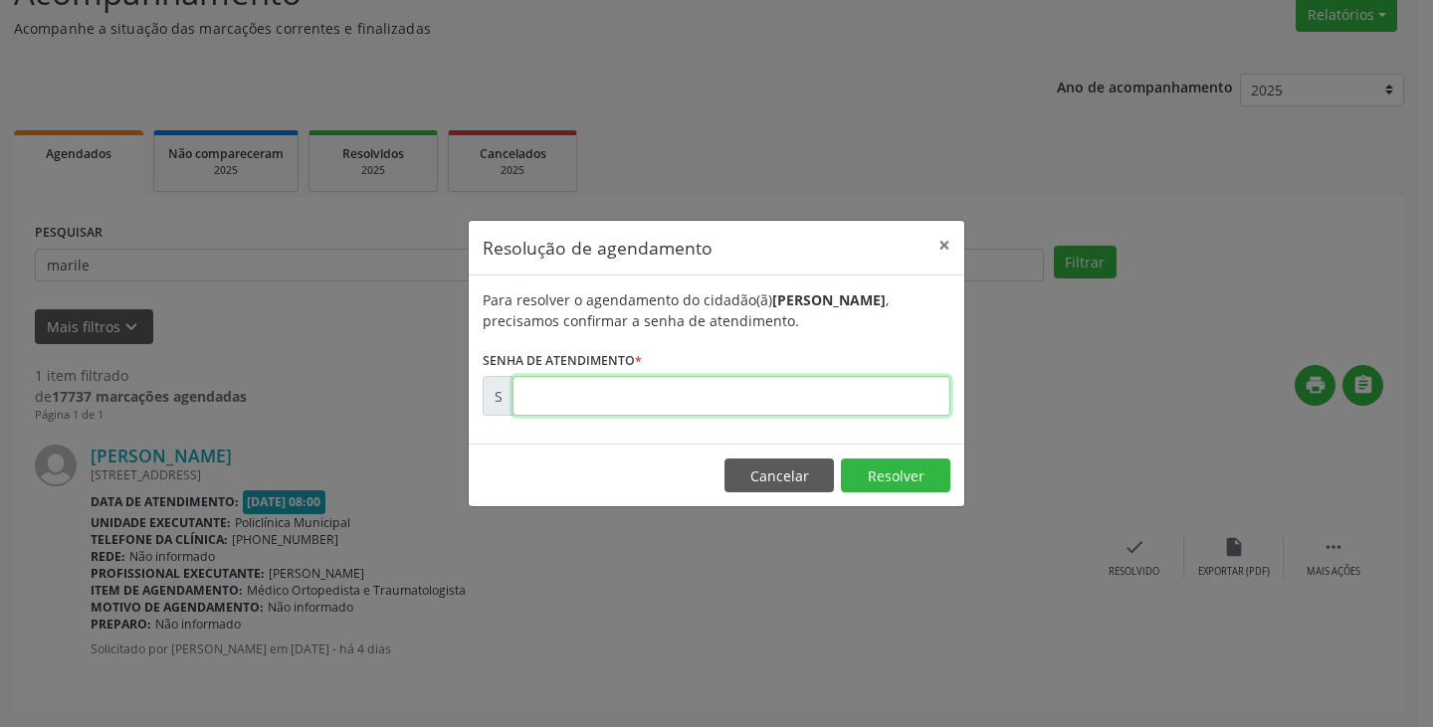
click at [859, 399] on input "text" at bounding box center [731, 396] width 438 height 40
type input "00174074"
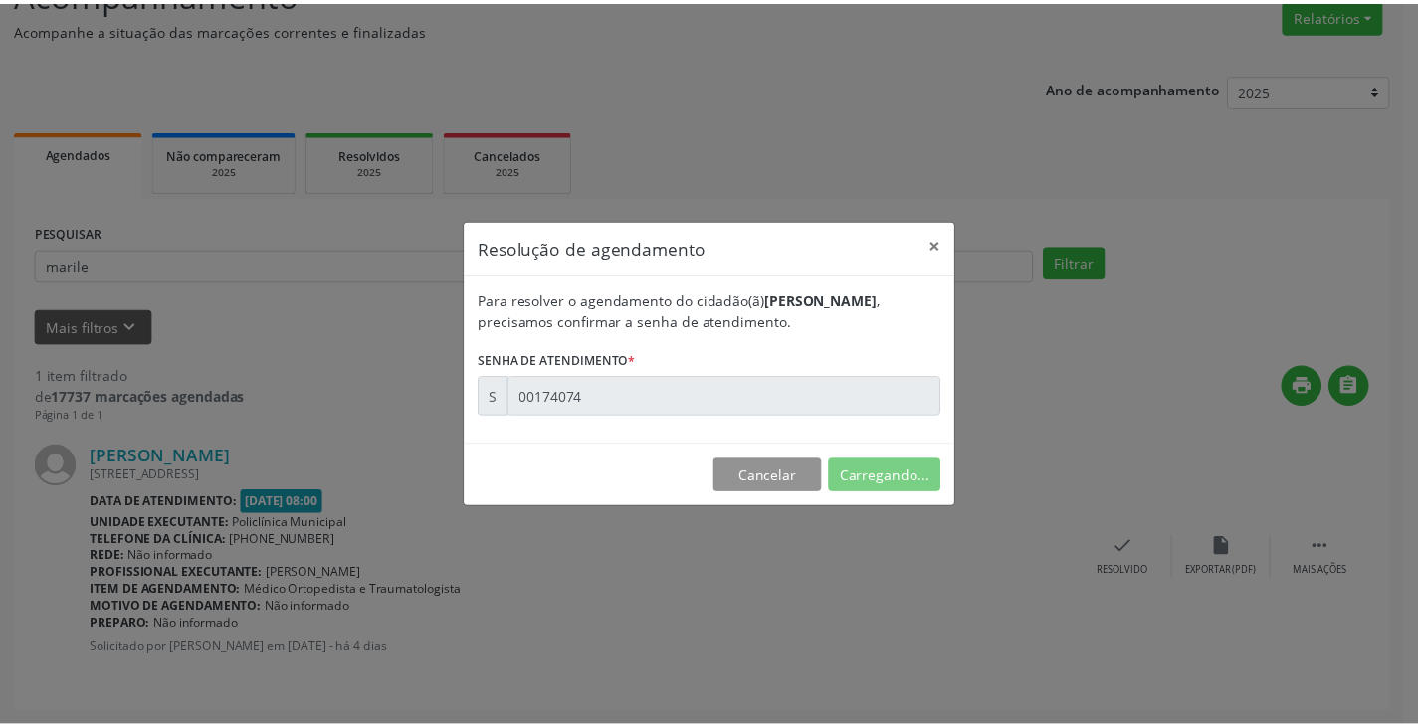
scroll to position [0, 0]
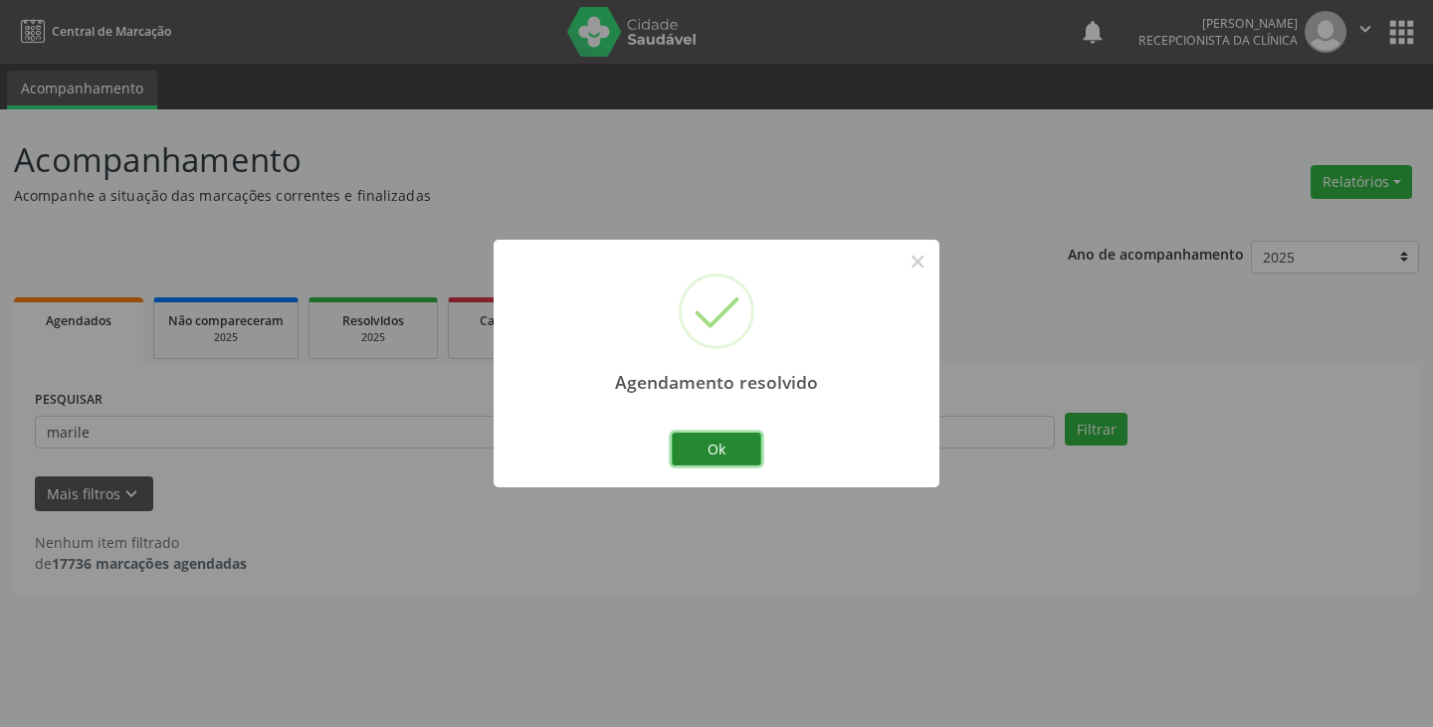
click at [740, 447] on button "Ok" at bounding box center [717, 450] width 90 height 34
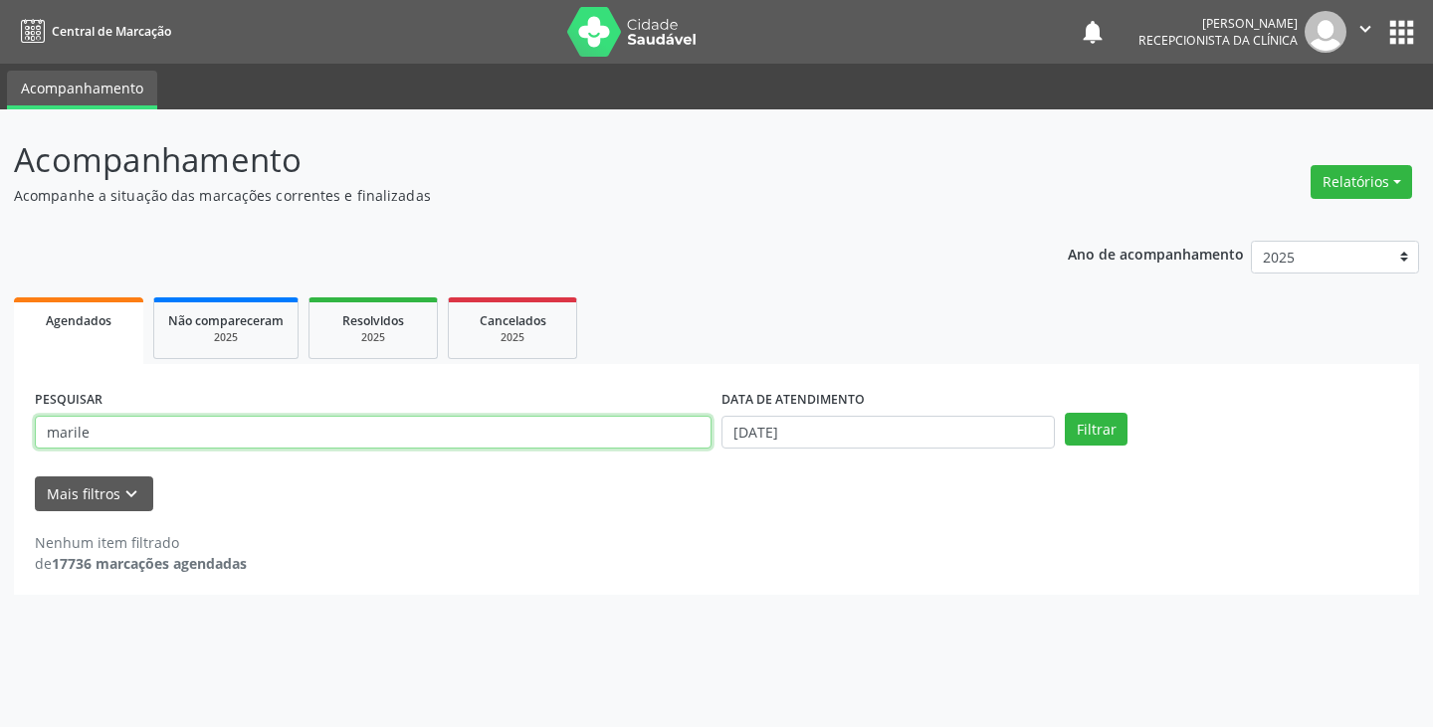
click at [680, 435] on input "marile" at bounding box center [373, 433] width 676 height 34
type input "marin"
click at [1064, 413] on button "Filtrar" at bounding box center [1095, 430] width 63 height 34
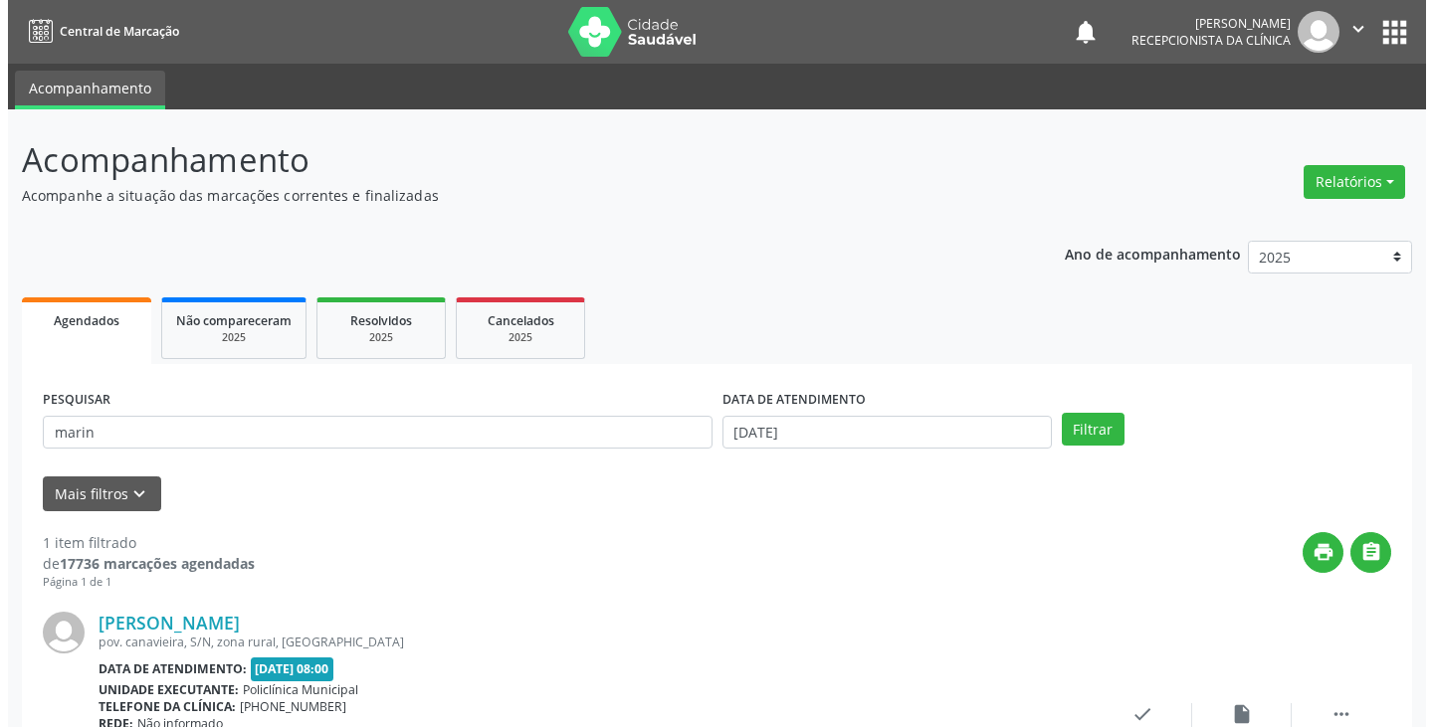
scroll to position [167, 0]
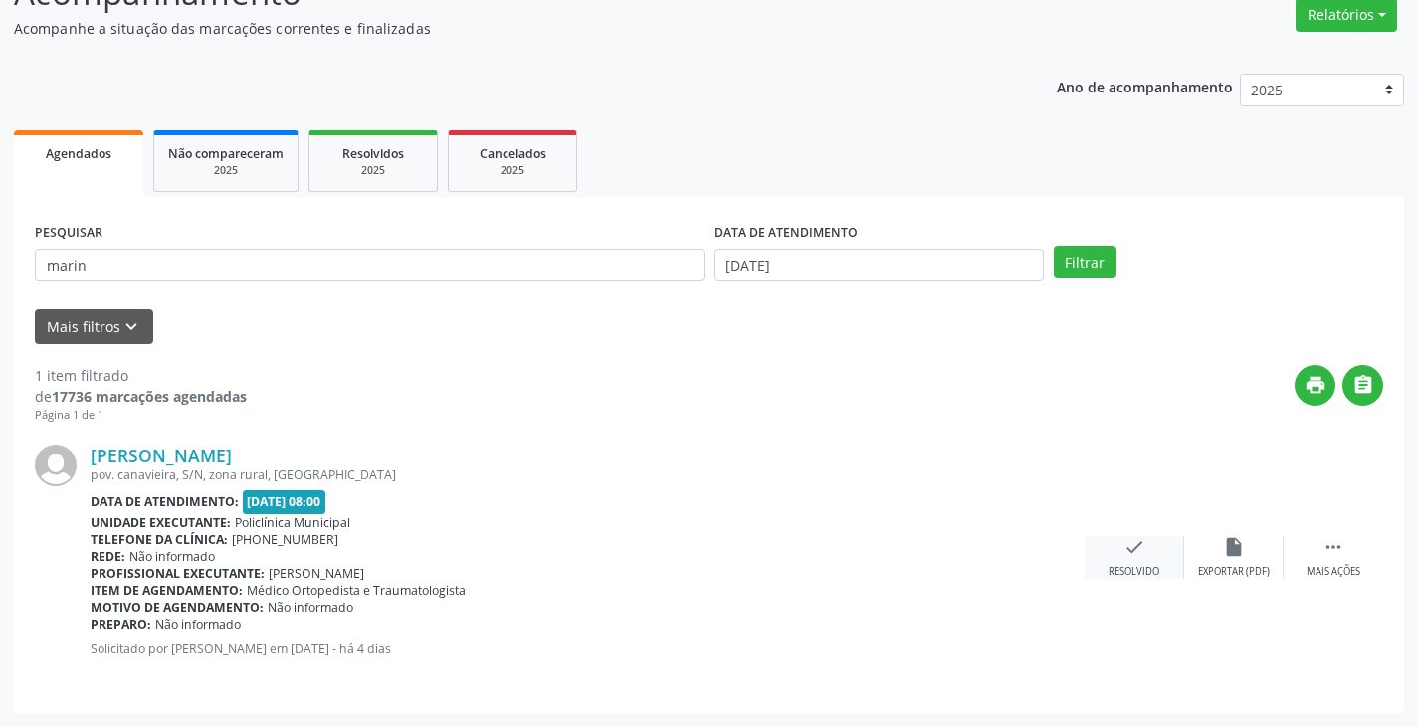
click at [1131, 559] on div "check Resolvido" at bounding box center [1133, 557] width 99 height 43
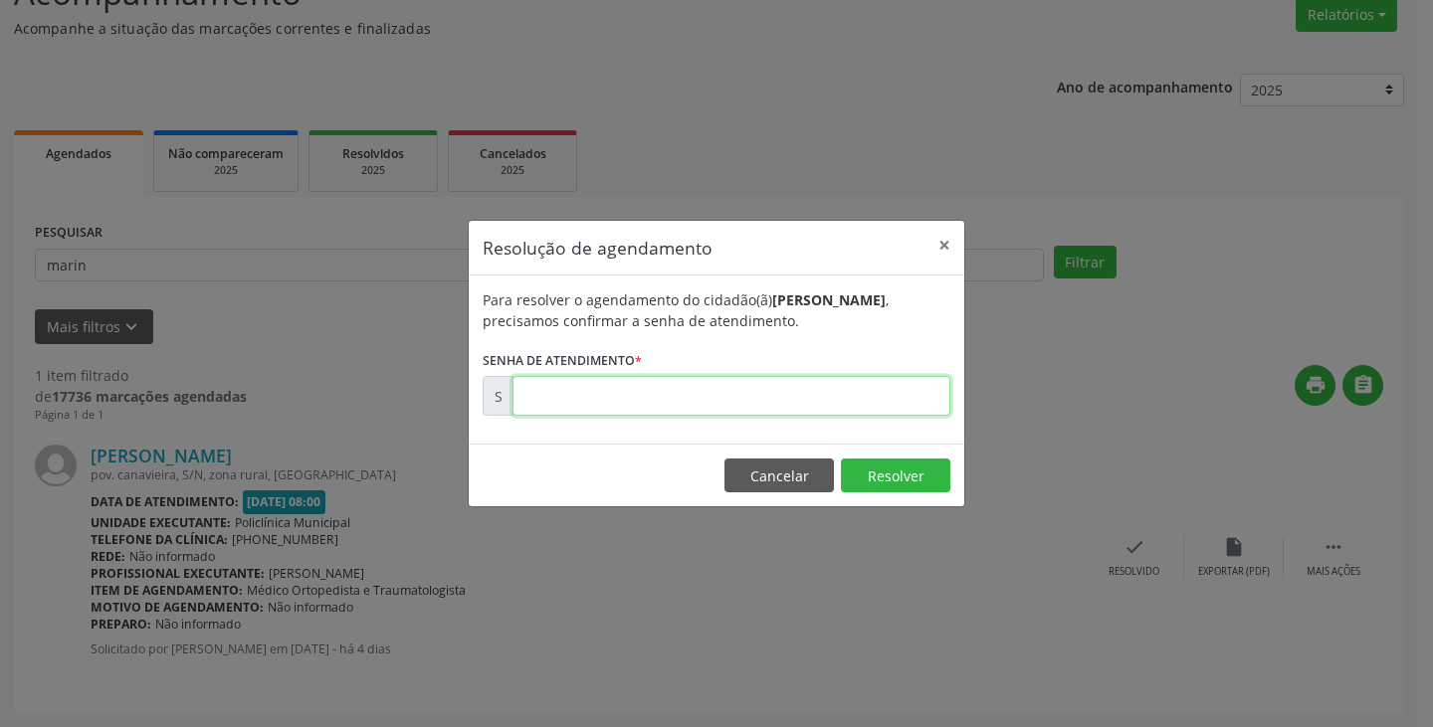
click at [892, 409] on input "text" at bounding box center [731, 396] width 438 height 40
type input "00174076"
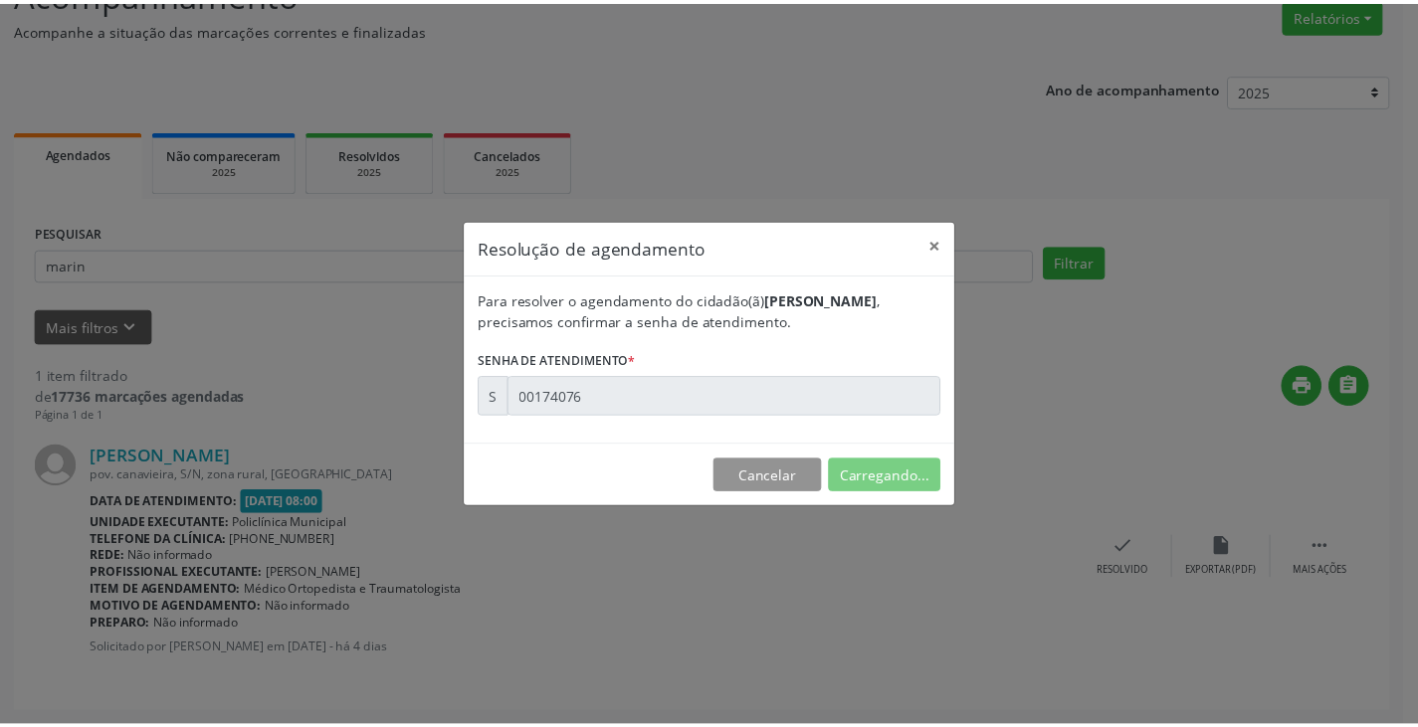
scroll to position [0, 0]
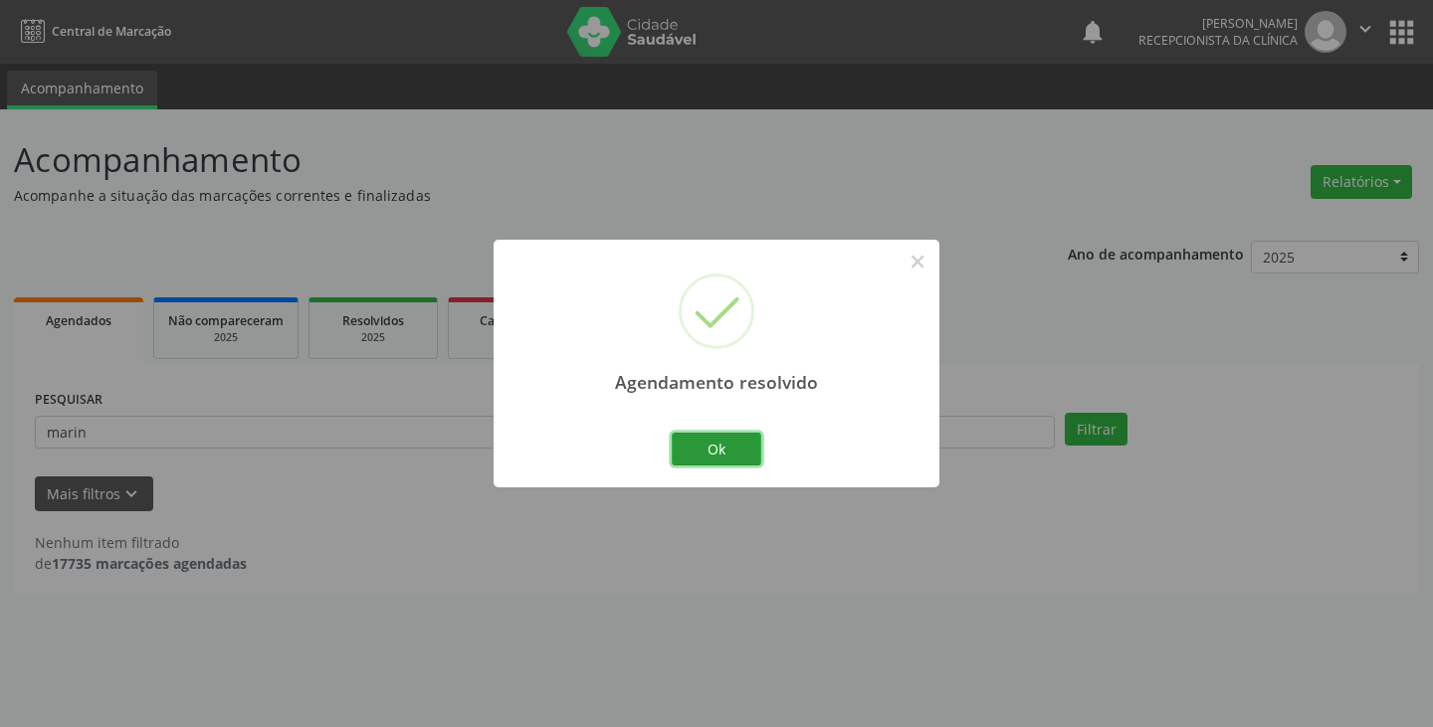
drag, startPoint x: 732, startPoint y: 436, endPoint x: 671, endPoint y: 437, distance: 61.7
click at [730, 436] on button "Ok" at bounding box center [717, 450] width 90 height 34
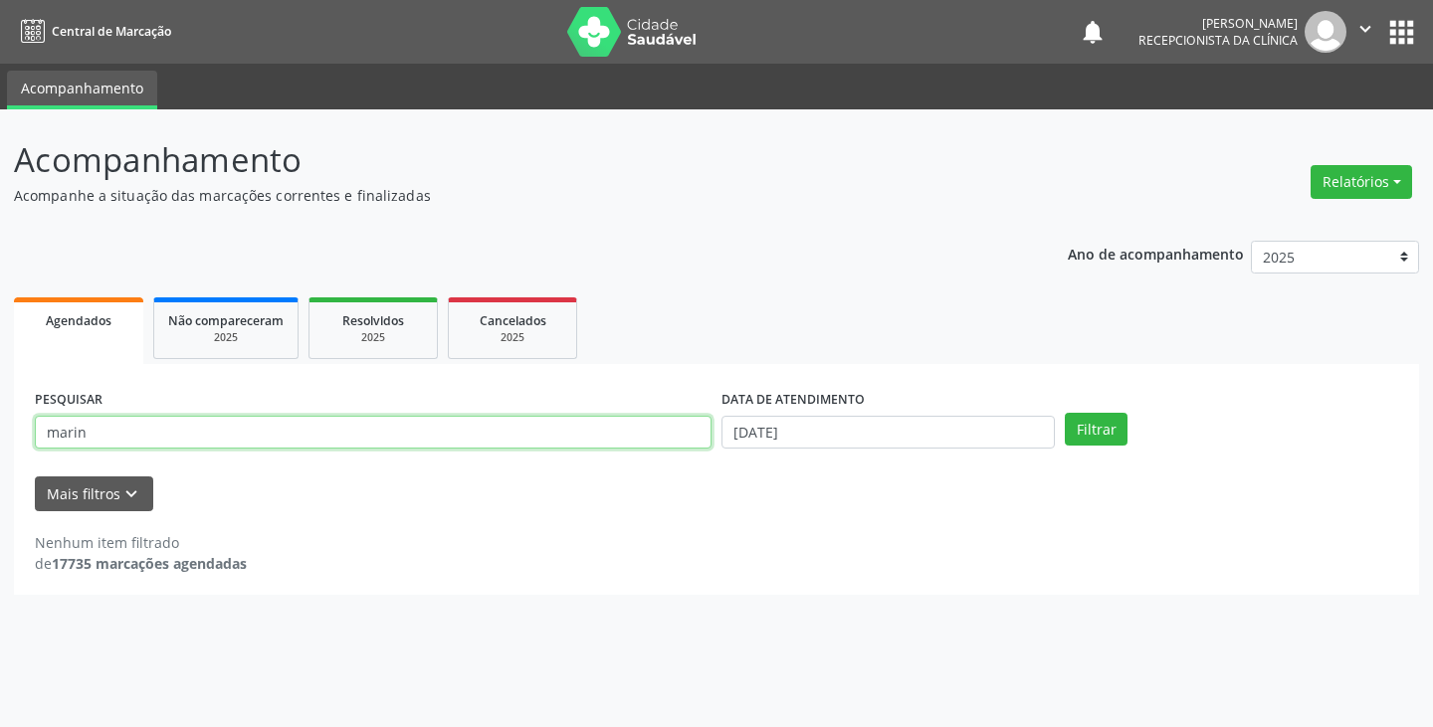
click at [664, 435] on input "marin" at bounding box center [373, 433] width 676 height 34
type input "m"
type input "luz"
click at [1064, 413] on button "Filtrar" at bounding box center [1095, 430] width 63 height 34
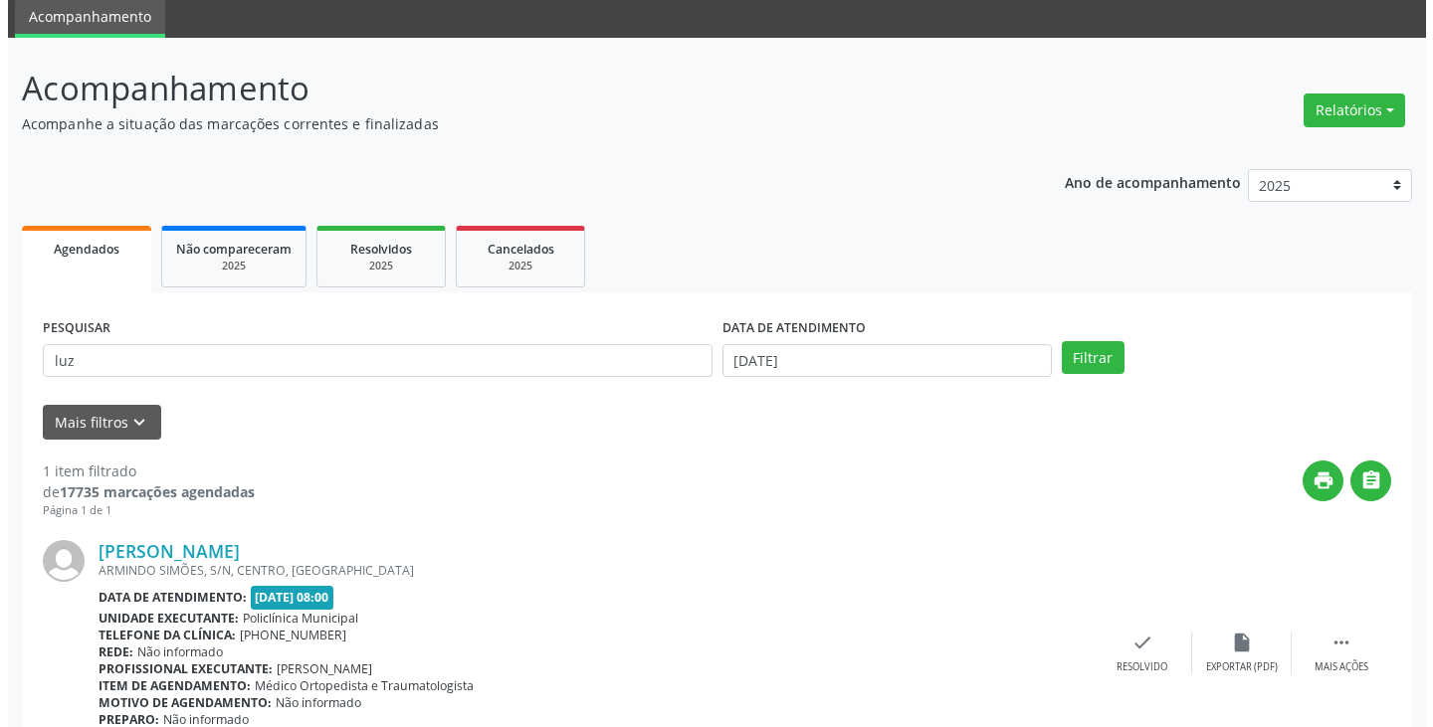
scroll to position [167, 0]
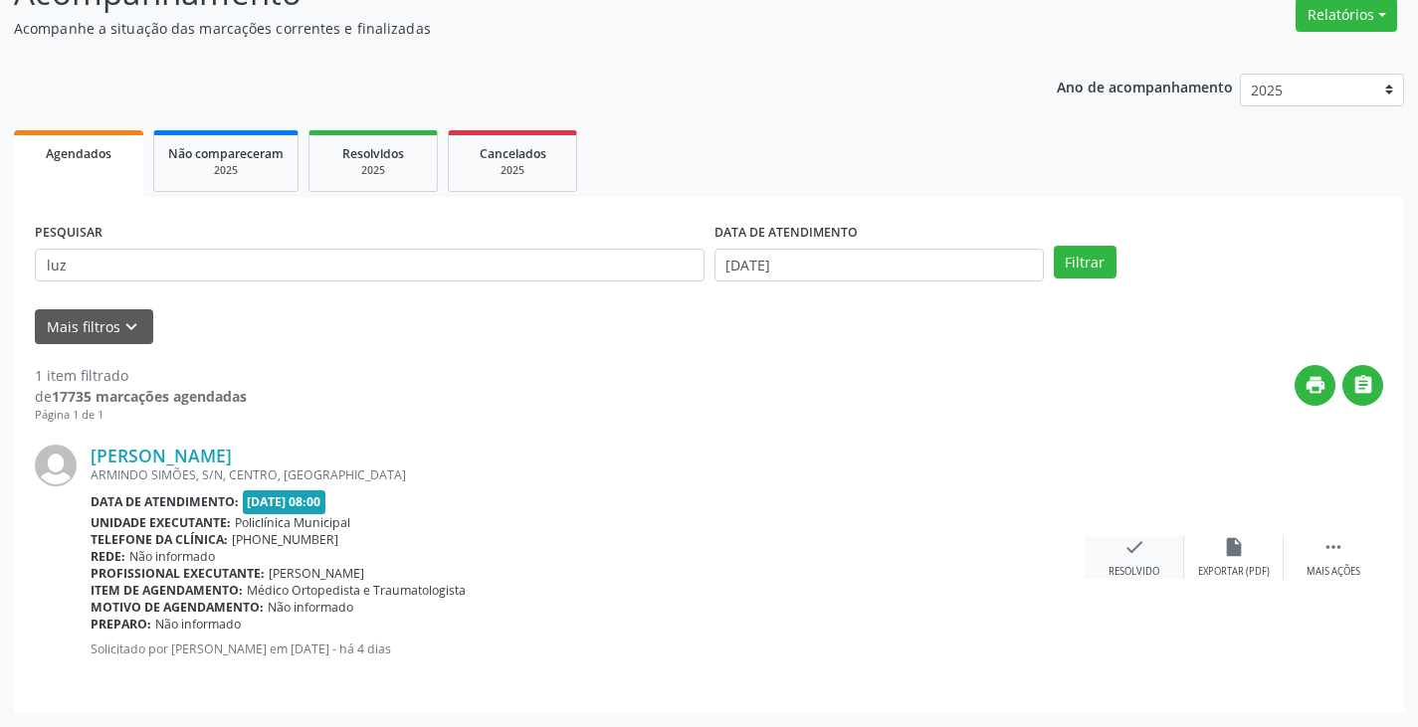
click at [1120, 554] on div "check Resolvido" at bounding box center [1133, 557] width 99 height 43
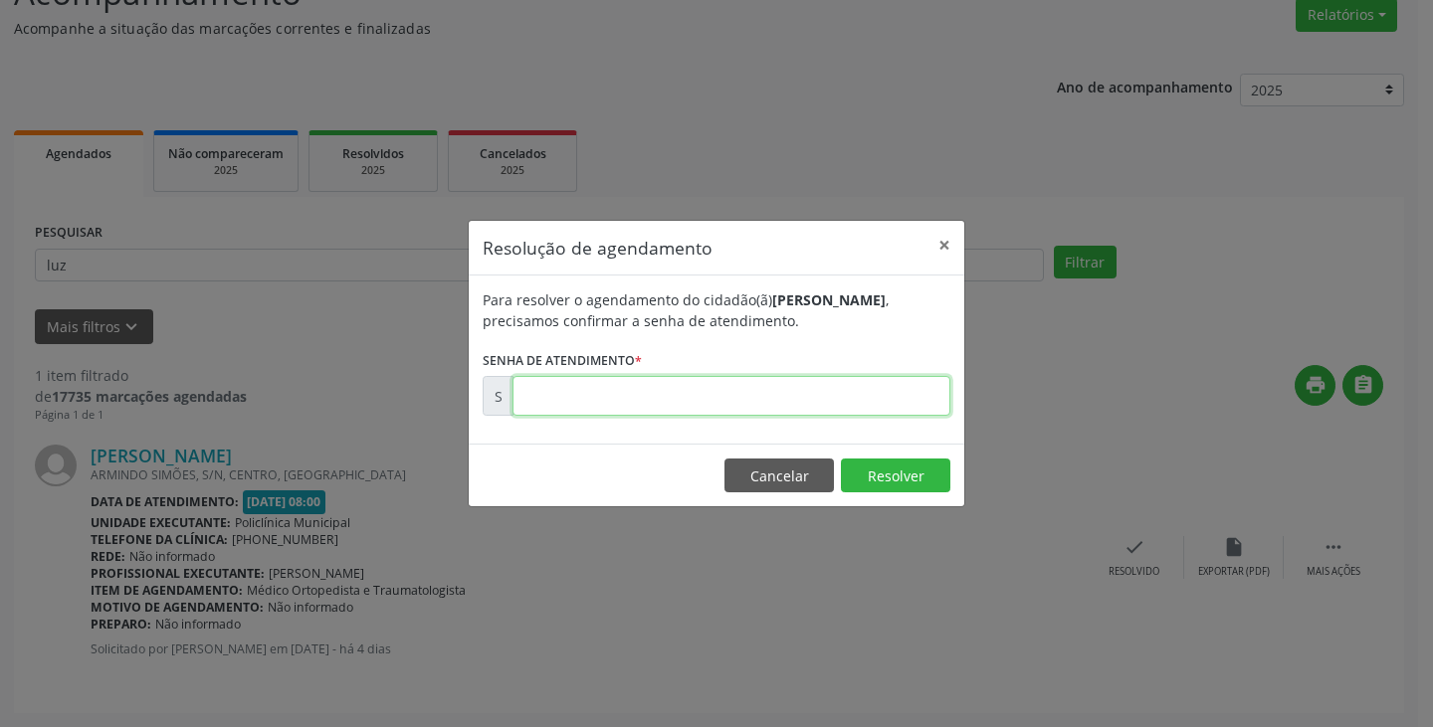
click at [894, 394] on input "text" at bounding box center [731, 396] width 438 height 40
type input "00174060"
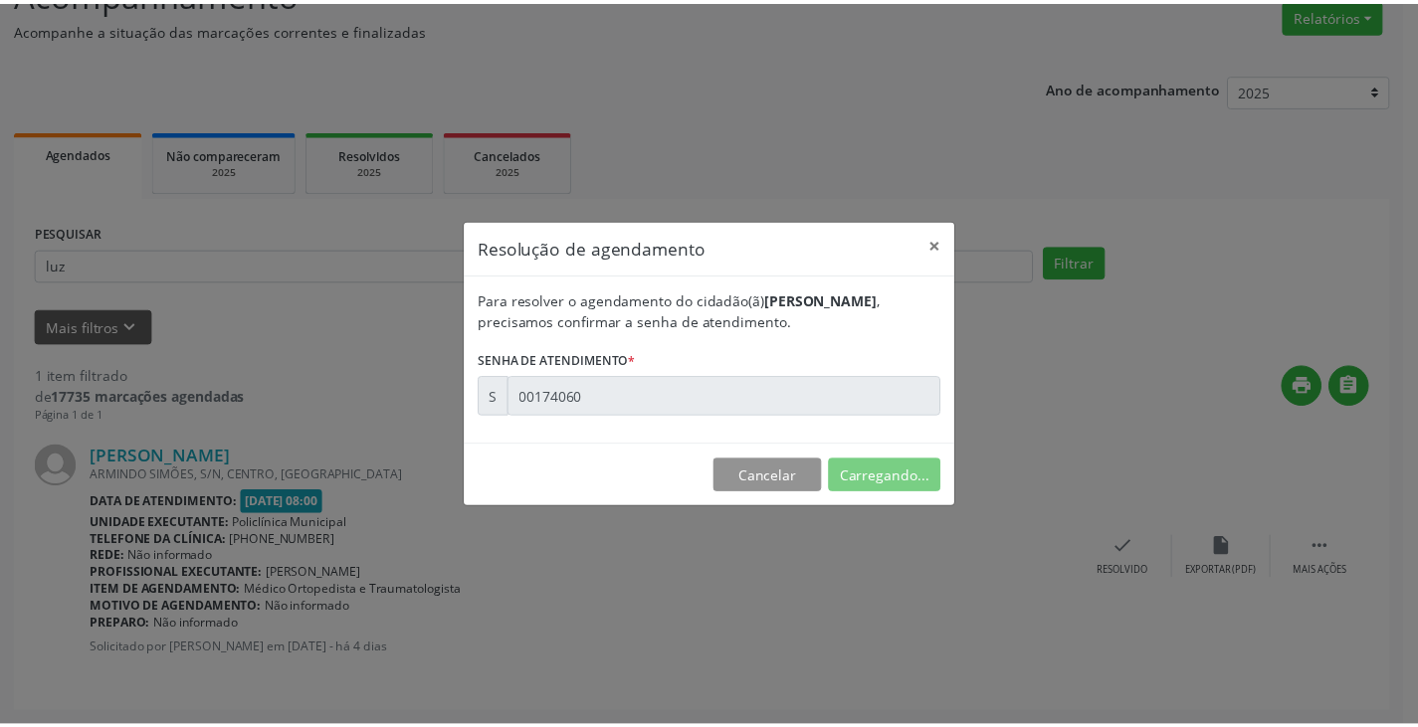
scroll to position [0, 0]
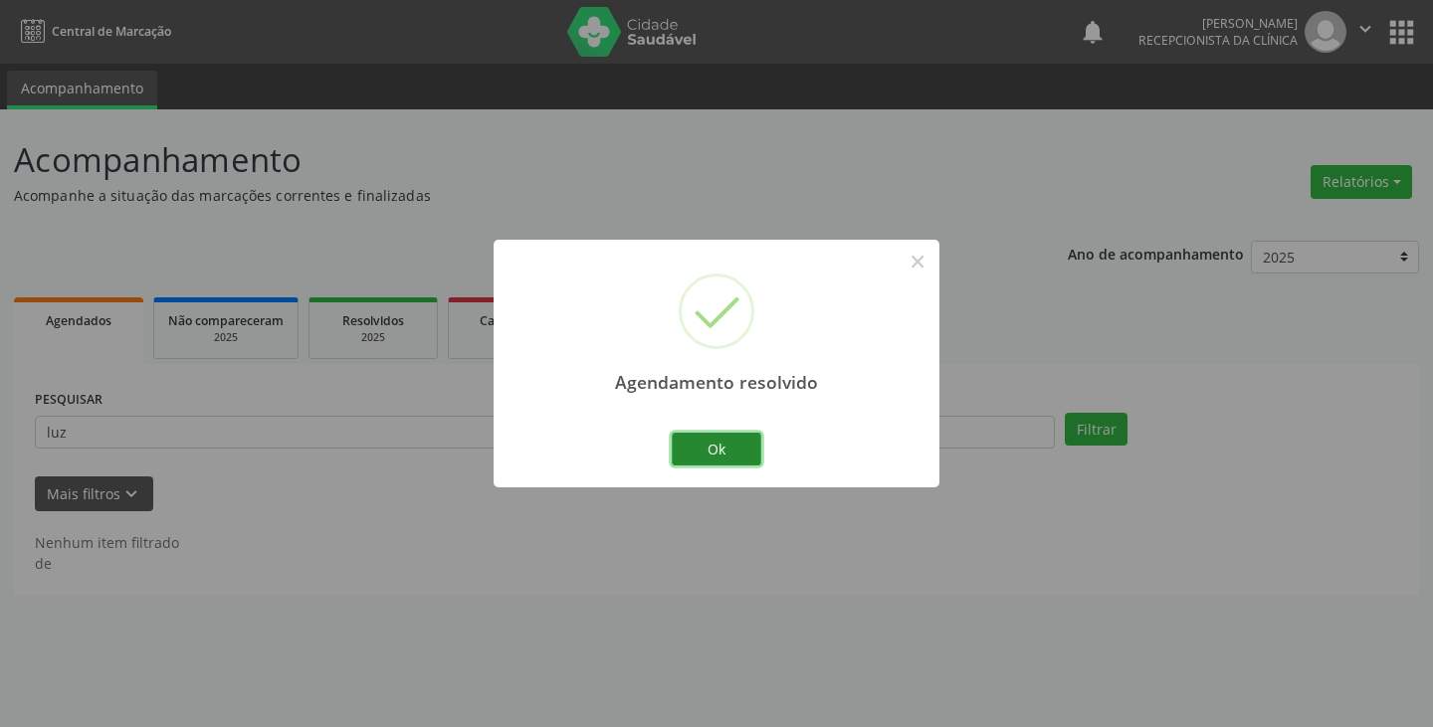
click at [730, 441] on button "Ok" at bounding box center [717, 450] width 90 height 34
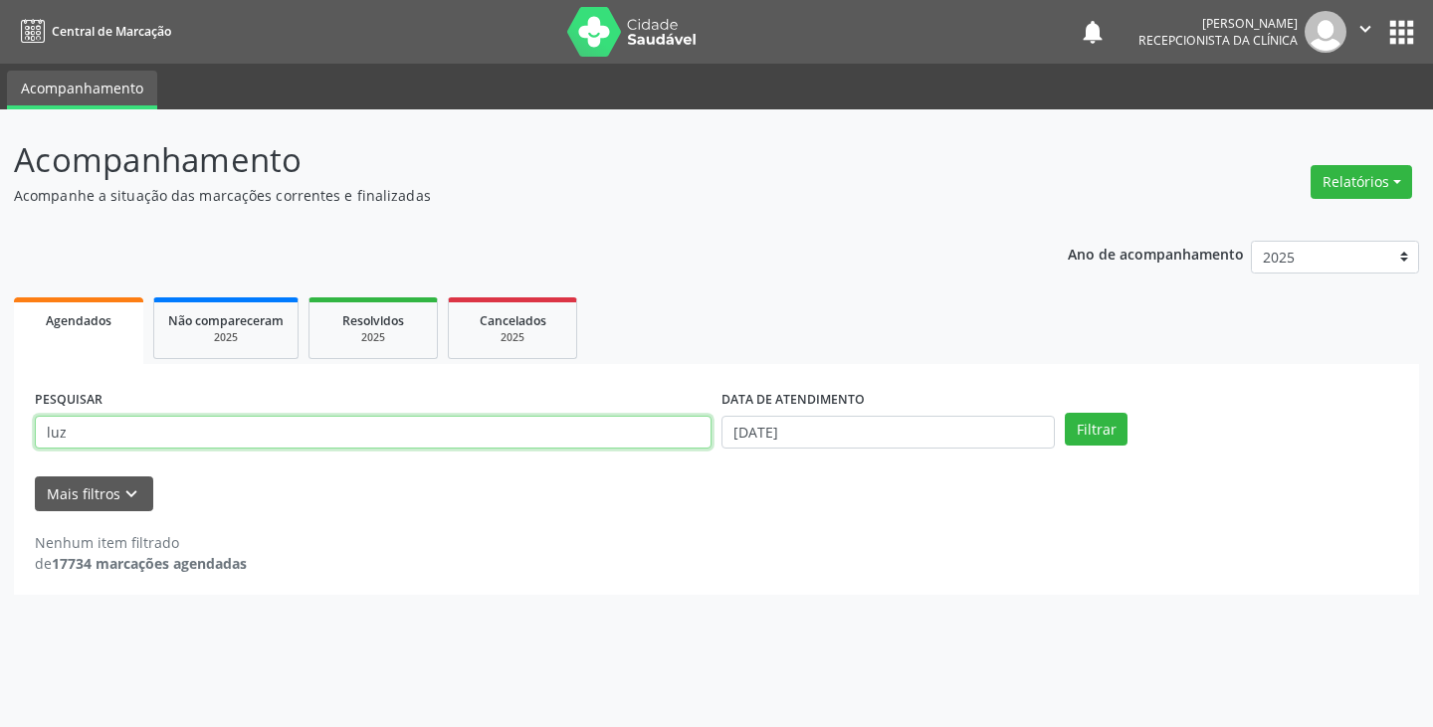
click at [627, 428] on input "luz" at bounding box center [373, 433] width 676 height 34
type input "l"
type input "luc"
click at [1064, 413] on button "Filtrar" at bounding box center [1095, 430] width 63 height 34
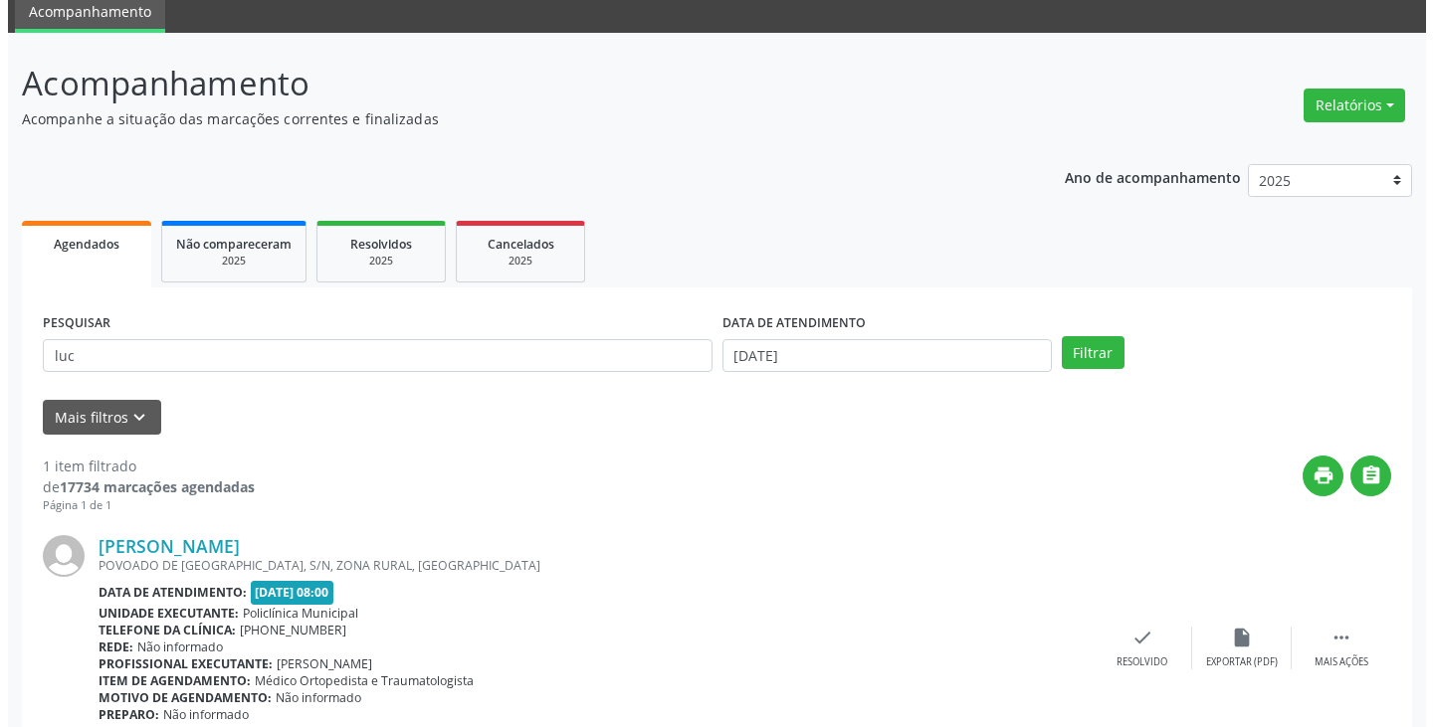
scroll to position [167, 0]
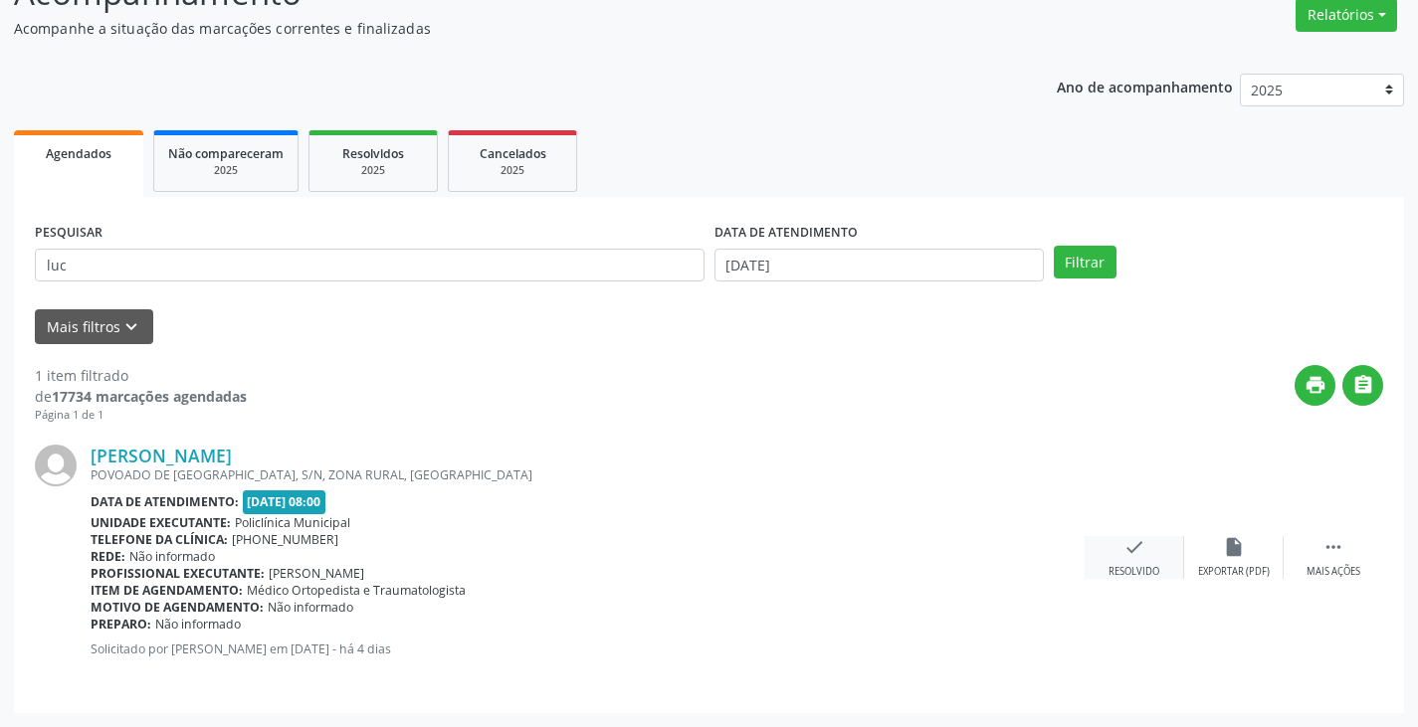
click at [1113, 552] on div "check Resolvido" at bounding box center [1133, 557] width 99 height 43
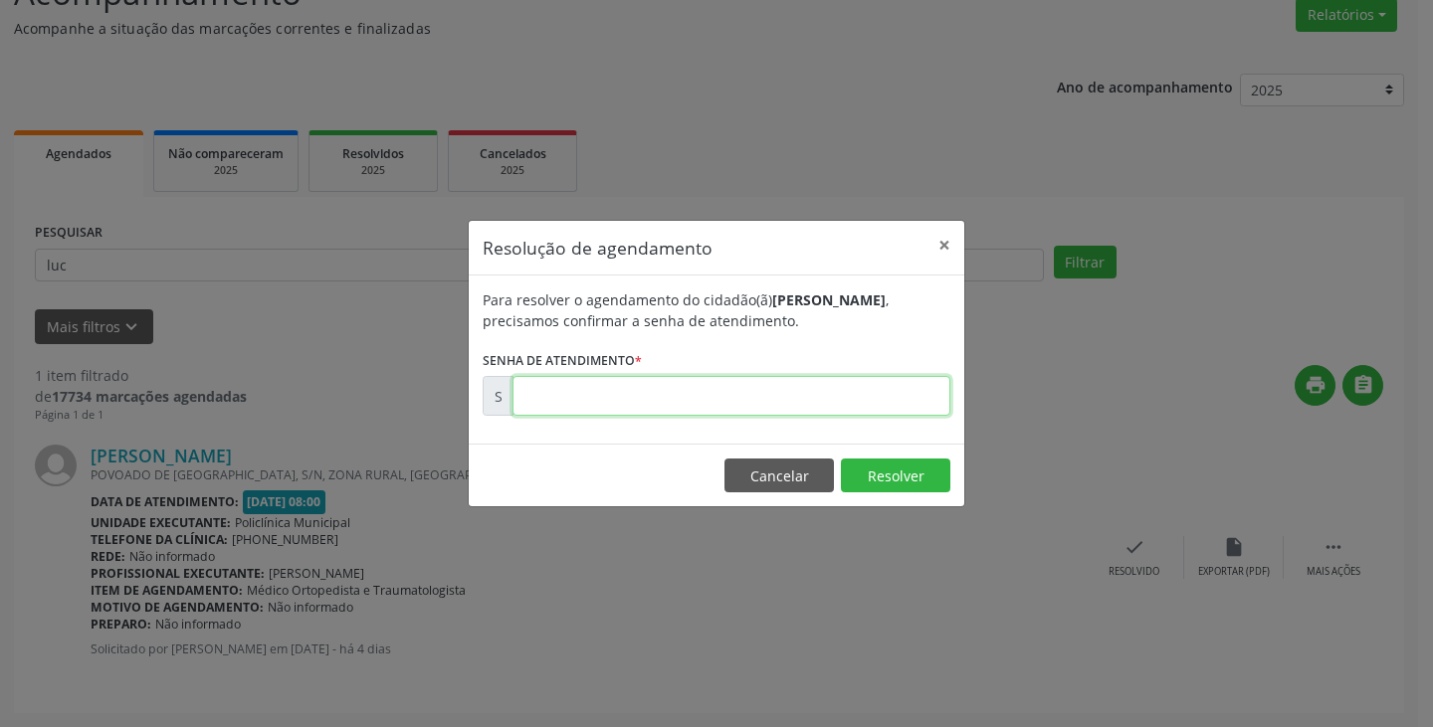
click at [781, 400] on input "text" at bounding box center [731, 396] width 438 height 40
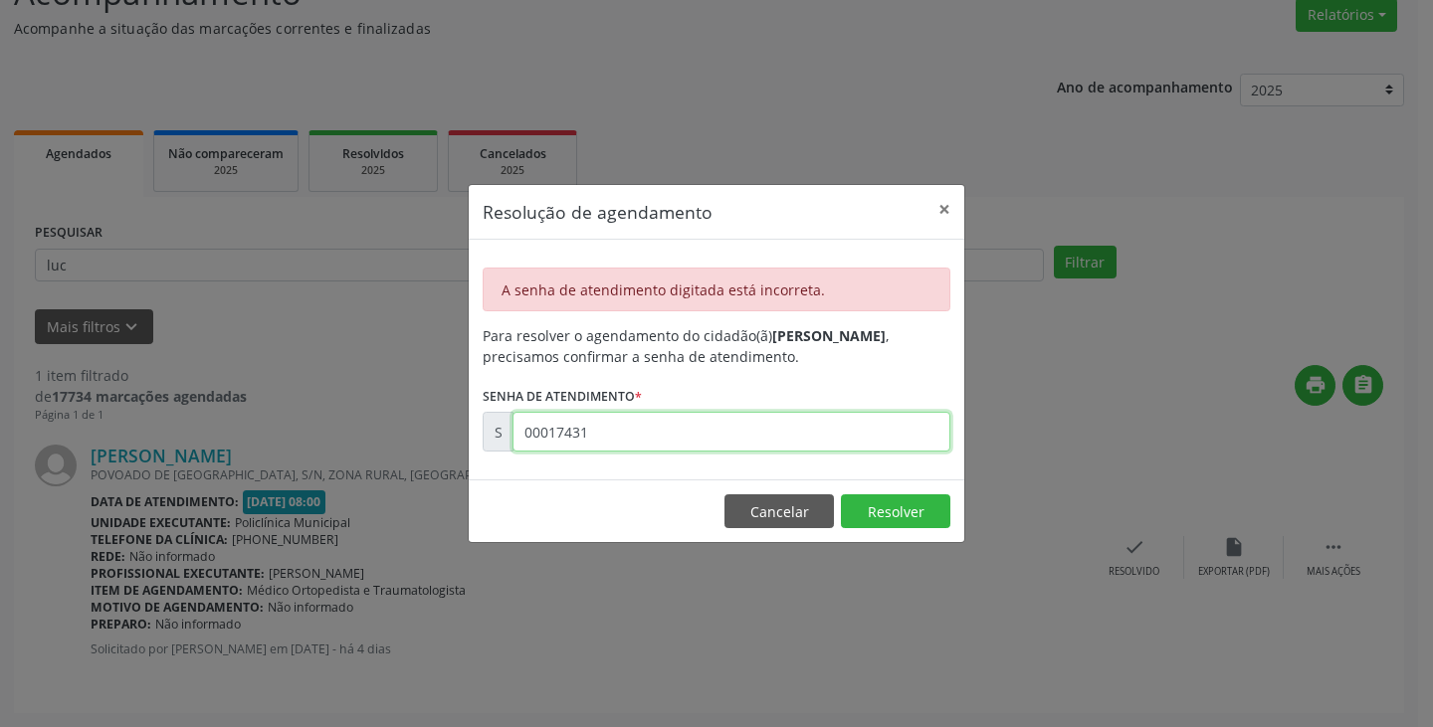
click at [768, 442] on input "00017431" at bounding box center [731, 432] width 438 height 40
type input "00174031"
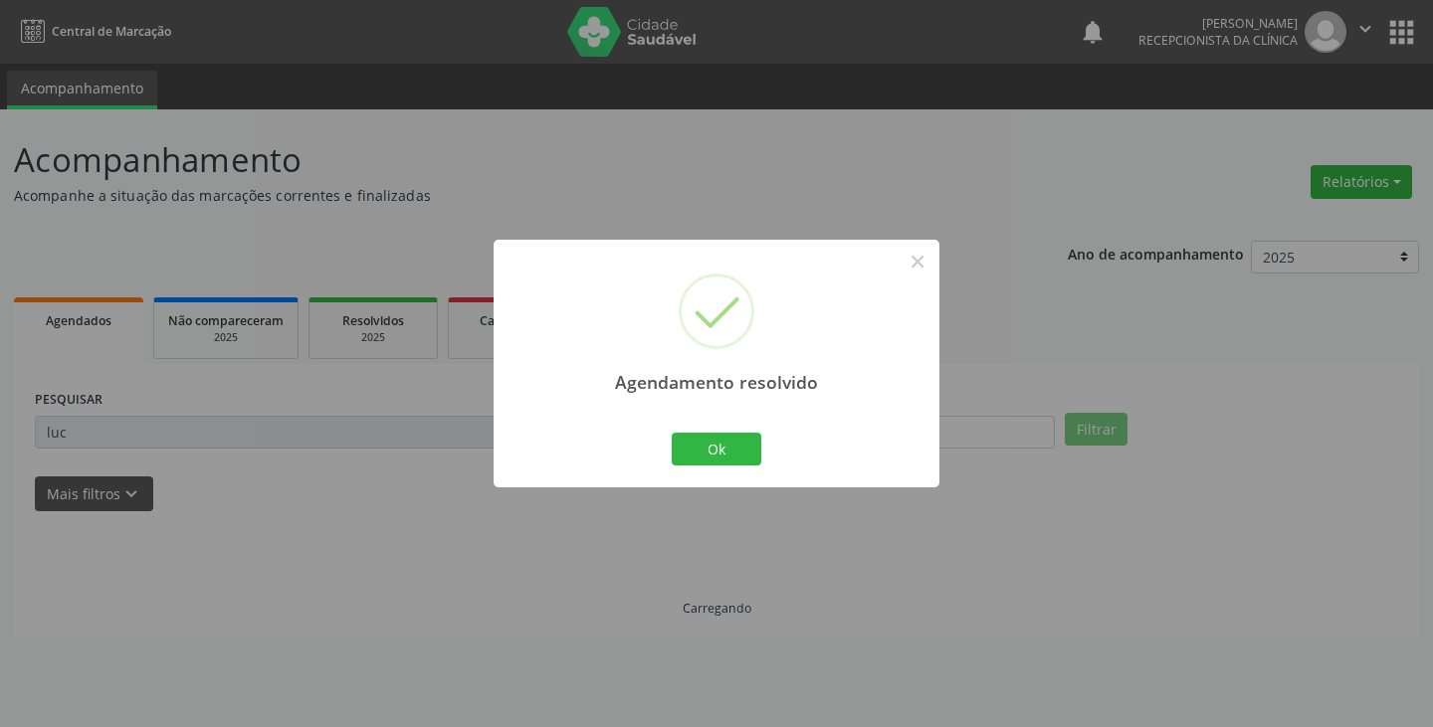
scroll to position [0, 0]
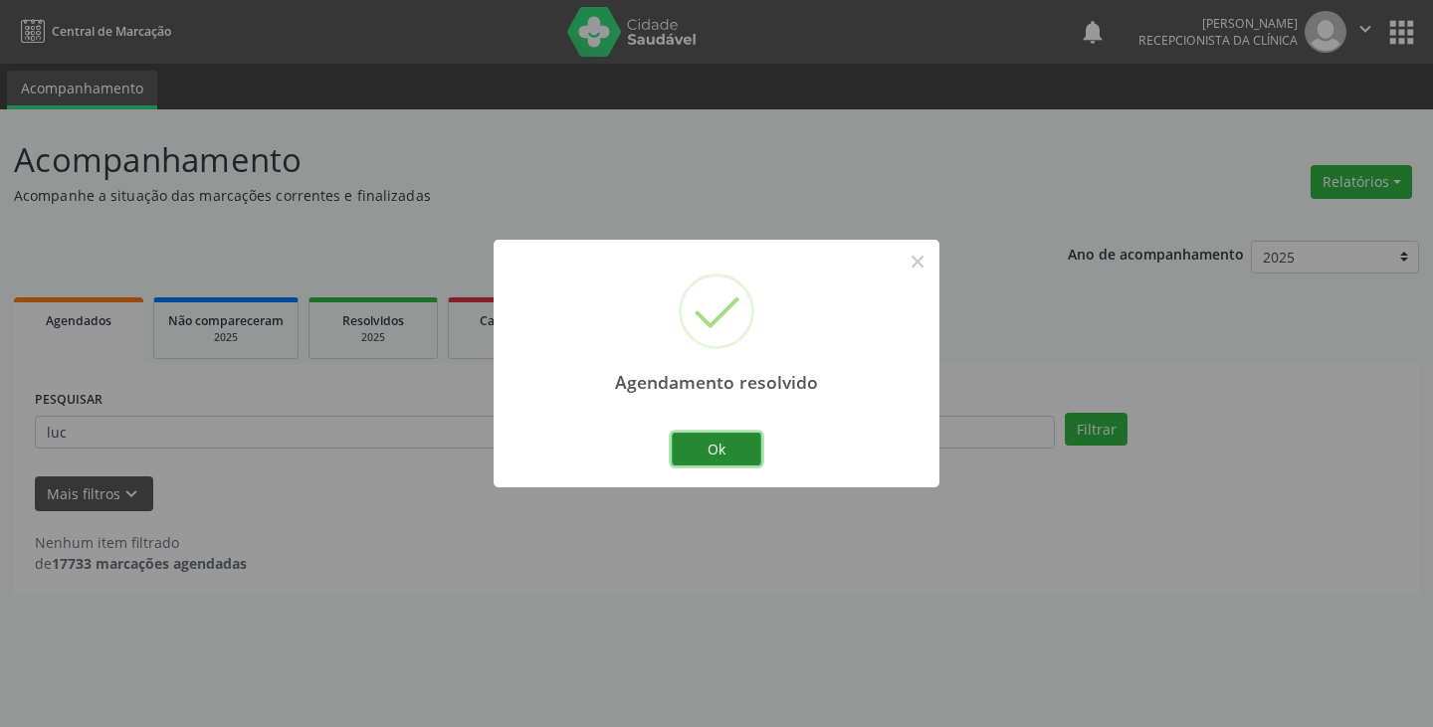
click at [724, 450] on button "Ok" at bounding box center [717, 450] width 90 height 34
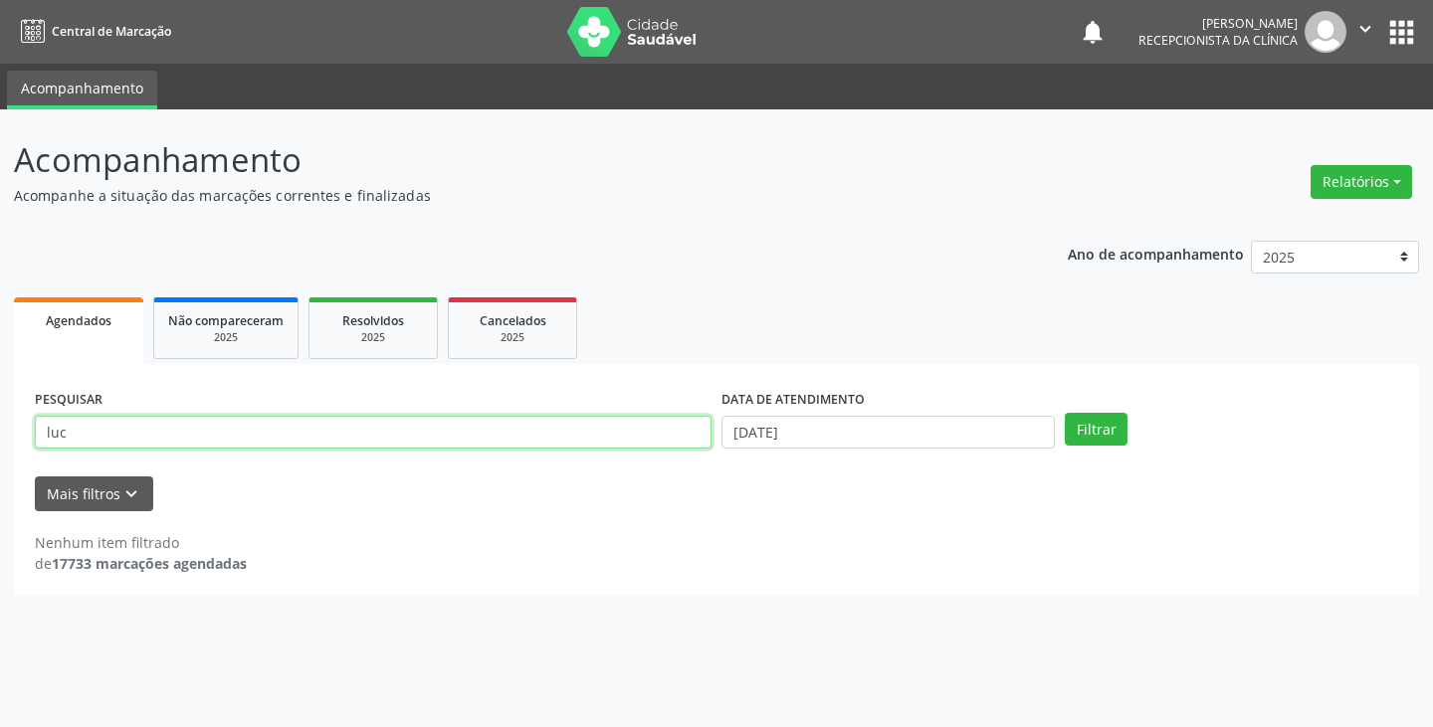
click at [588, 434] on input "luc" at bounding box center [373, 433] width 676 height 34
type input "l"
